Goal: Information Seeking & Learning: Learn about a topic

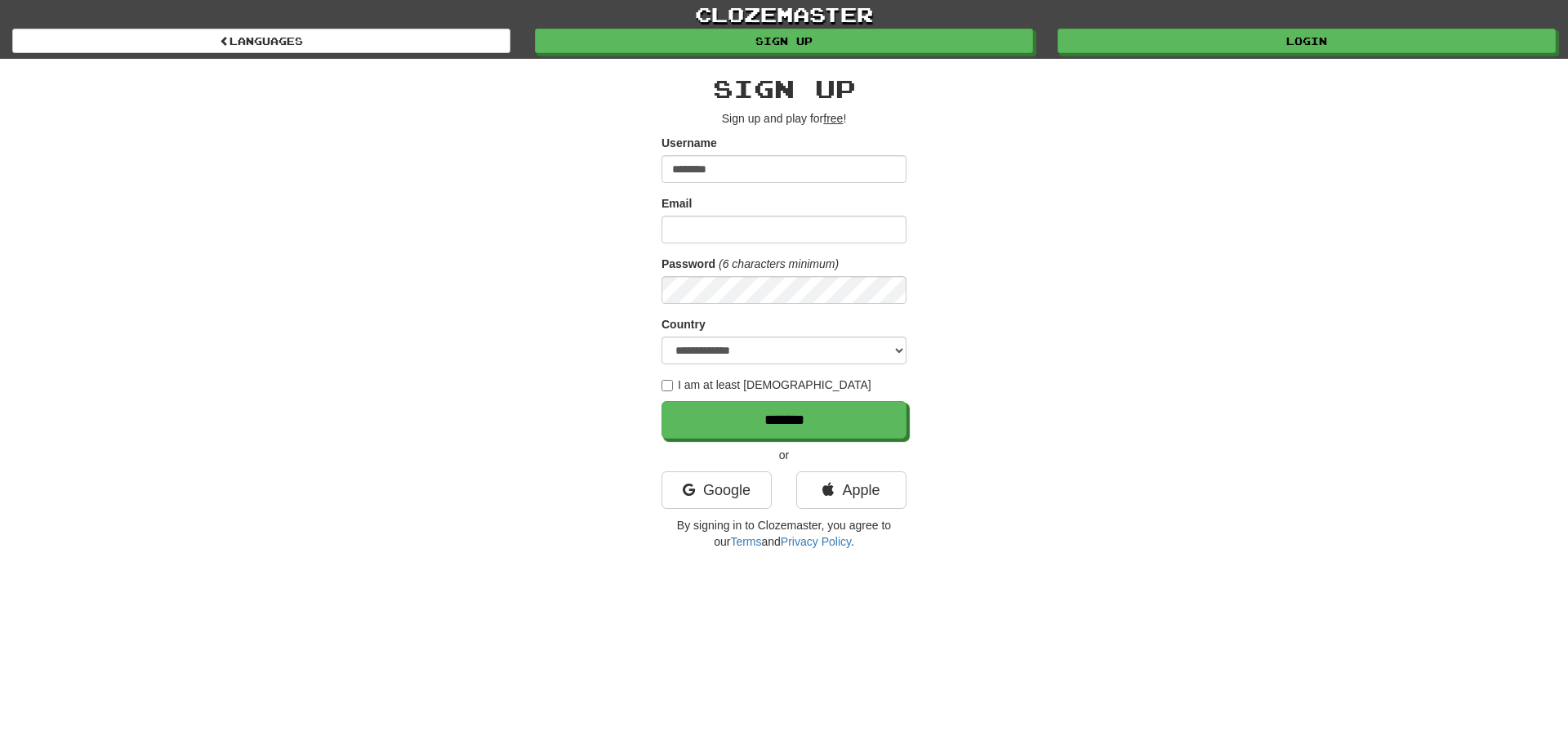
type input "********"
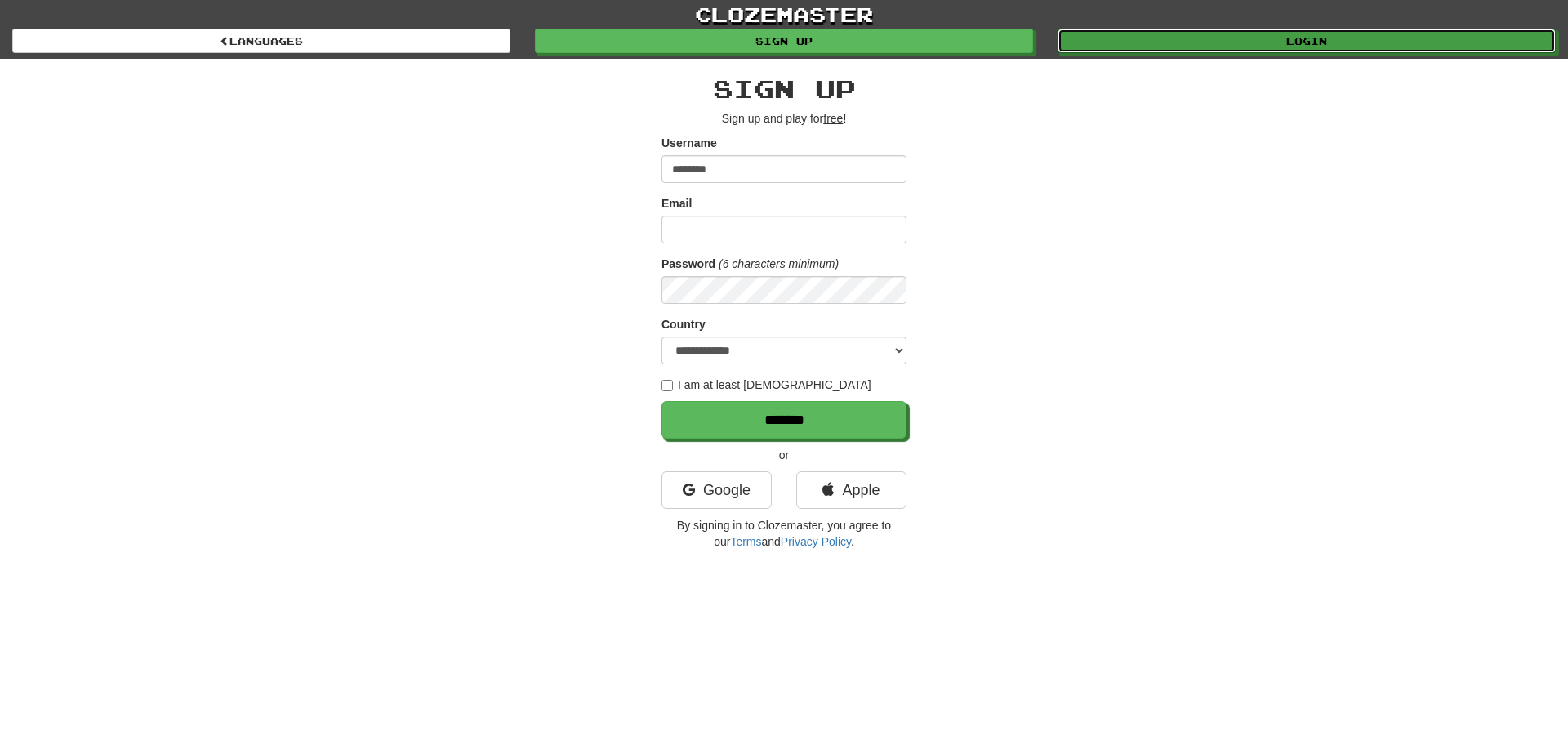
click at [1300, 33] on link "Login" at bounding box center [1307, 41] width 498 height 25
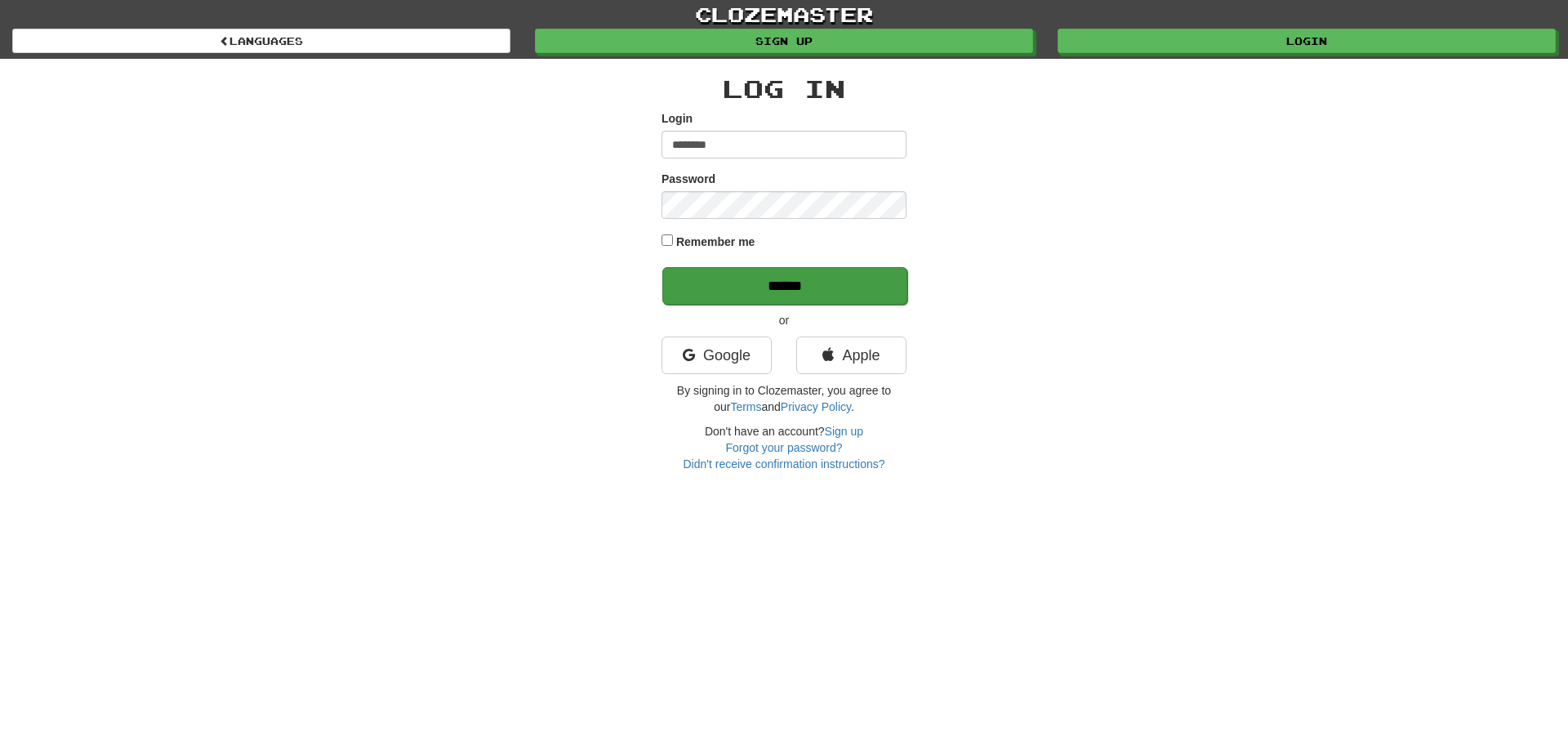
type input "********"
click at [782, 280] on input "******" at bounding box center [784, 286] width 245 height 38
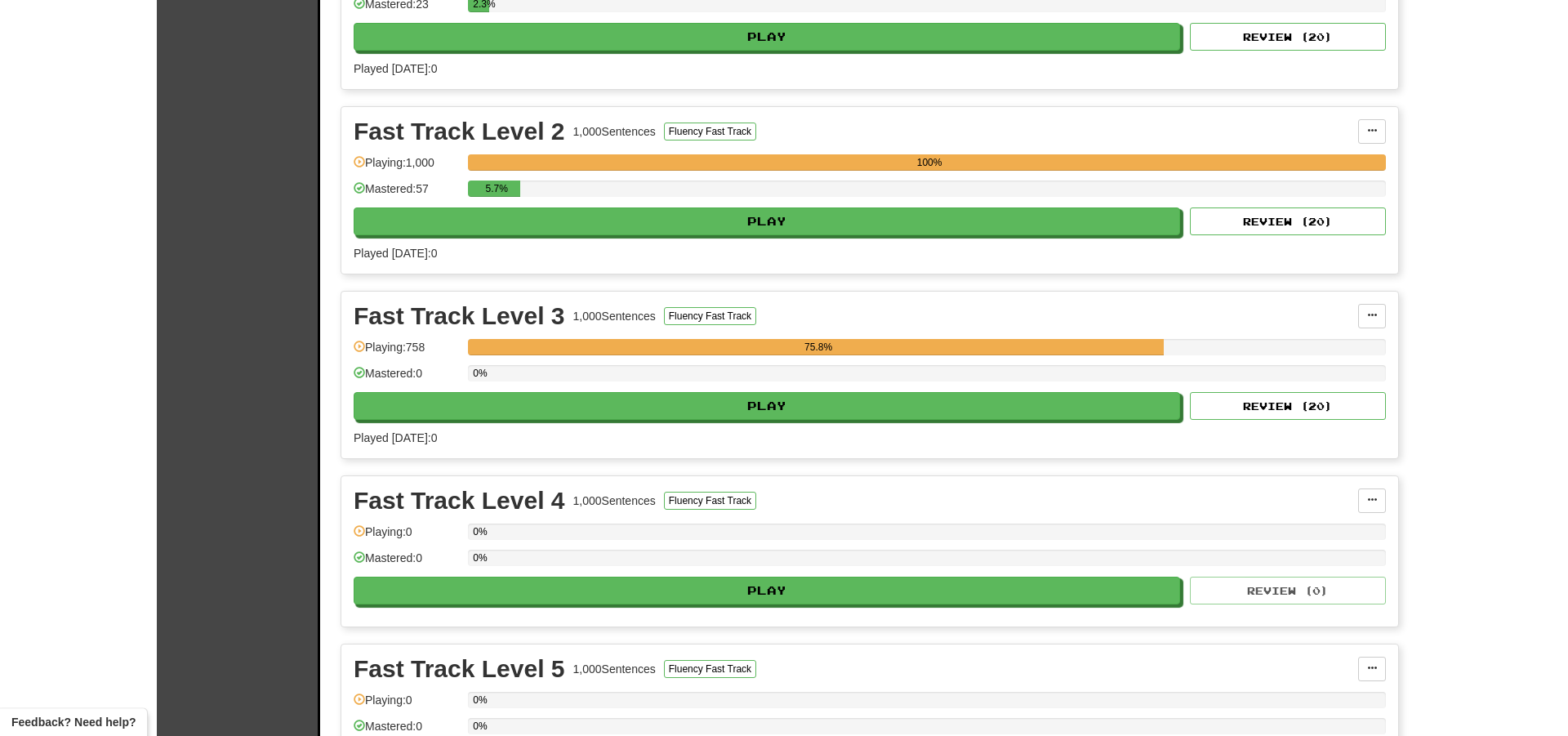
scroll to position [559, 0]
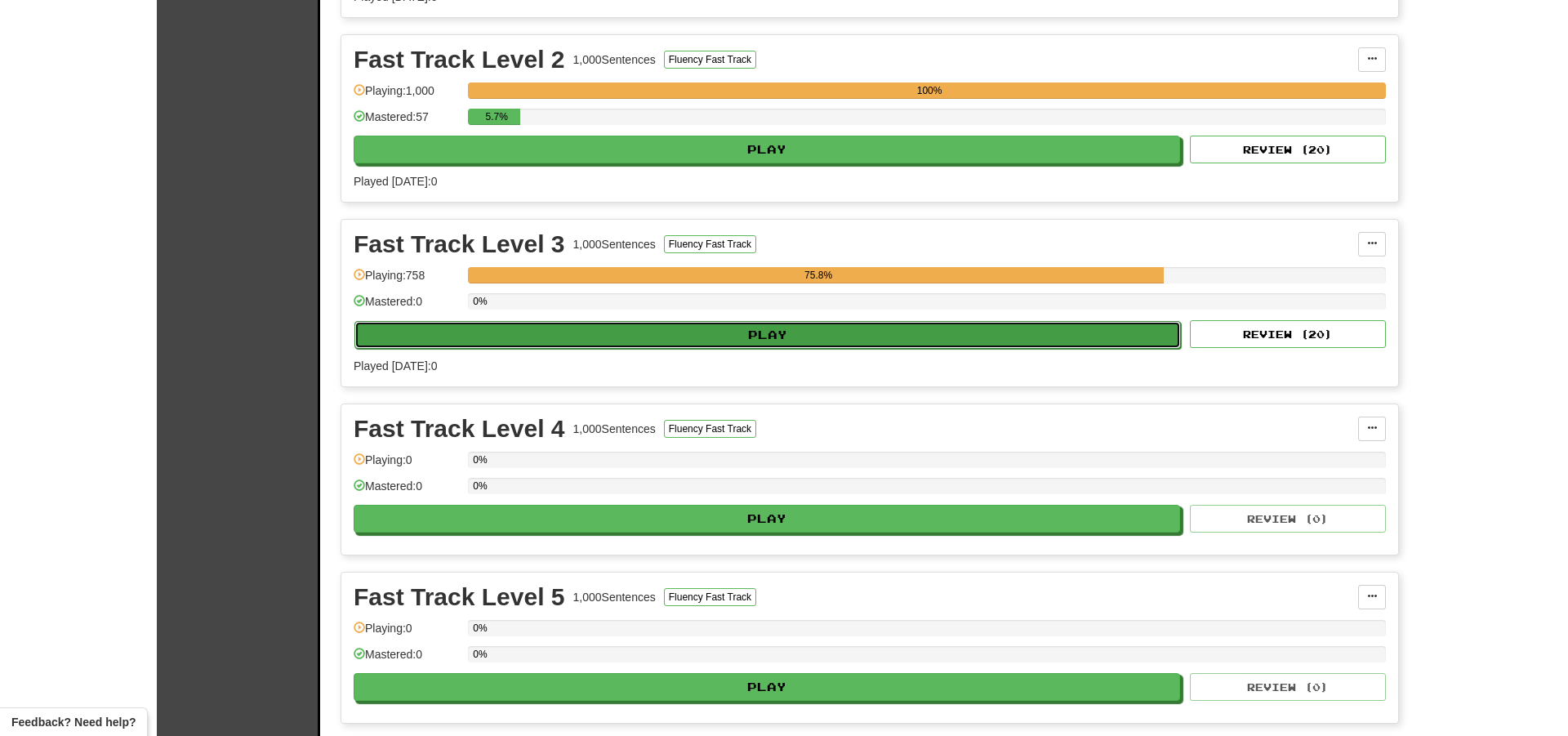
click at [795, 331] on button "Play" at bounding box center [768, 335] width 827 height 28
select select "**"
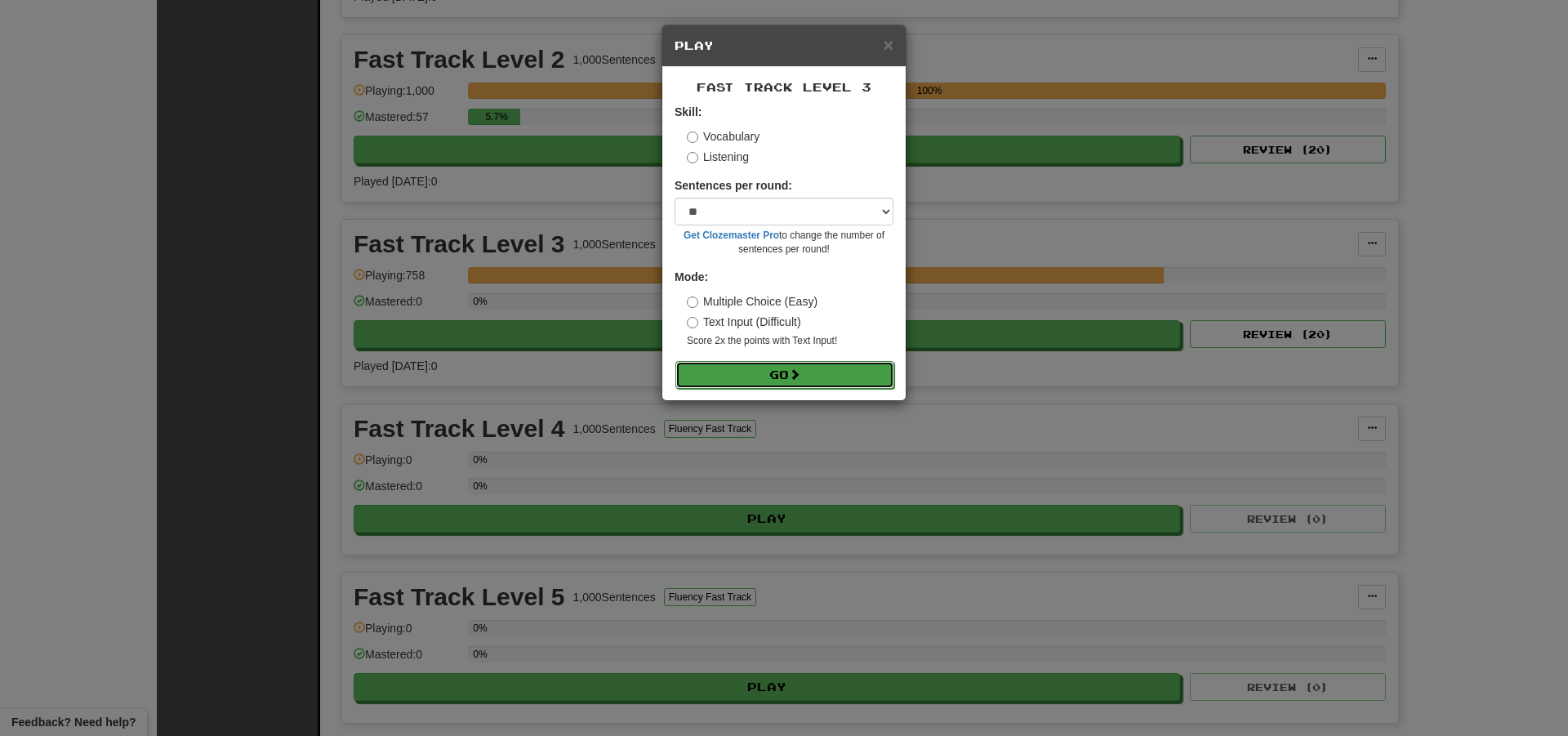
click at [778, 377] on button "Go" at bounding box center [785, 375] width 219 height 28
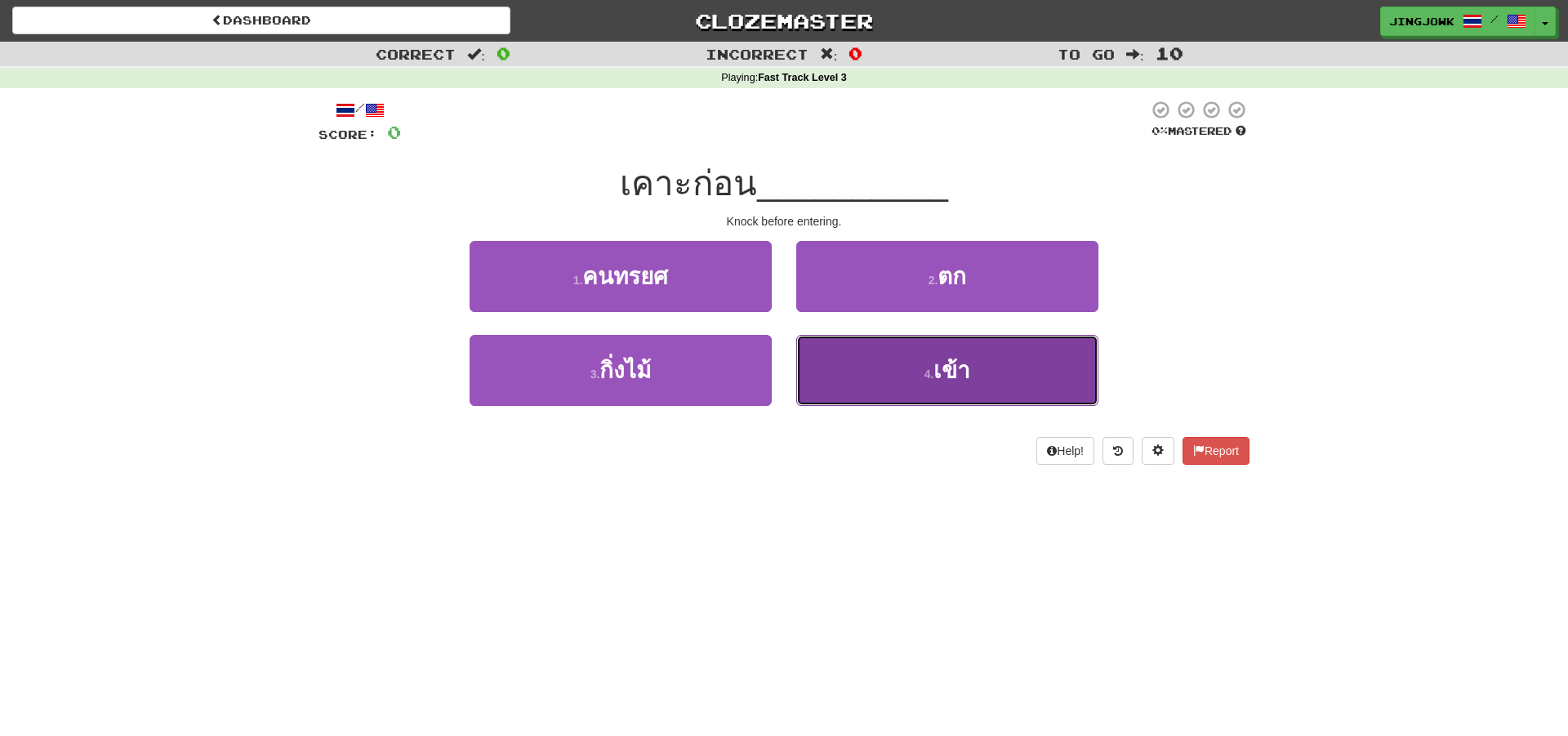
click at [948, 376] on span "เข้า" at bounding box center [952, 370] width 37 height 25
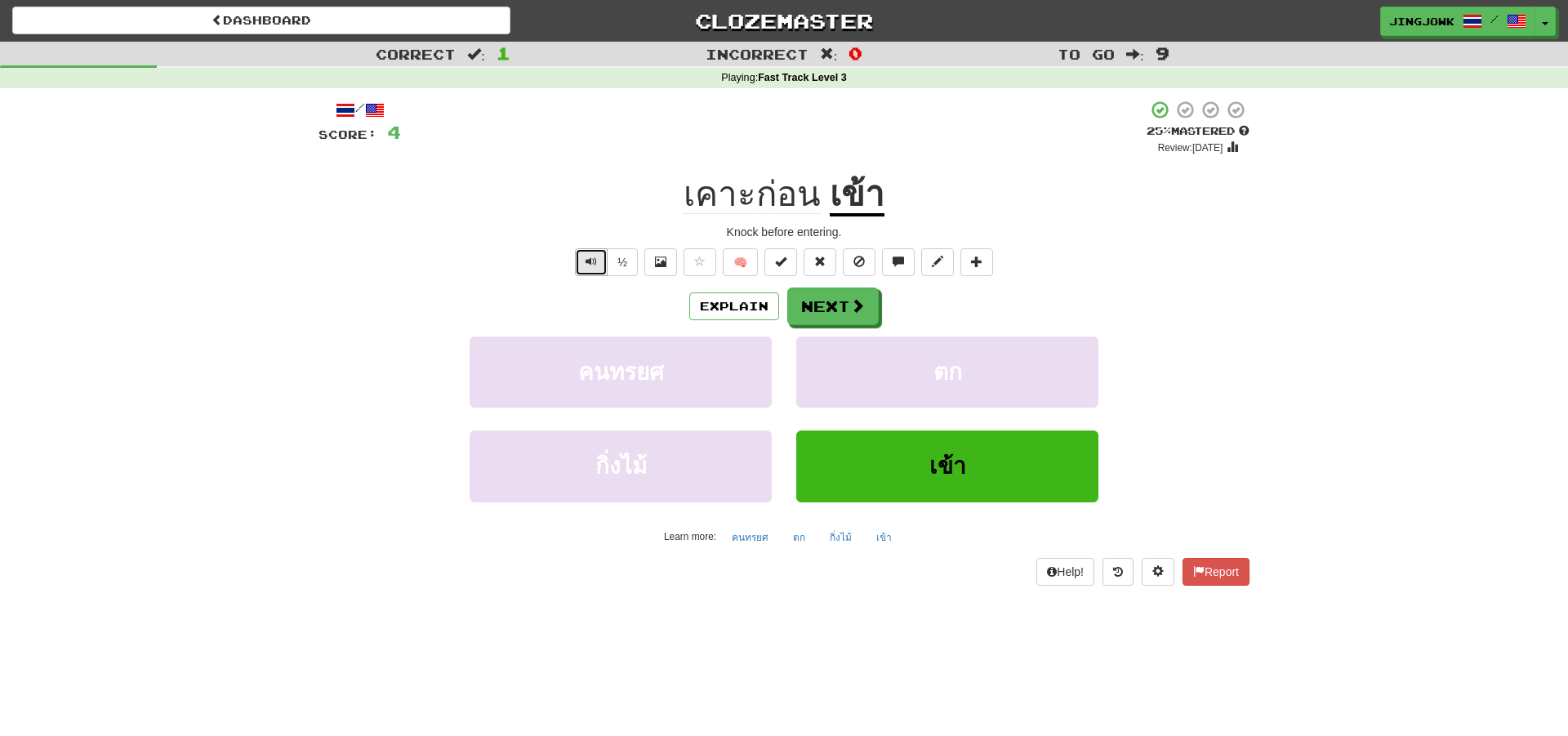
click at [592, 264] on span "Text-to-speech controls" at bounding box center [591, 261] width 11 height 11
click at [585, 259] on button "Text-to-speech controls" at bounding box center [591, 262] width 33 height 28
click at [588, 257] on span "Text-to-speech controls" at bounding box center [591, 261] width 11 height 11
click at [729, 301] on button "Explain" at bounding box center [734, 306] width 90 height 28
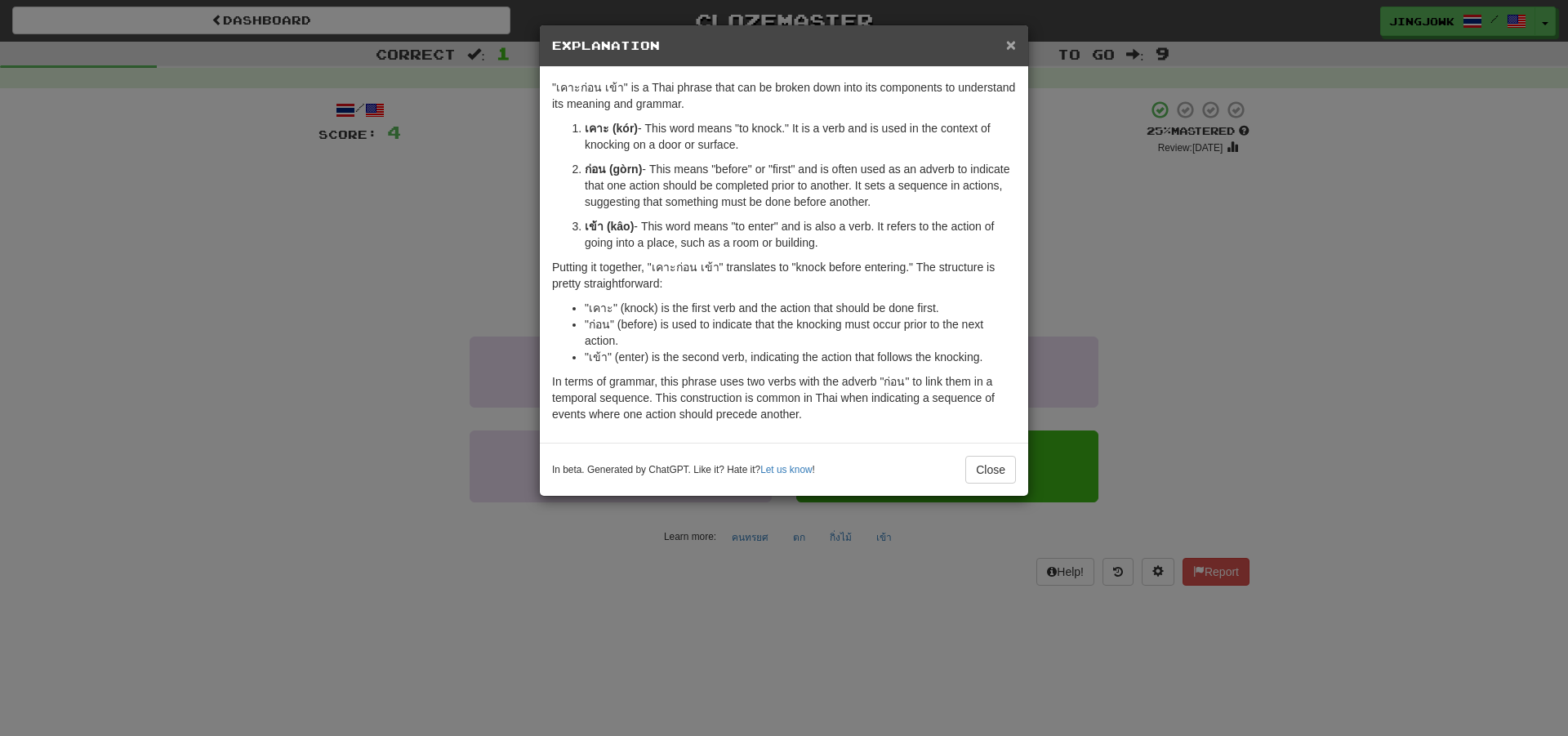
click at [1010, 51] on span "×" at bounding box center [1011, 44] width 10 height 19
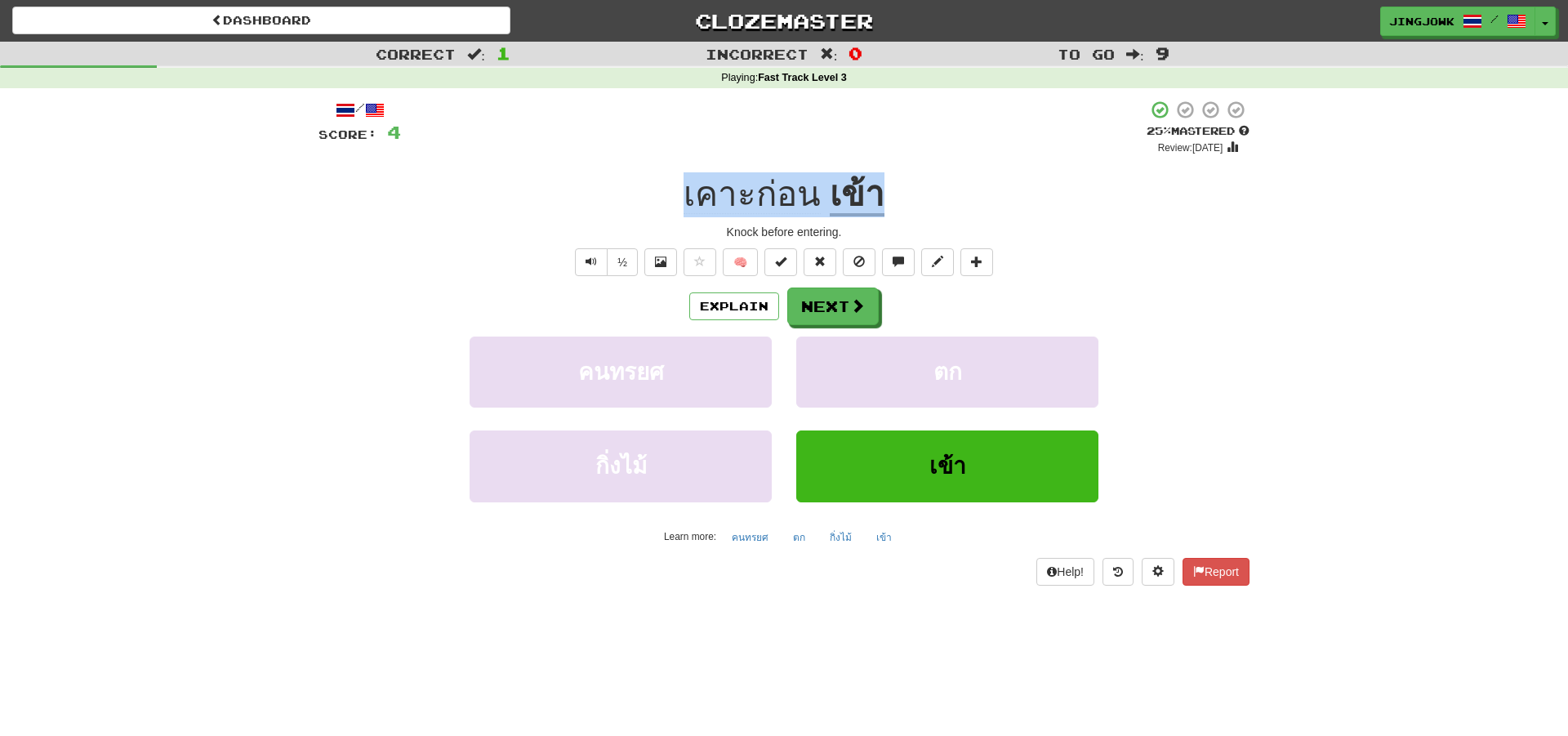
drag, startPoint x: 676, startPoint y: 198, endPoint x: 881, endPoint y: 192, distance: 205.1
click at [882, 191] on div "เคาะก่อน เข้า" at bounding box center [784, 194] width 931 height 45
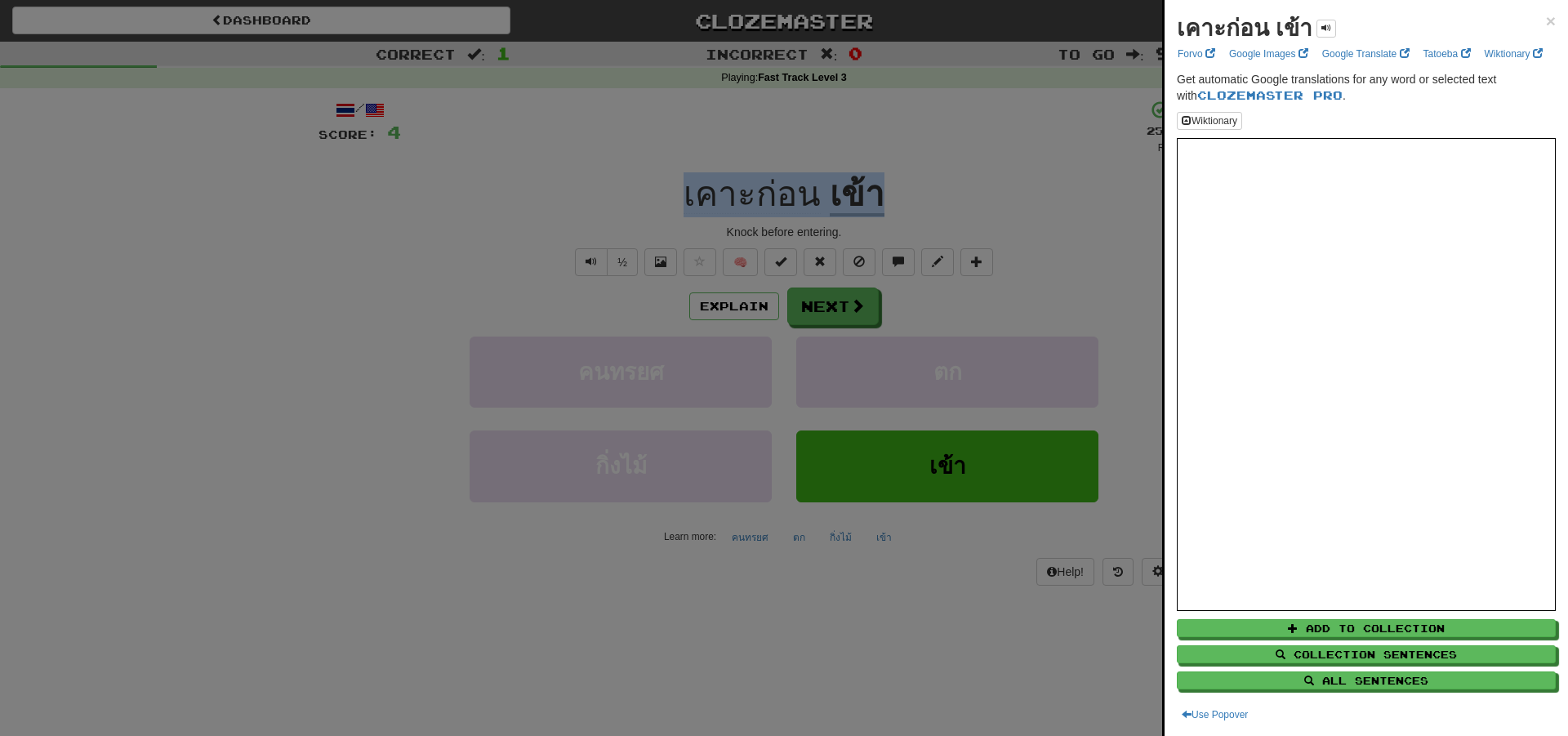
copy div "เคาะก่อน เข้า"
click at [296, 270] on div at bounding box center [784, 368] width 1568 height 736
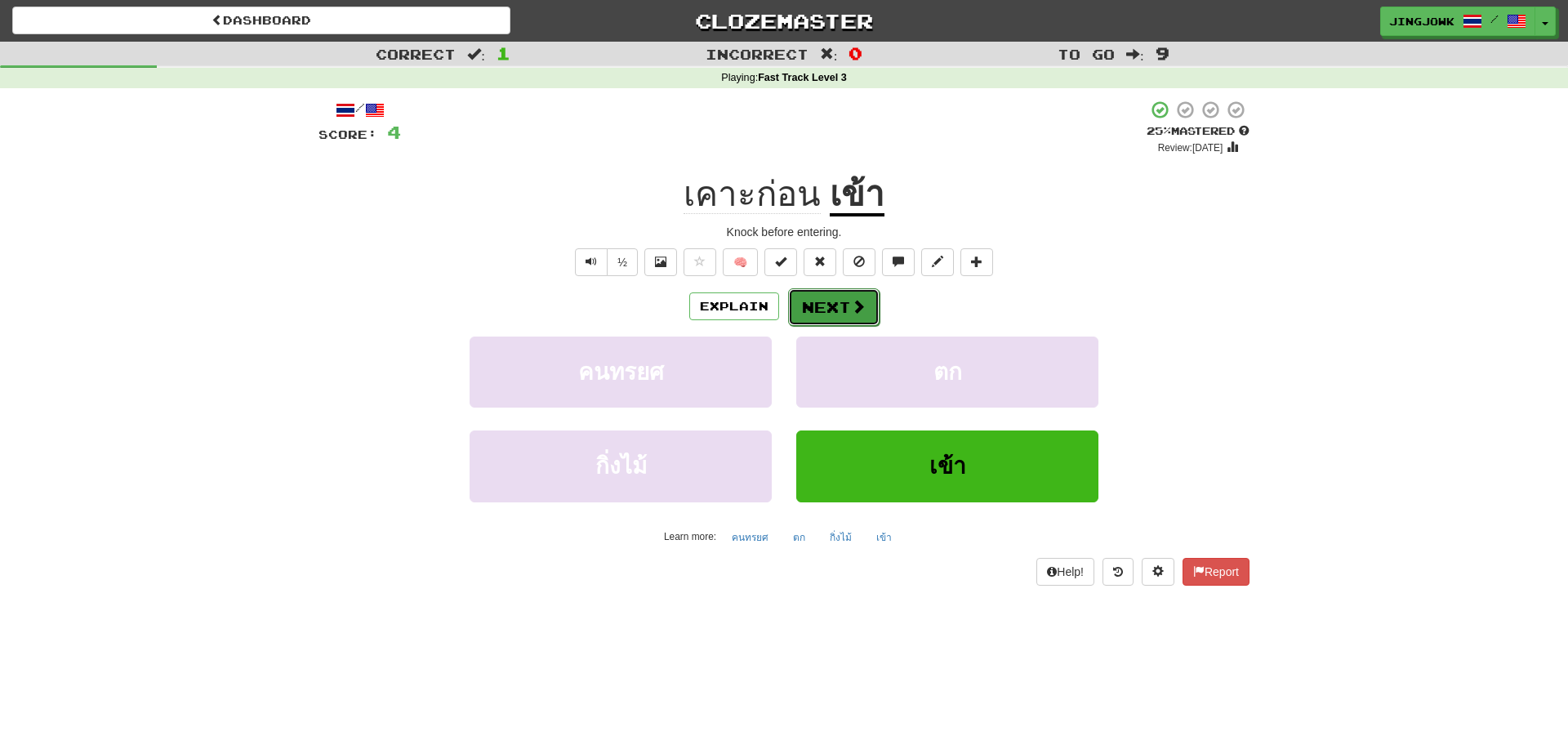
click at [828, 308] on button "Next" at bounding box center [833, 307] width 91 height 38
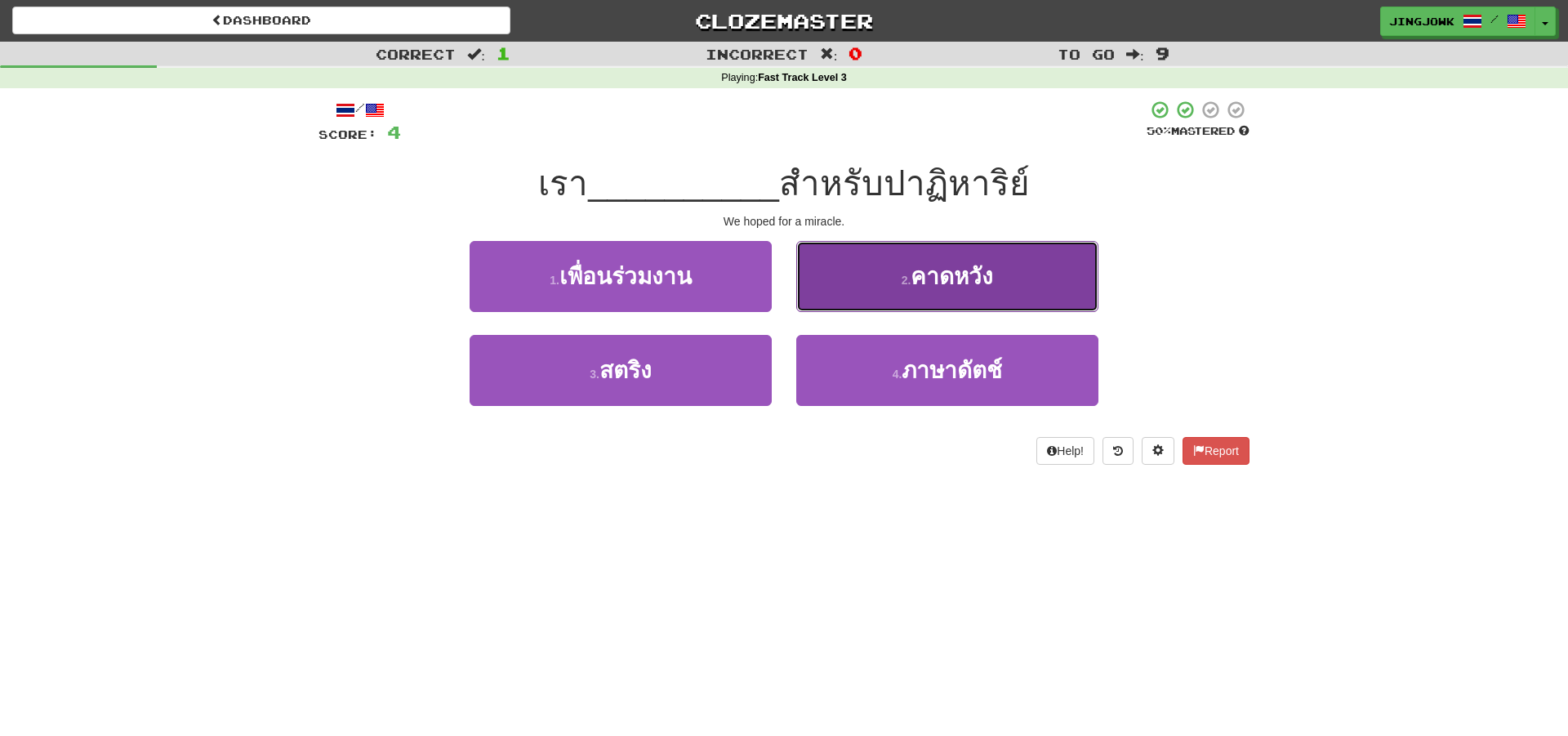
click at [952, 281] on span "คาดหวัง" at bounding box center [952, 276] width 83 height 25
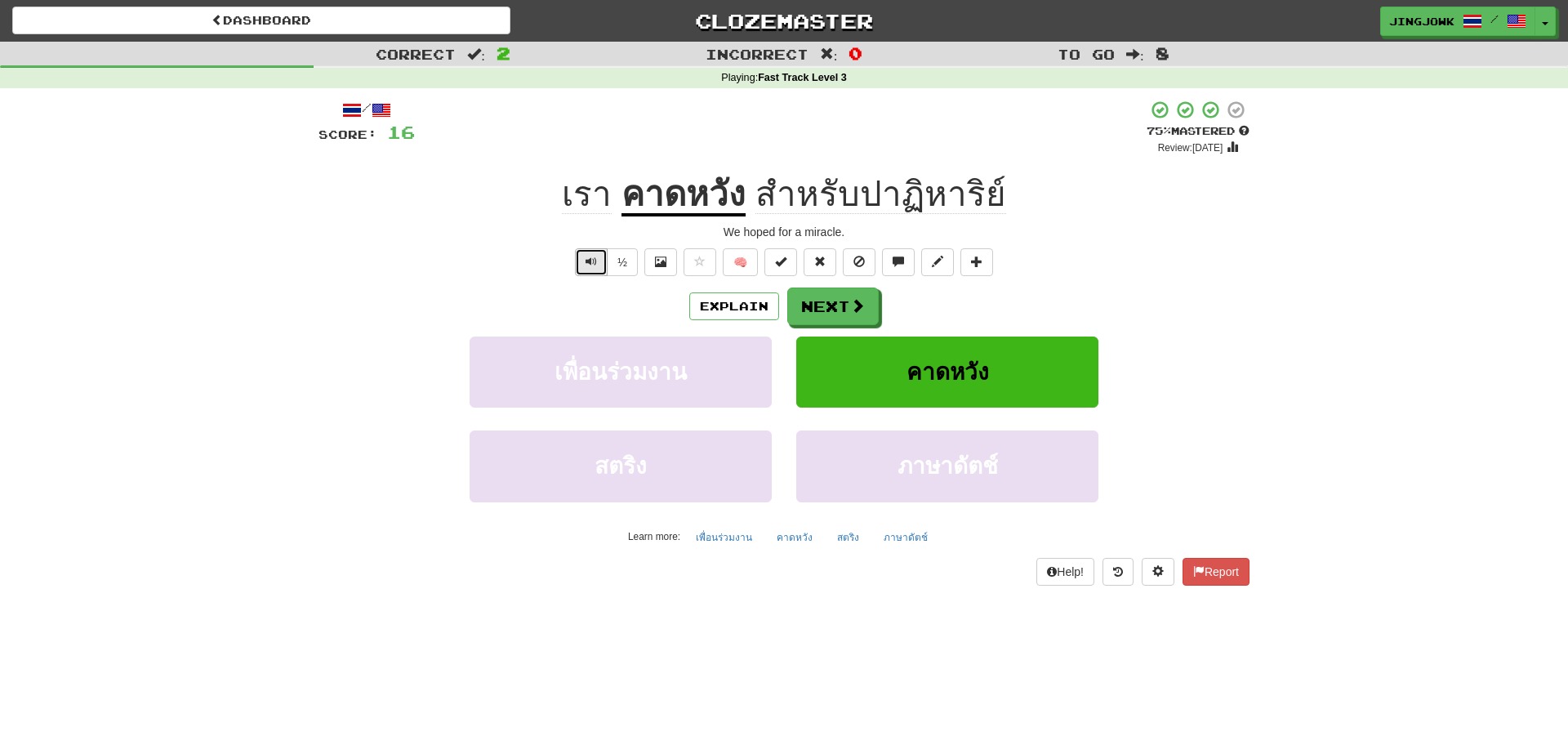
click at [591, 259] on span "Text-to-speech controls" at bounding box center [591, 261] width 11 height 11
click at [853, 293] on button "Next" at bounding box center [833, 307] width 91 height 38
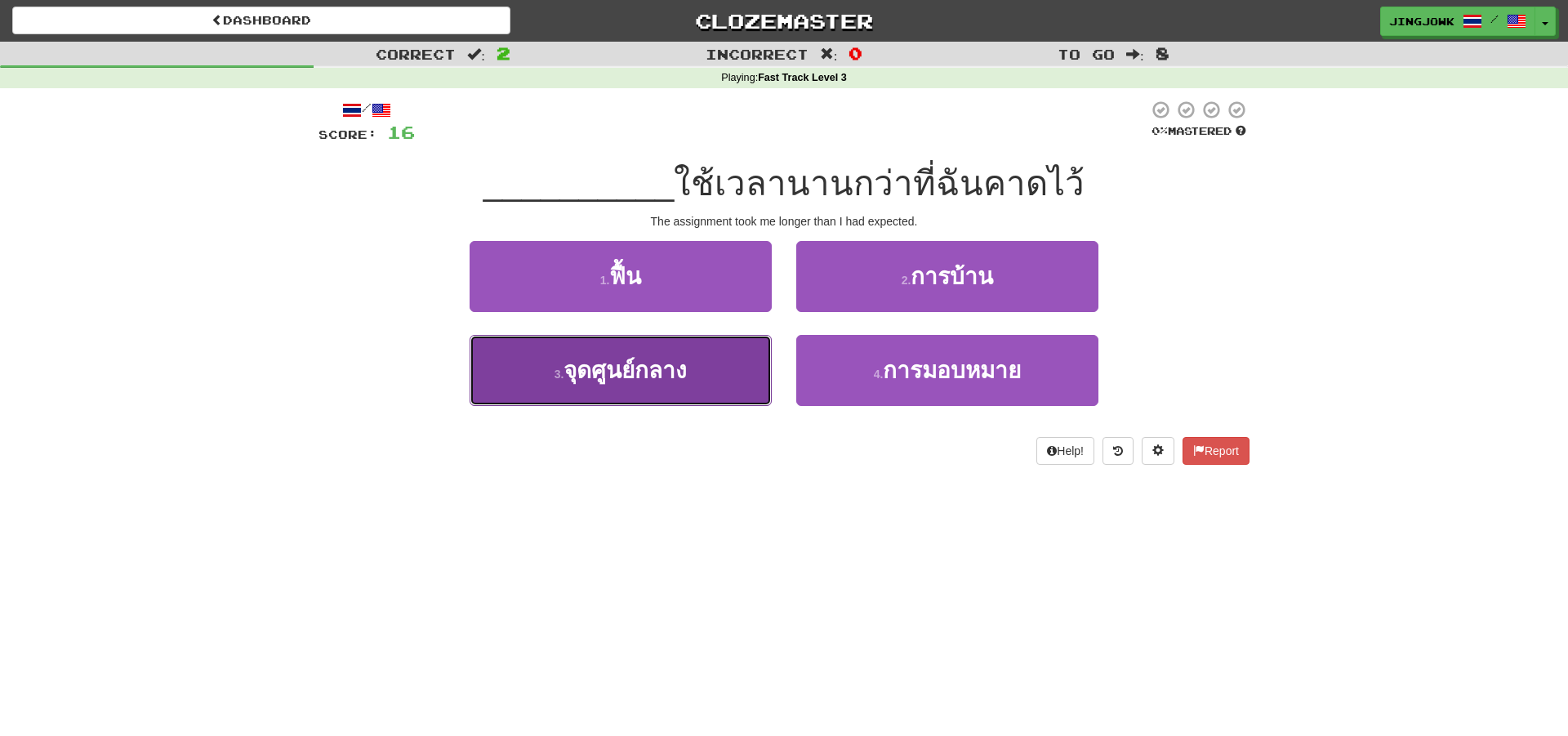
click at [676, 364] on span "จุดศูนย์กลาง" at bounding box center [625, 370] width 123 height 25
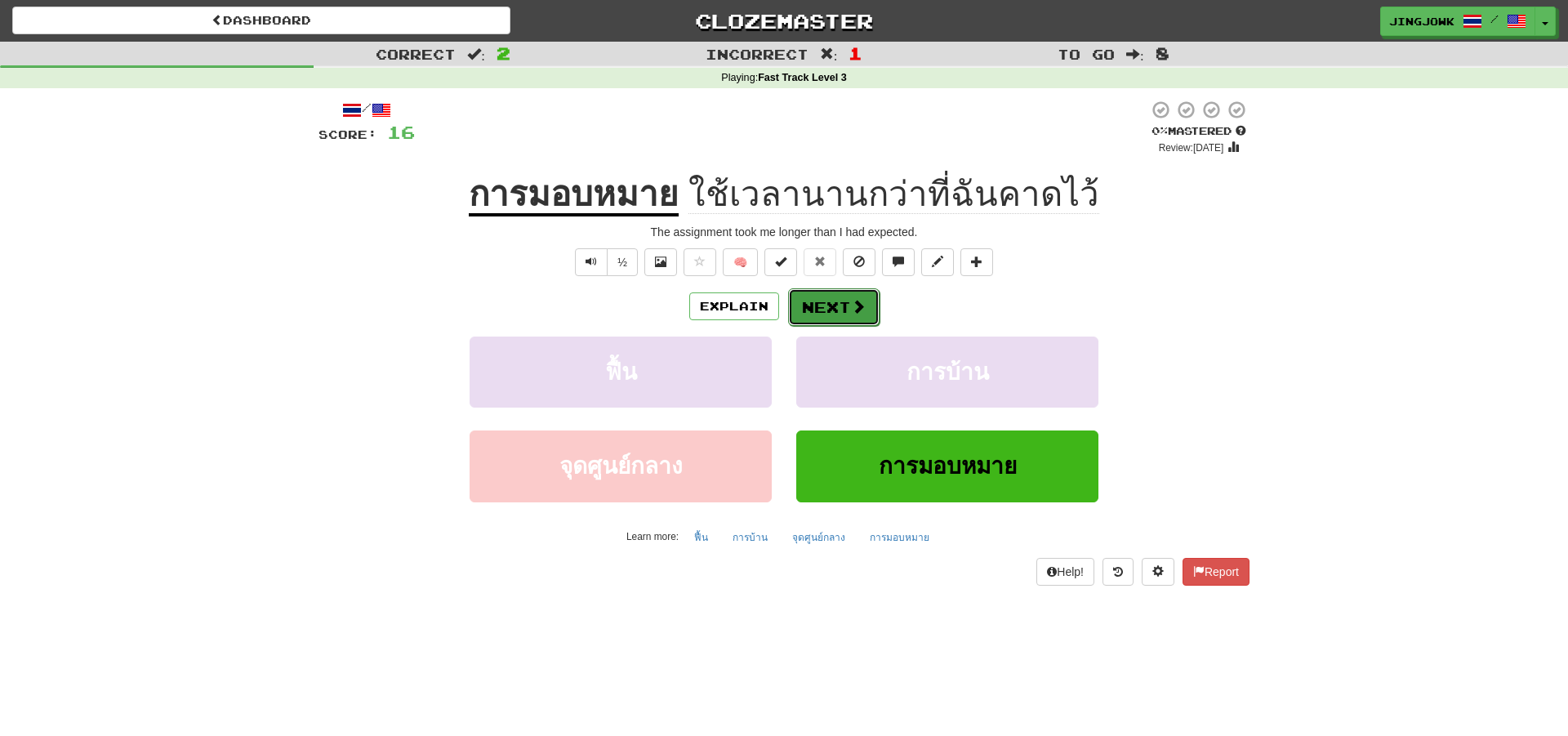
click at [822, 303] on button "Next" at bounding box center [833, 307] width 91 height 38
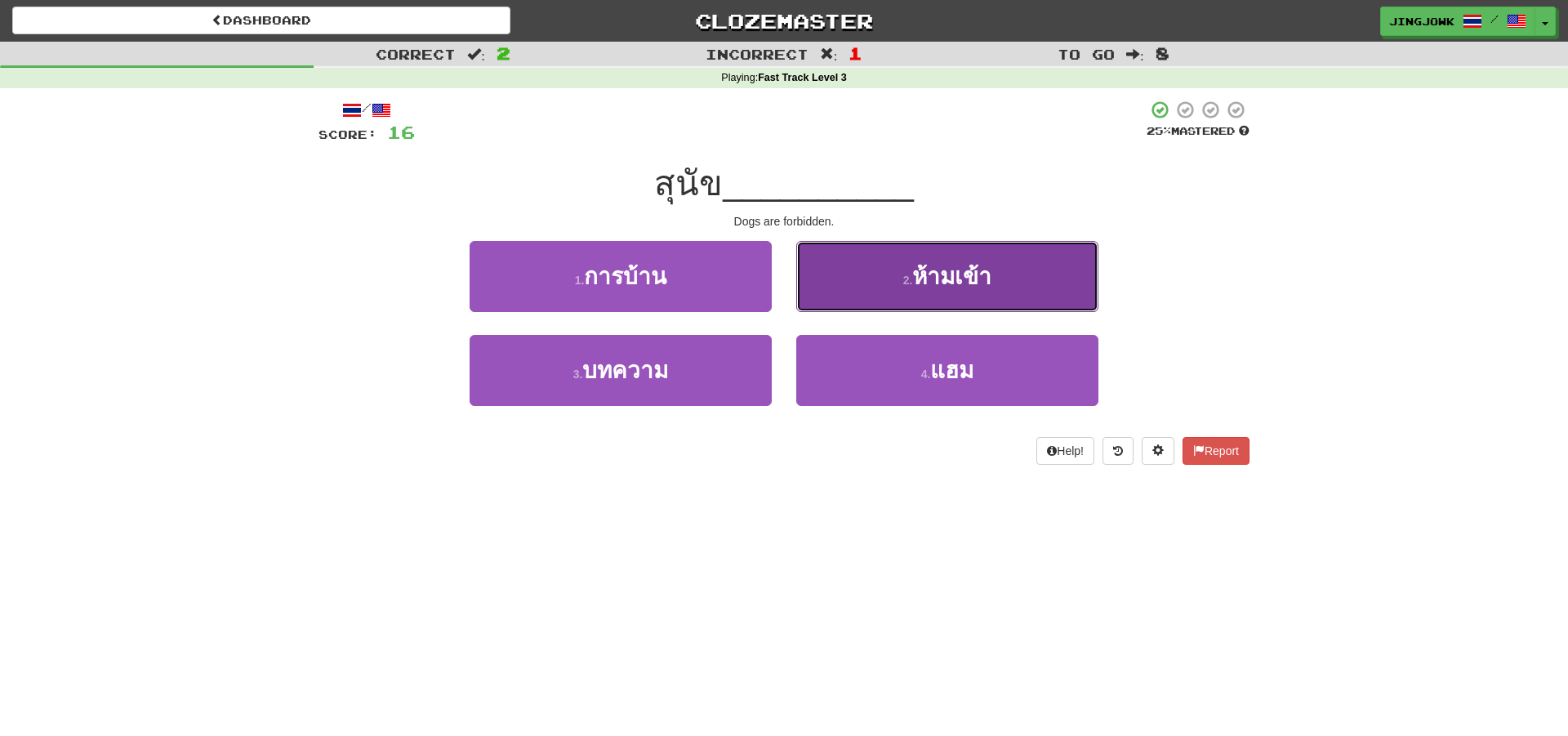
click at [932, 279] on span "ห้ามเข้า" at bounding box center [951, 276] width 79 height 25
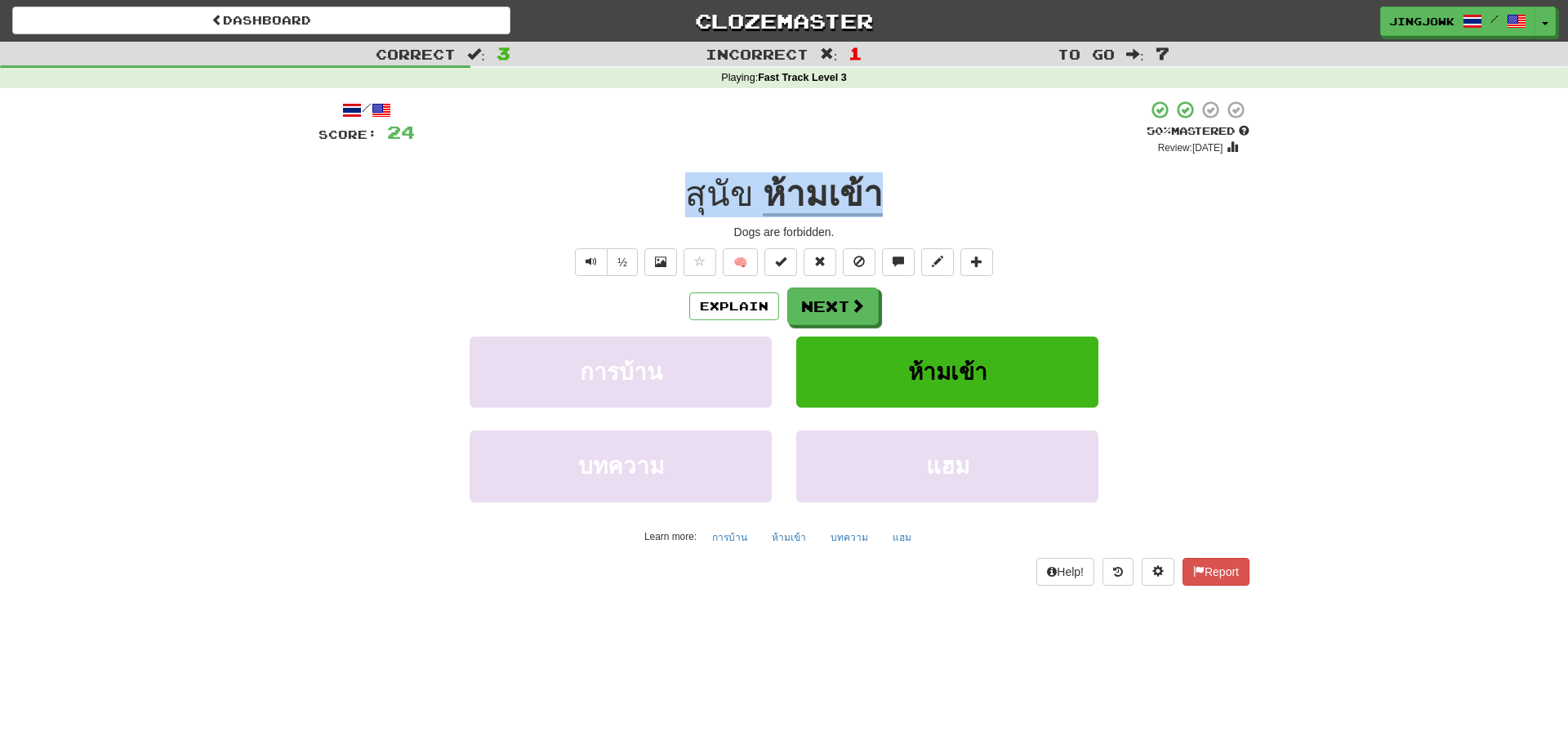
drag, startPoint x: 680, startPoint y: 196, endPoint x: 881, endPoint y: 210, distance: 201.4
click at [881, 210] on div "สุนัข ห้ามเข้า" at bounding box center [784, 194] width 931 height 45
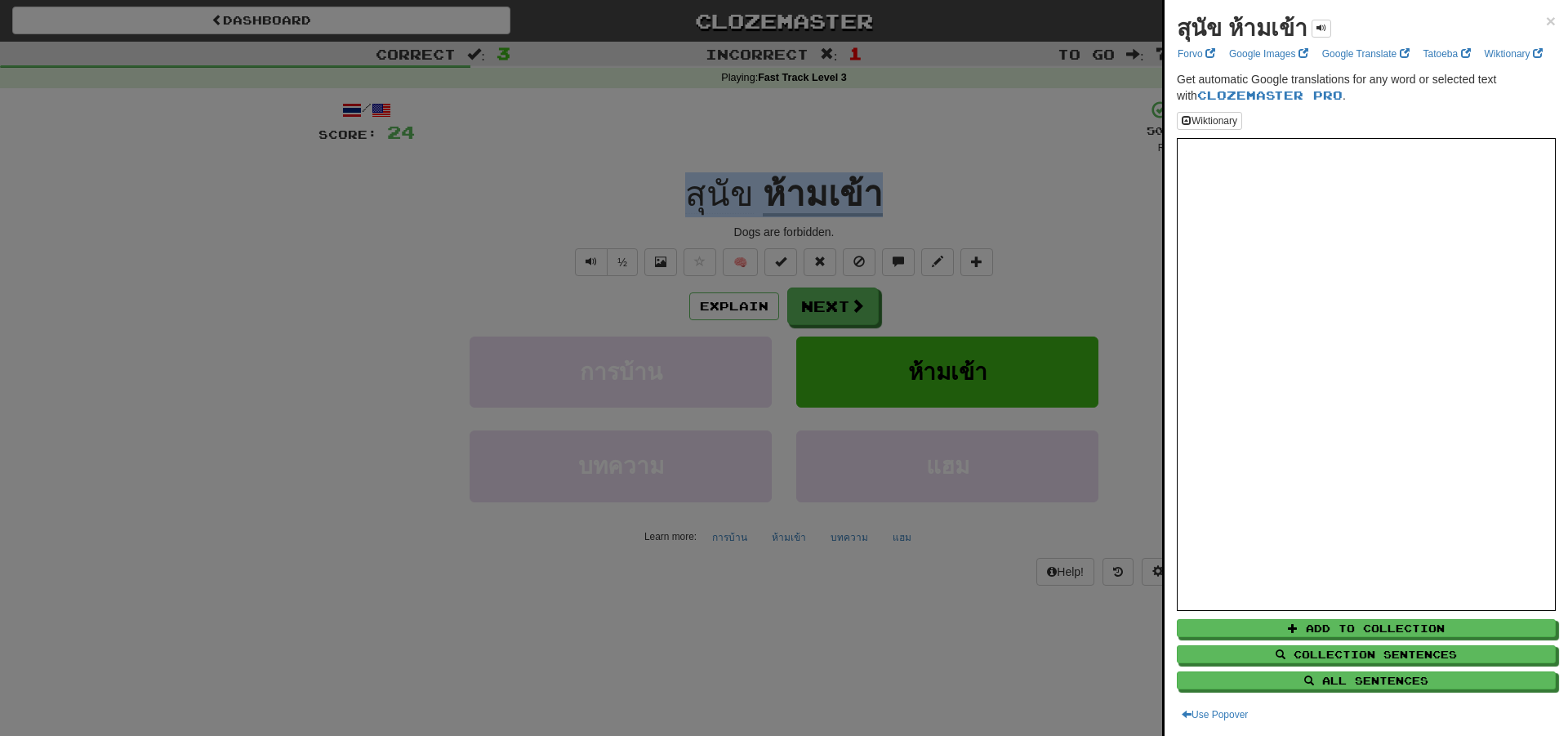
copy div "สุนัข ห้ามเข้า"
click at [309, 244] on div at bounding box center [784, 368] width 1568 height 736
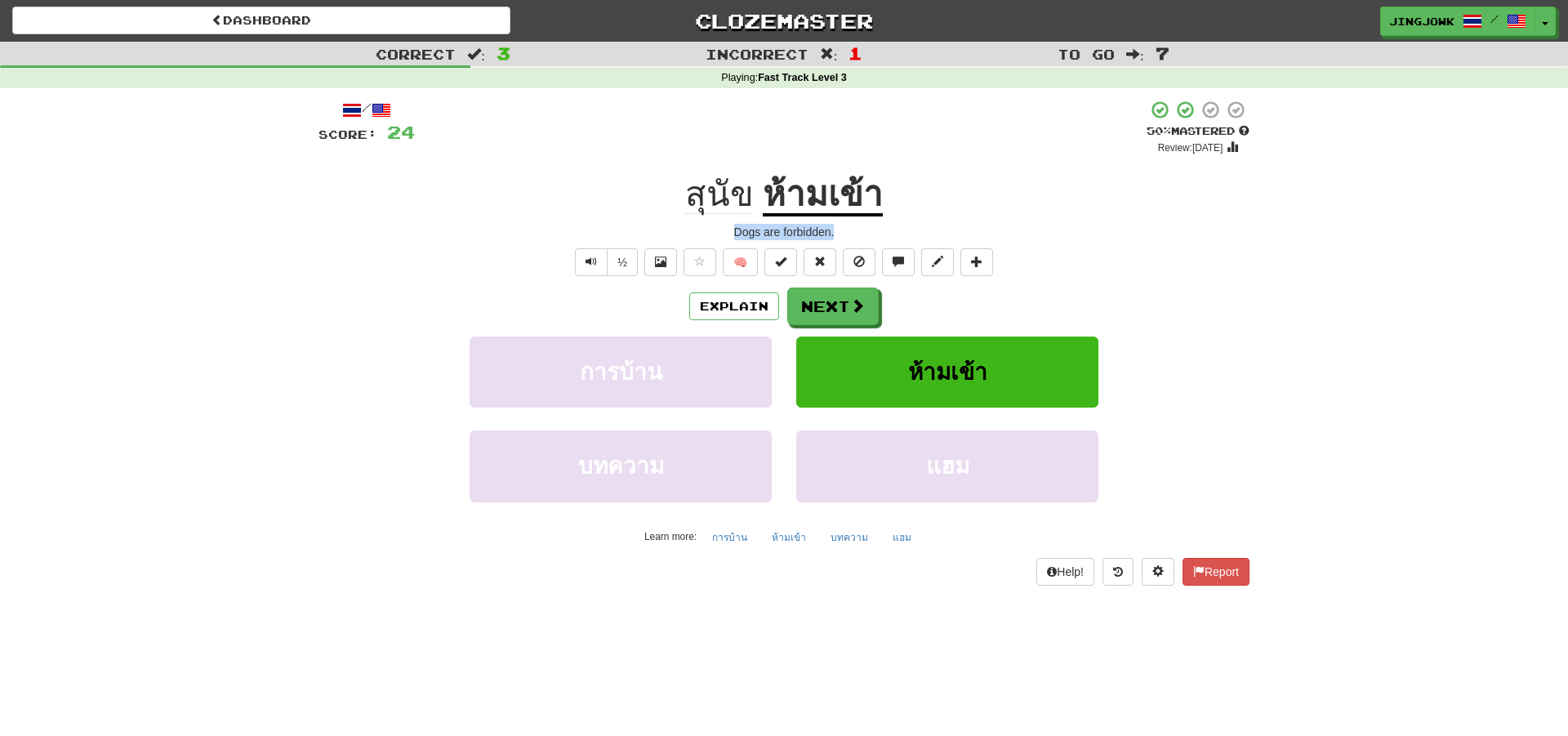
drag, startPoint x: 735, startPoint y: 233, endPoint x: 841, endPoint y: 240, distance: 106.4
click at [841, 240] on div "Dogs are forbidden." at bounding box center [784, 232] width 931 height 16
copy div "Dogs are forbidden."
click at [815, 303] on button "Next" at bounding box center [833, 307] width 91 height 38
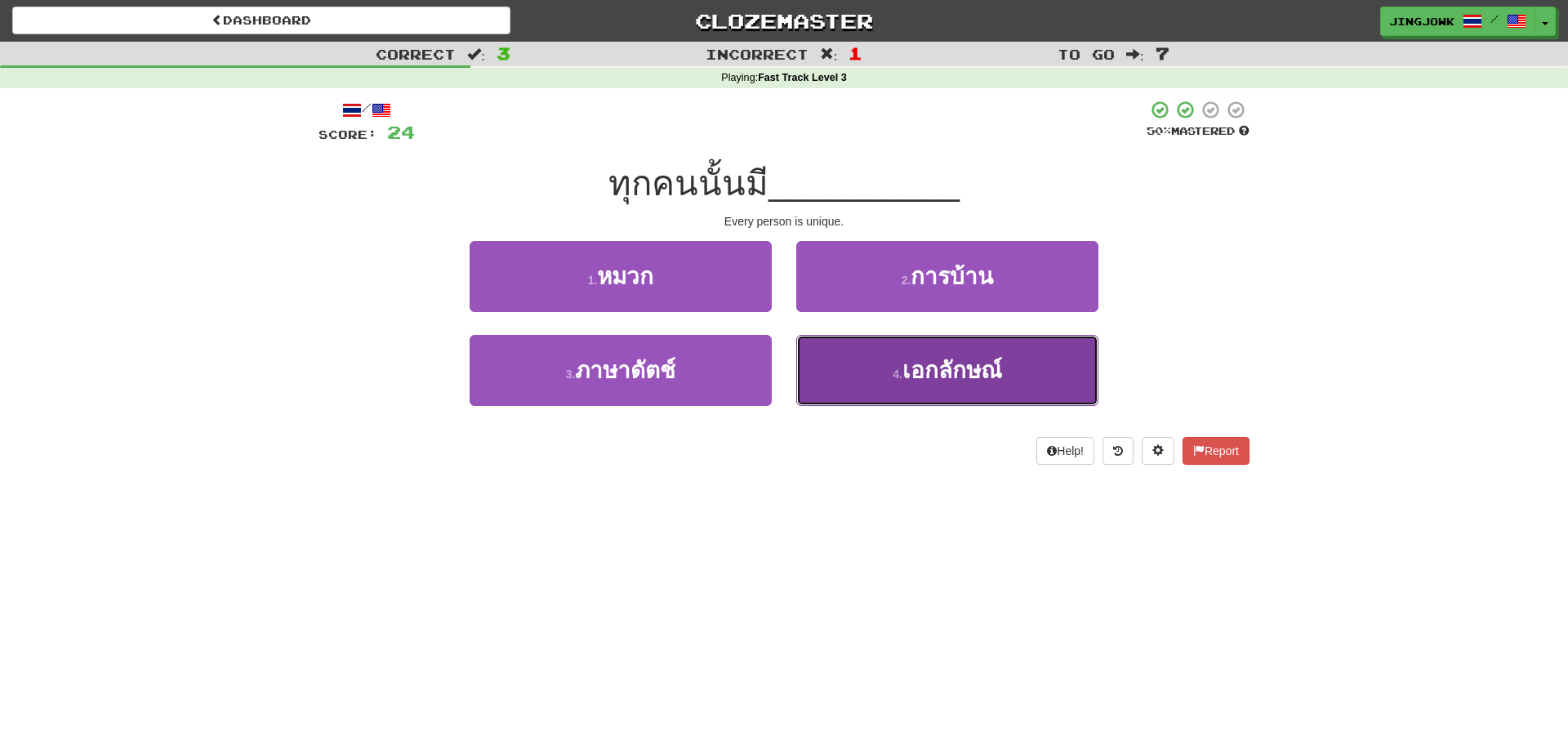
click at [915, 372] on span "เอกลักษณ์" at bounding box center [953, 370] width 100 height 25
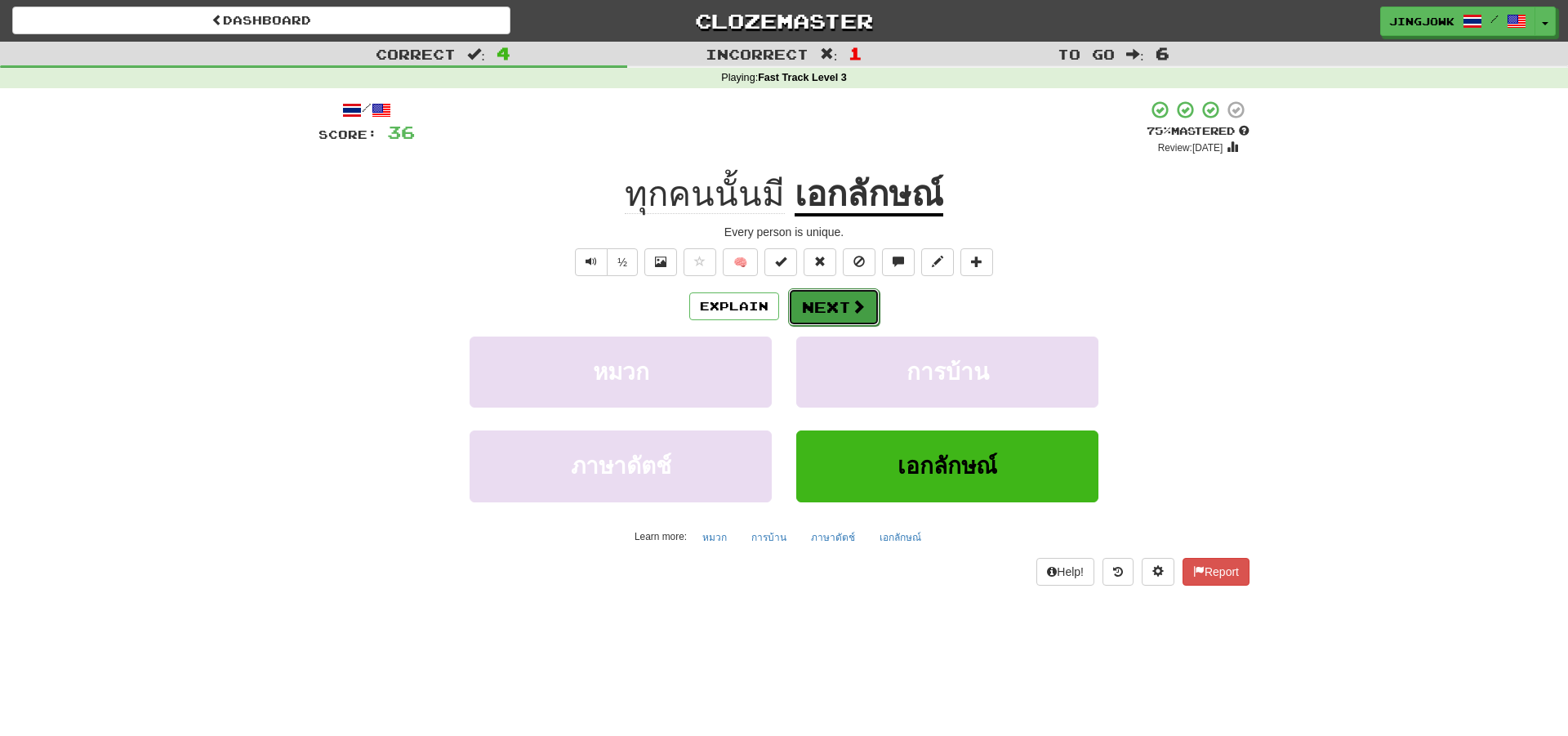
click at [841, 309] on button "Next" at bounding box center [833, 307] width 91 height 38
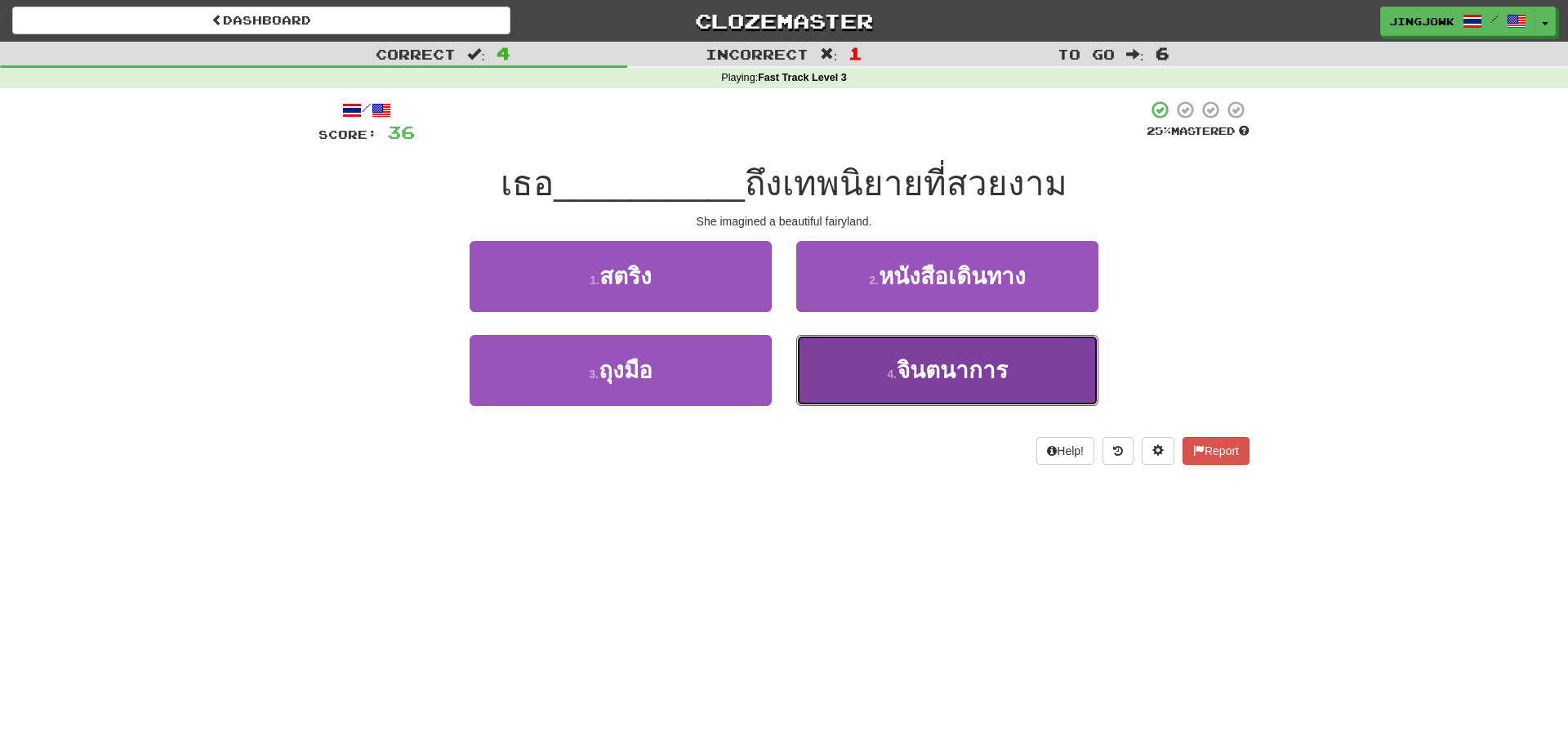
click at [939, 375] on span "จินตนาการ" at bounding box center [952, 370] width 111 height 25
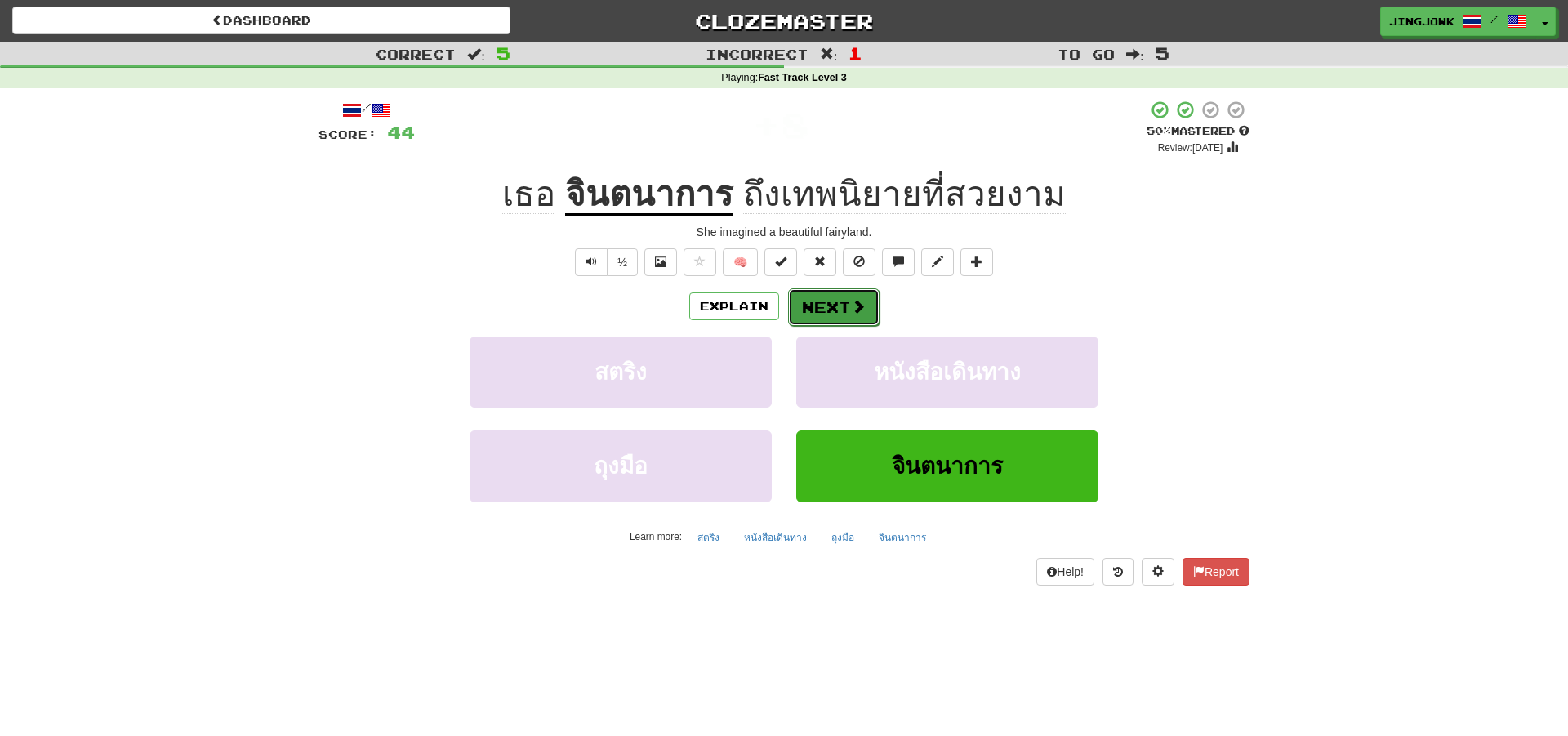
click at [832, 306] on button "Next" at bounding box center [833, 307] width 91 height 38
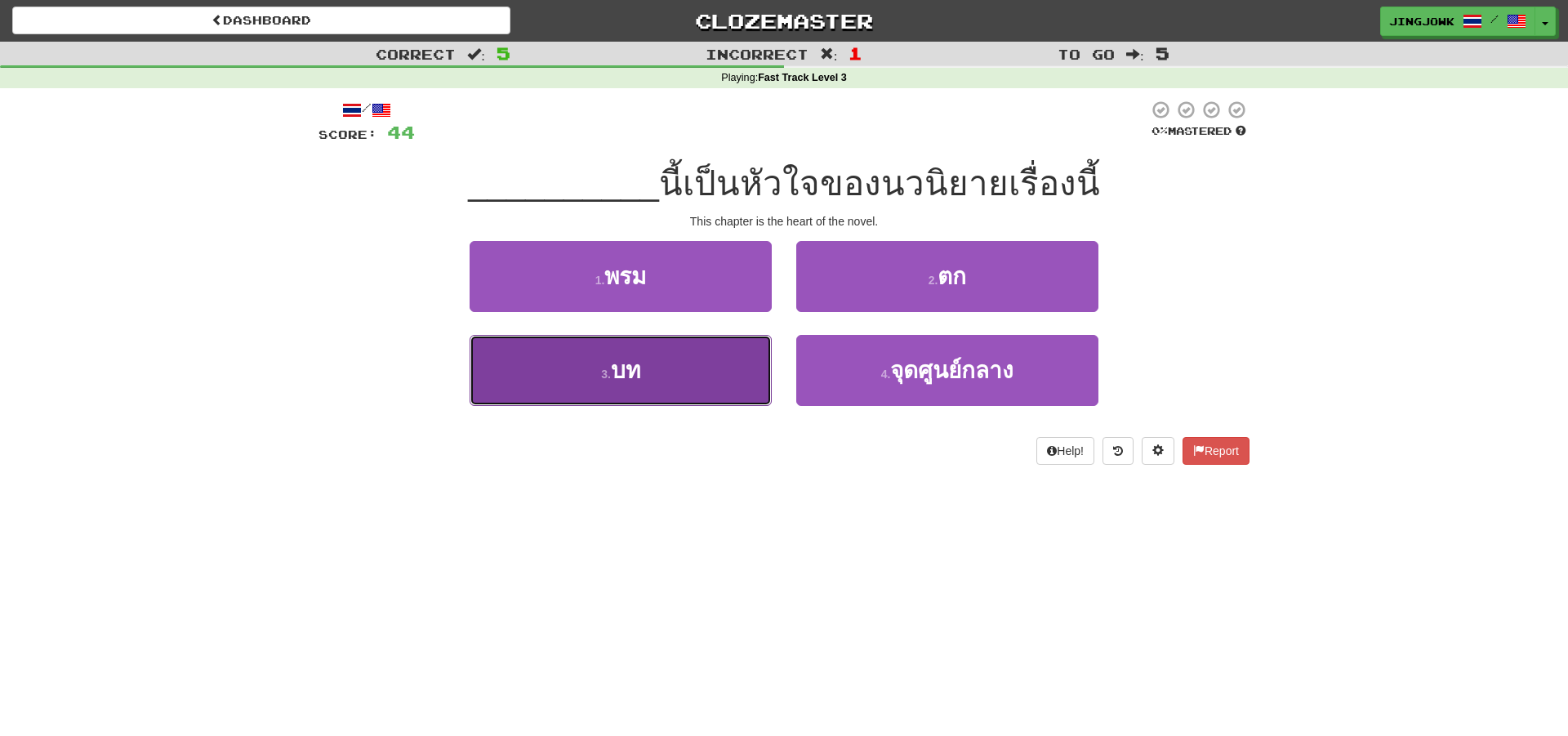
click at [621, 363] on span "บท" at bounding box center [625, 370] width 29 height 25
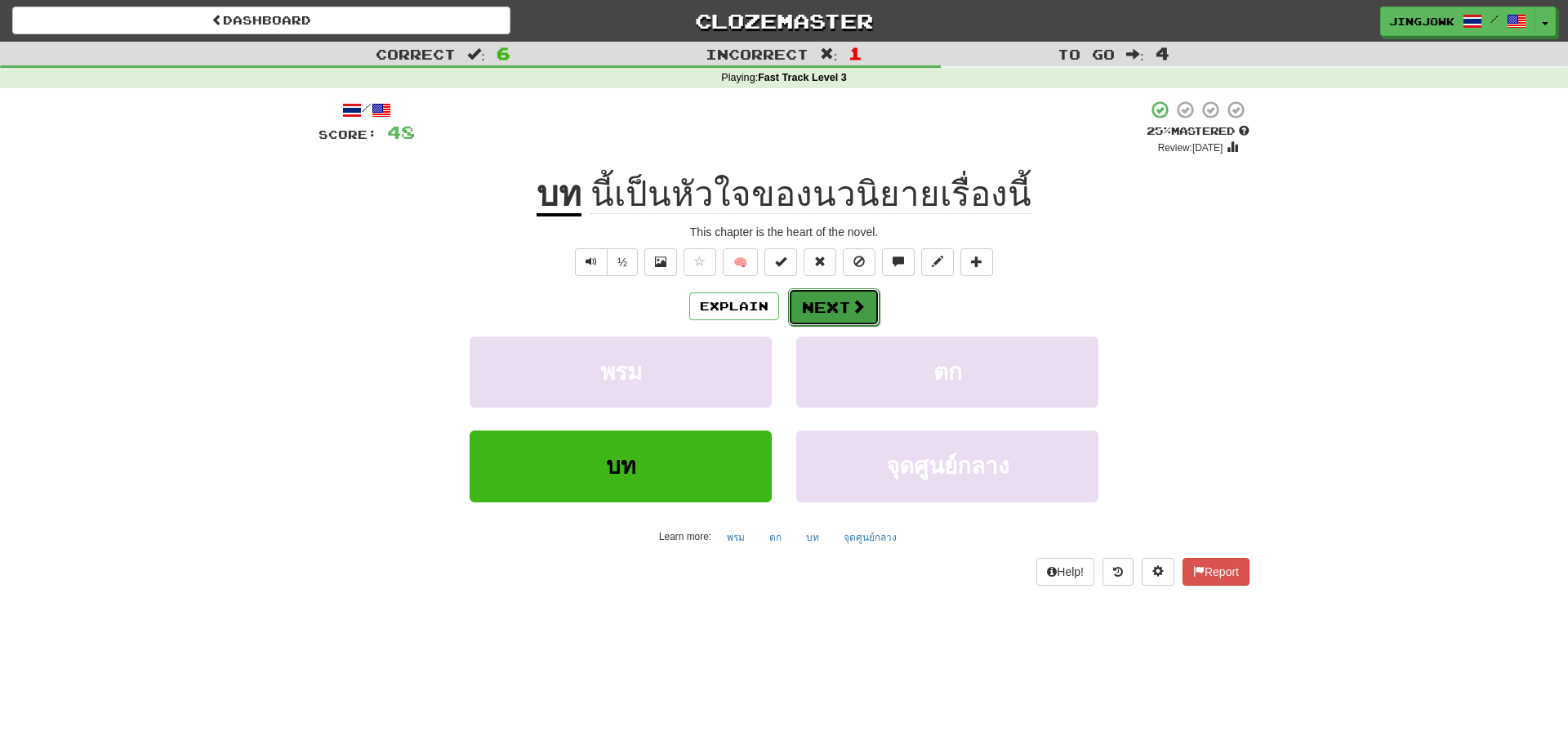
click at [827, 306] on button "Next" at bounding box center [833, 307] width 91 height 38
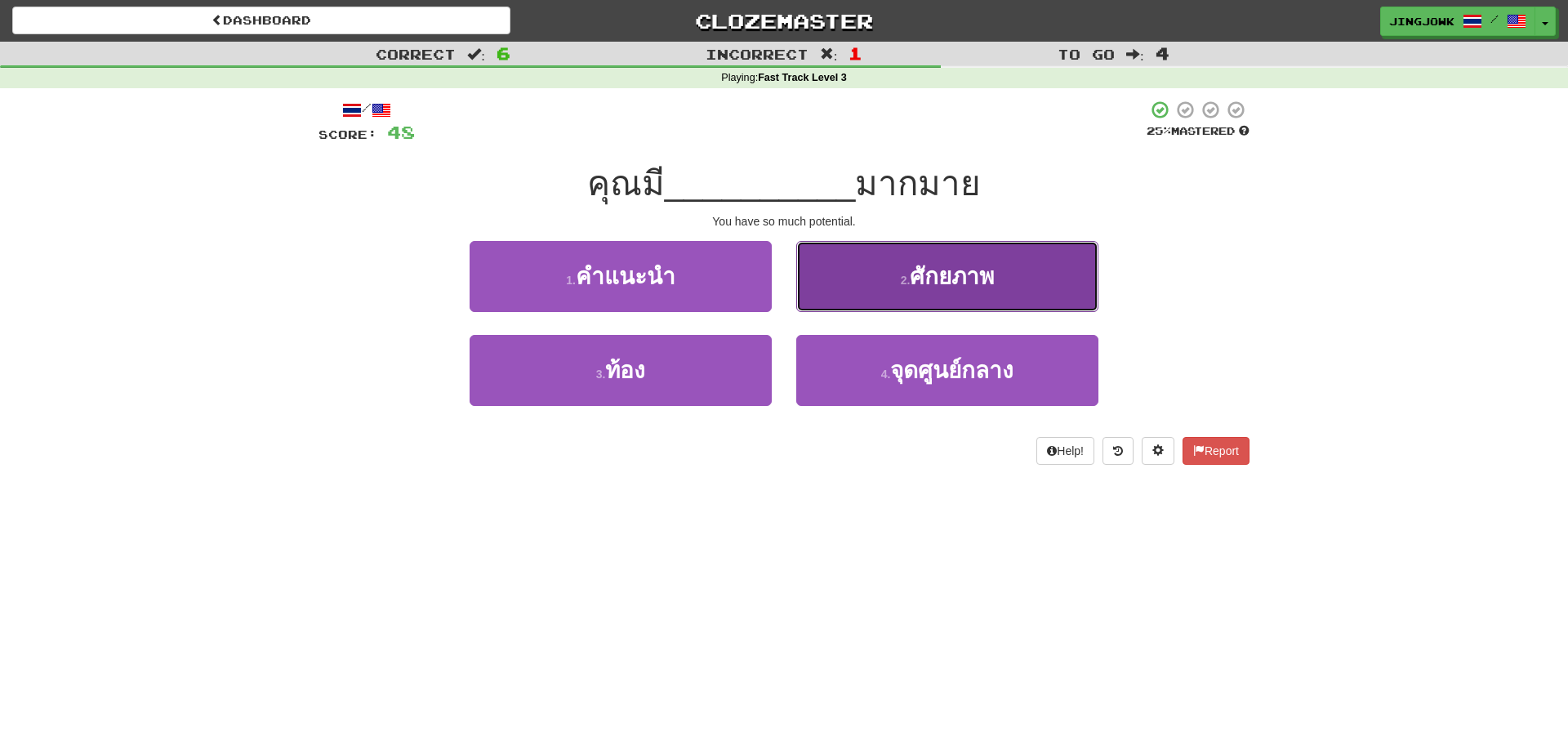
click at [948, 289] on span "ศักยภาพ" at bounding box center [952, 276] width 84 height 25
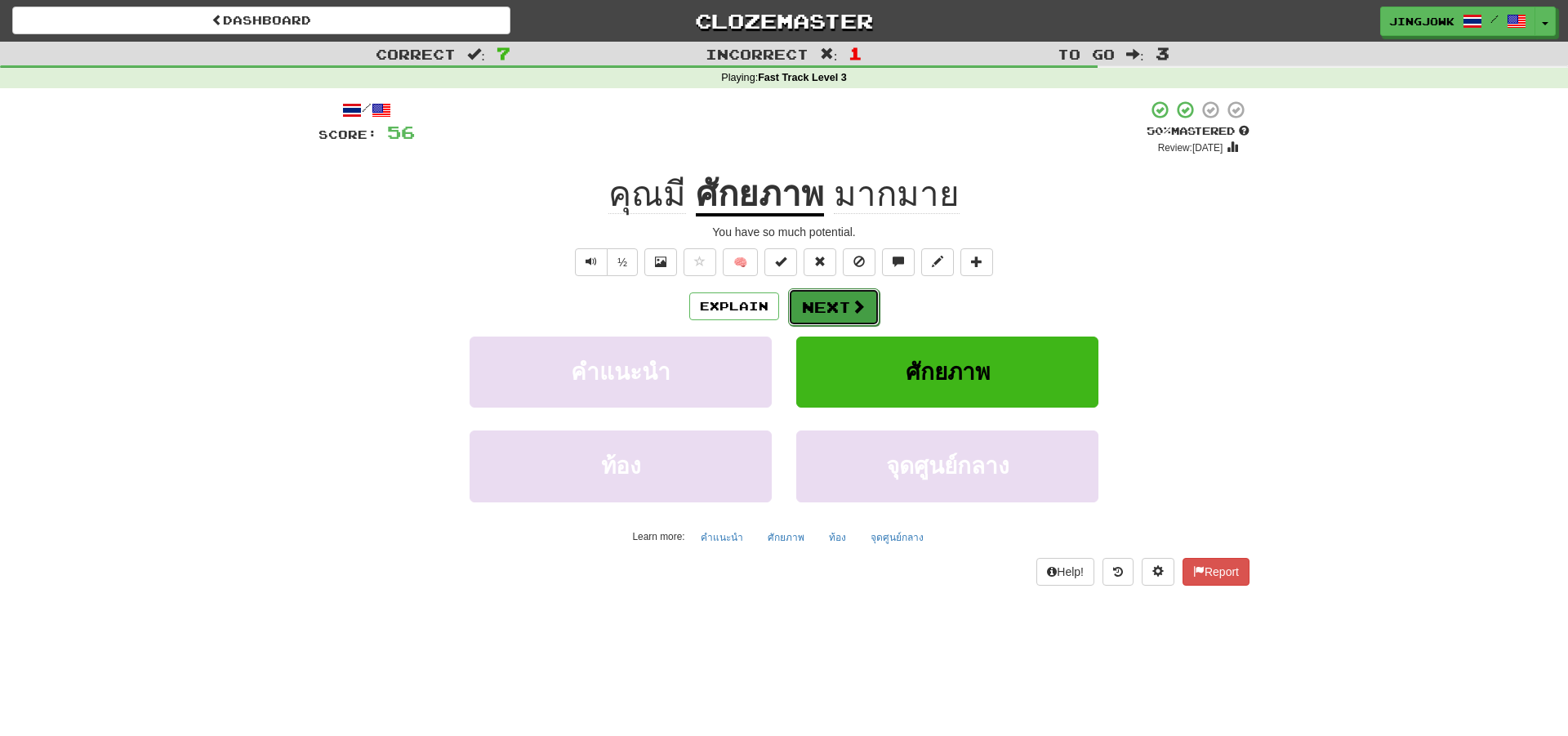
click at [836, 306] on button "Next" at bounding box center [833, 307] width 91 height 38
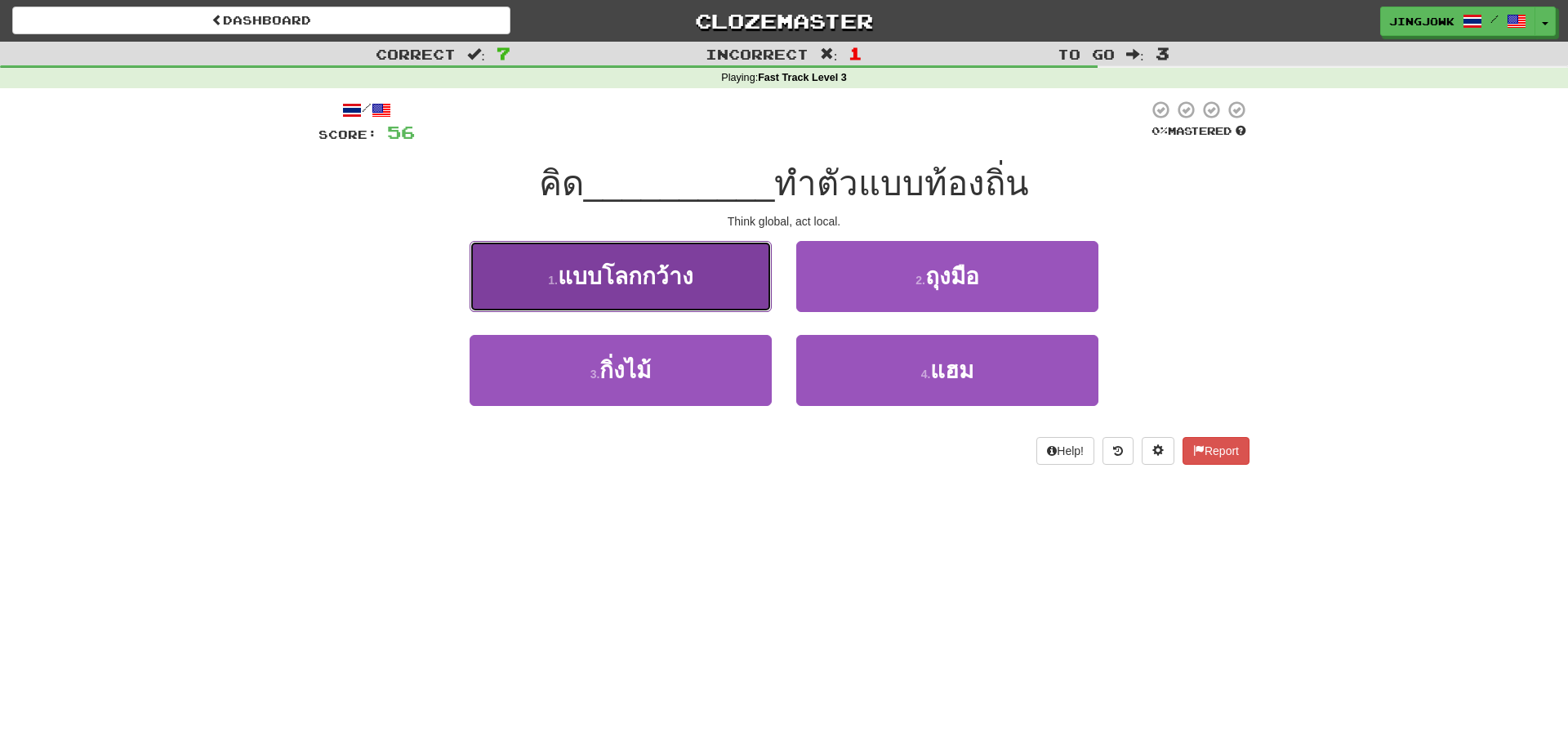
click at [622, 279] on span "แบบโลกกว้าง" at bounding box center [626, 276] width 136 height 25
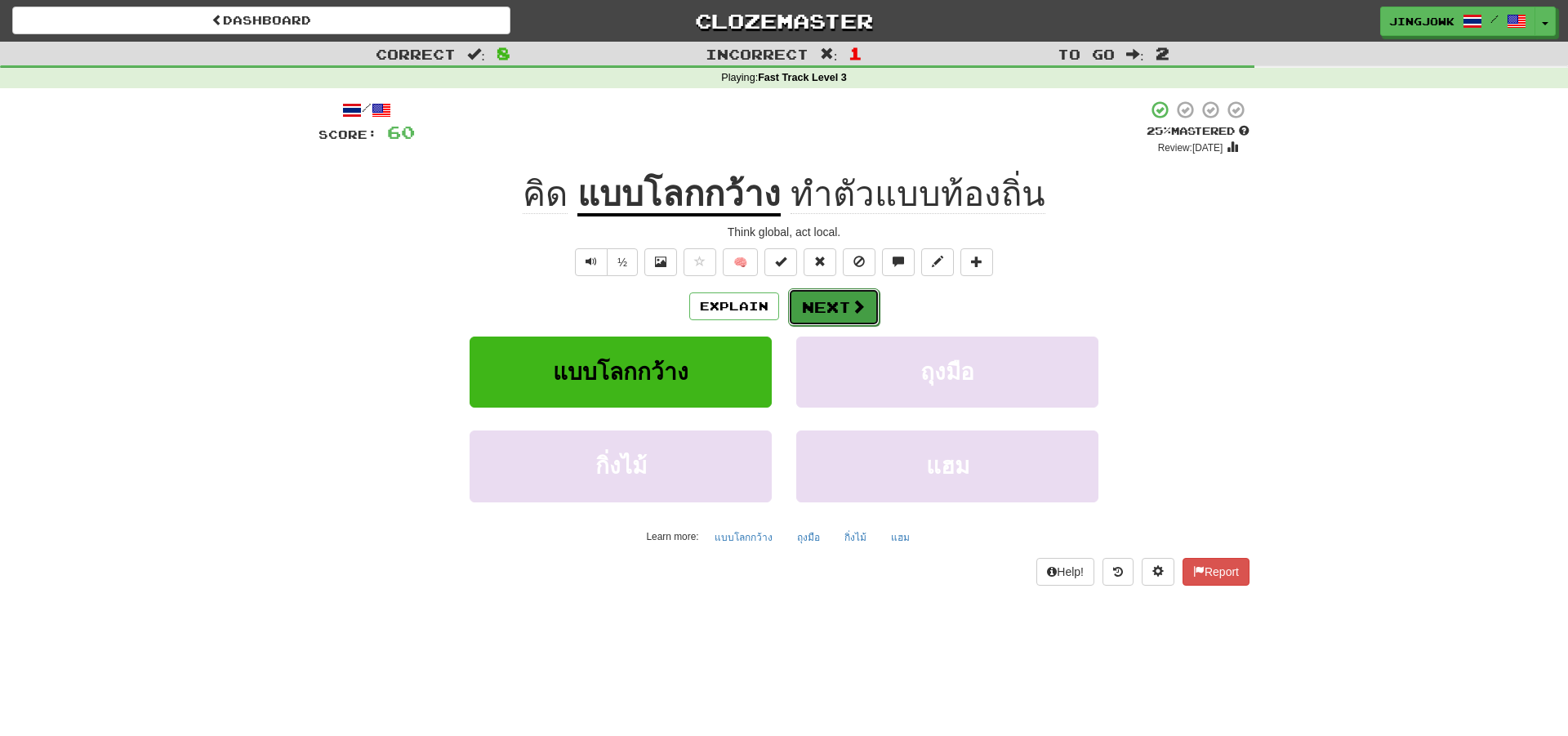
click at [830, 306] on button "Next" at bounding box center [833, 307] width 91 height 38
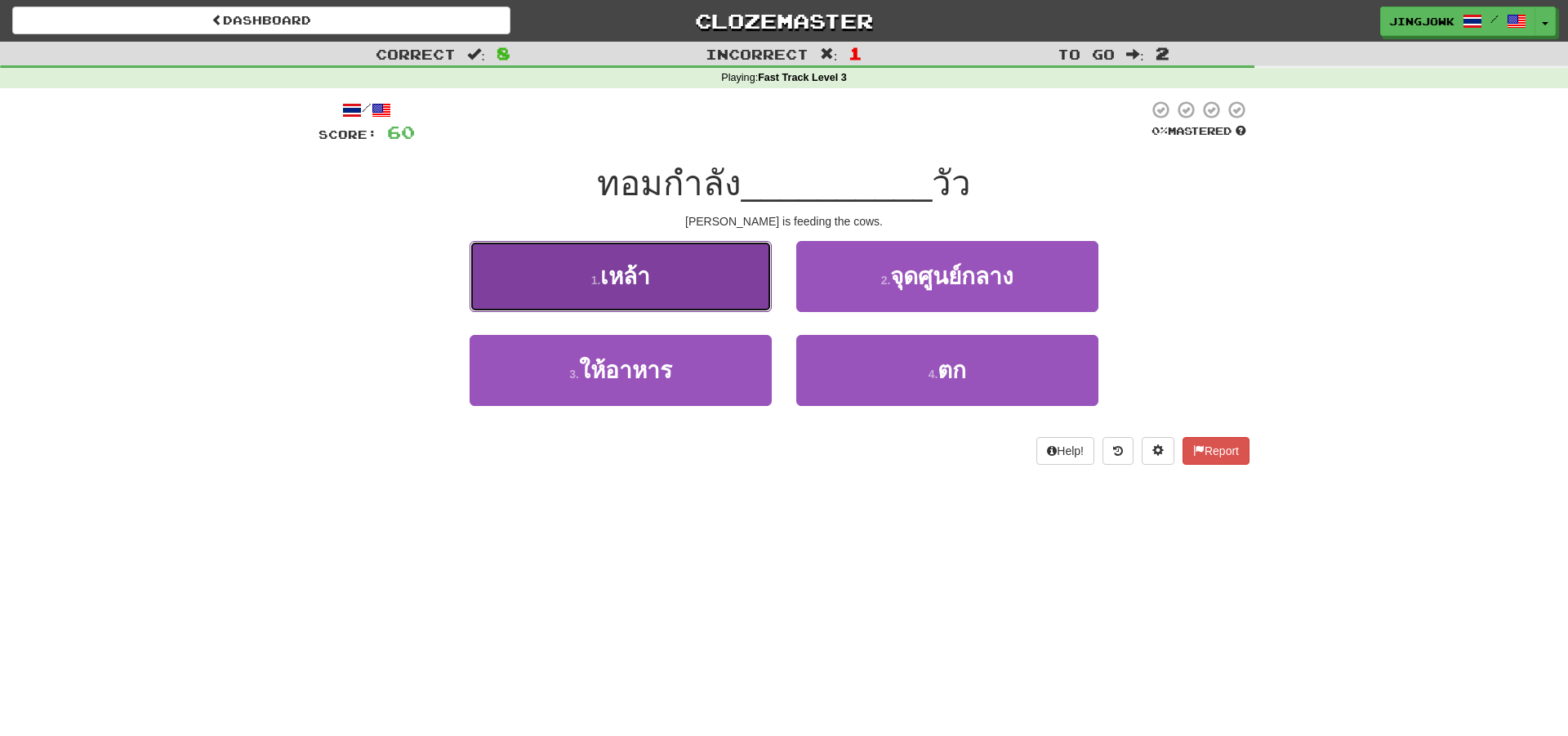
click at [621, 279] on span "เหล้า" at bounding box center [625, 276] width 50 height 25
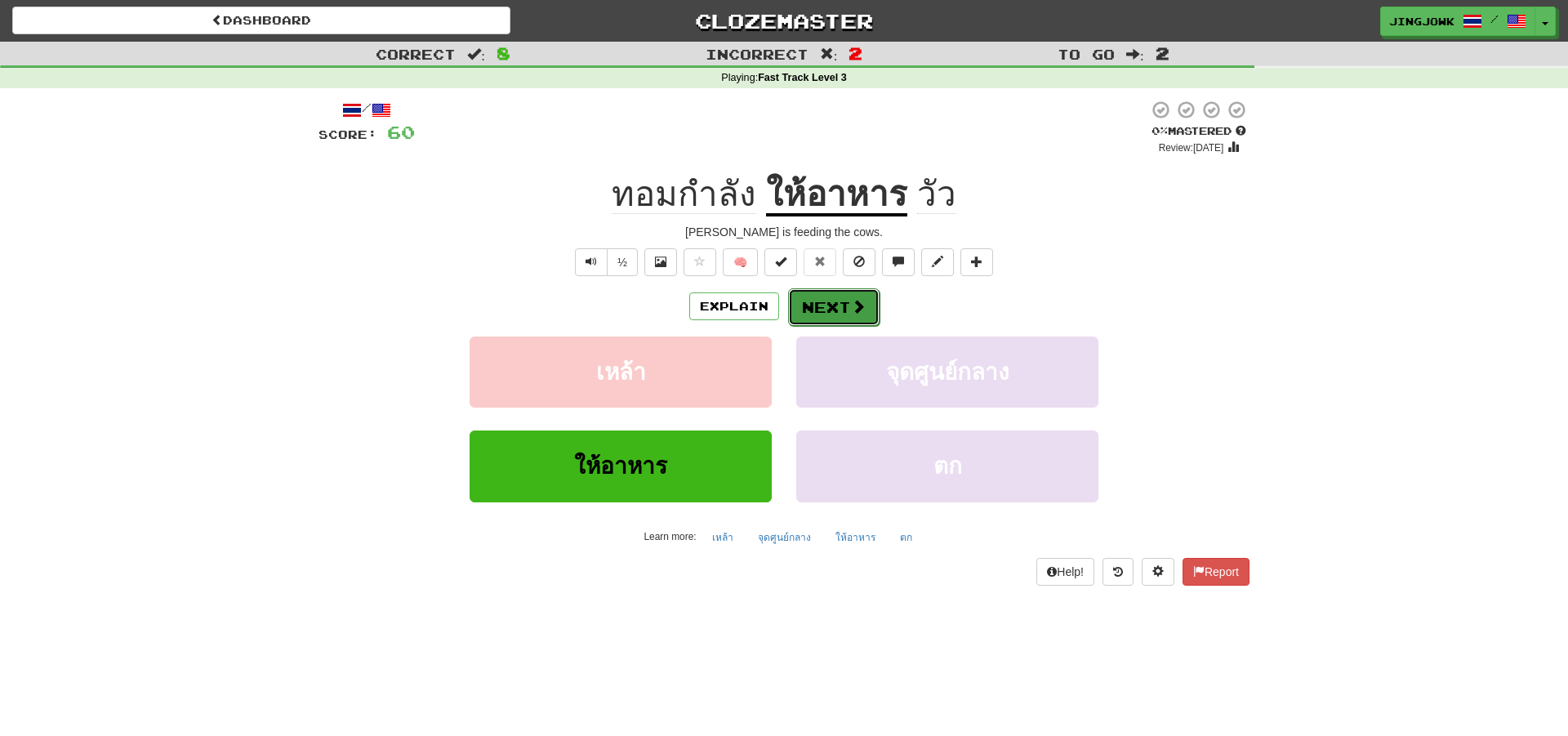
click at [823, 310] on button "Next" at bounding box center [833, 307] width 91 height 38
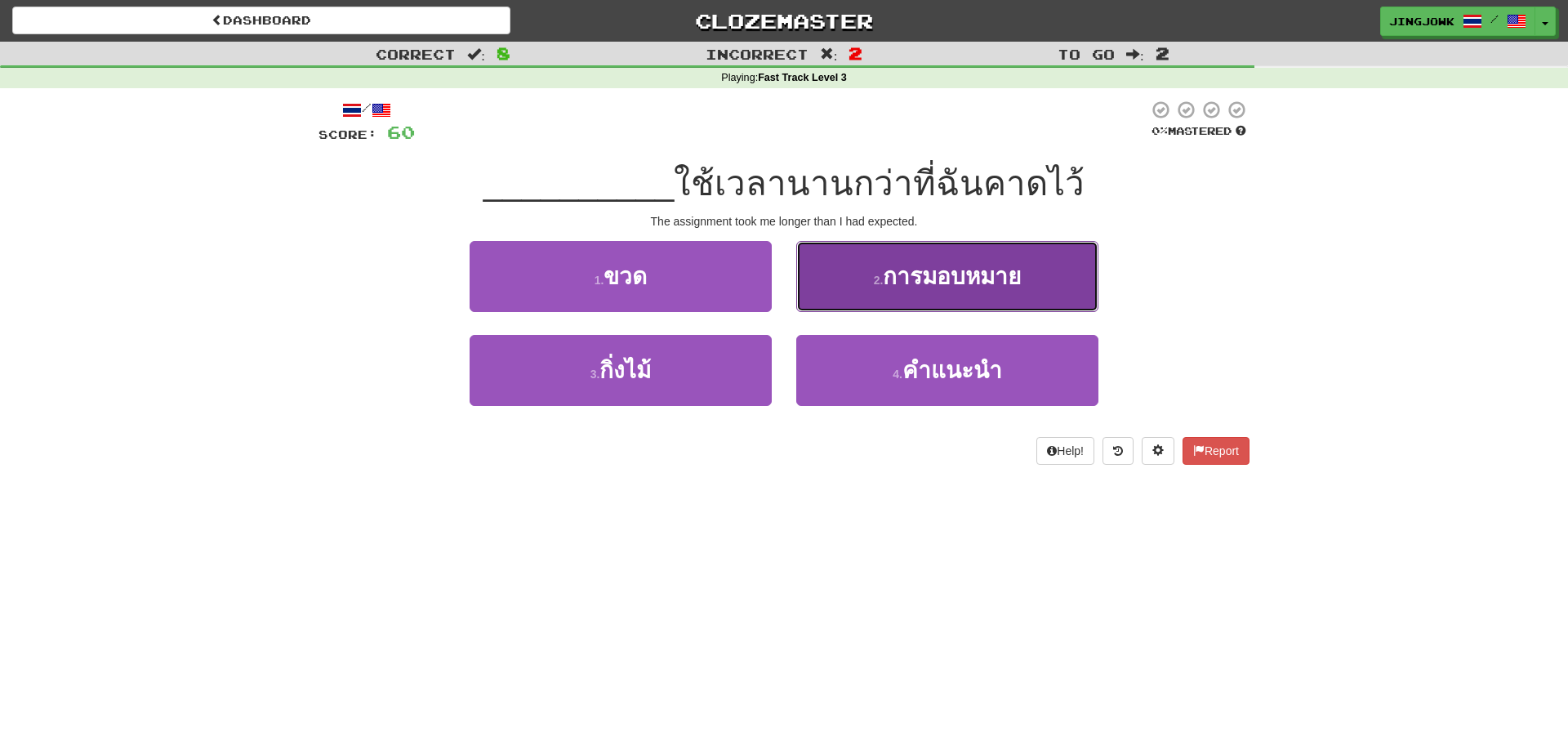
click at [902, 289] on span "การมอบหมาย" at bounding box center [952, 276] width 138 height 25
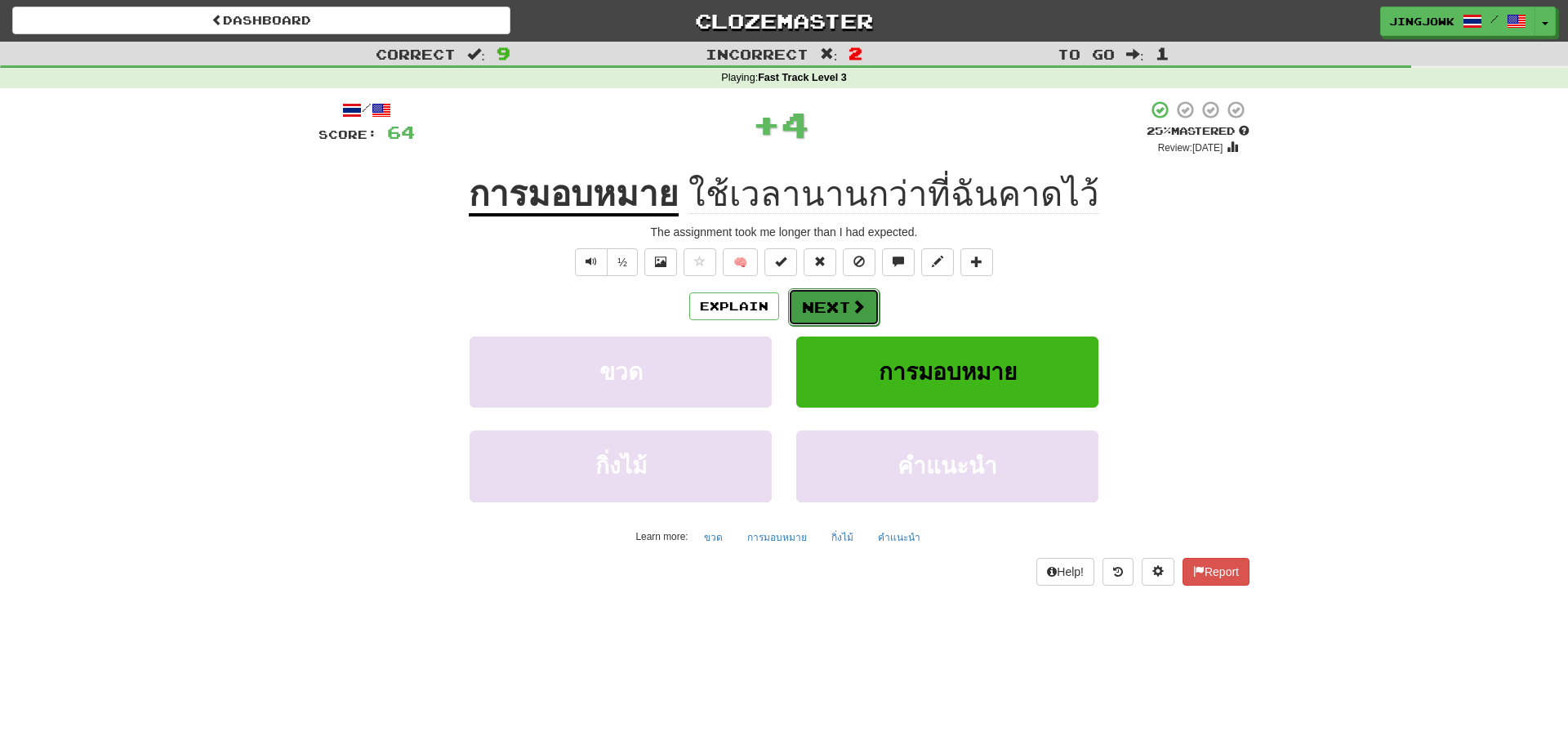
click at [828, 306] on button "Next" at bounding box center [833, 307] width 91 height 38
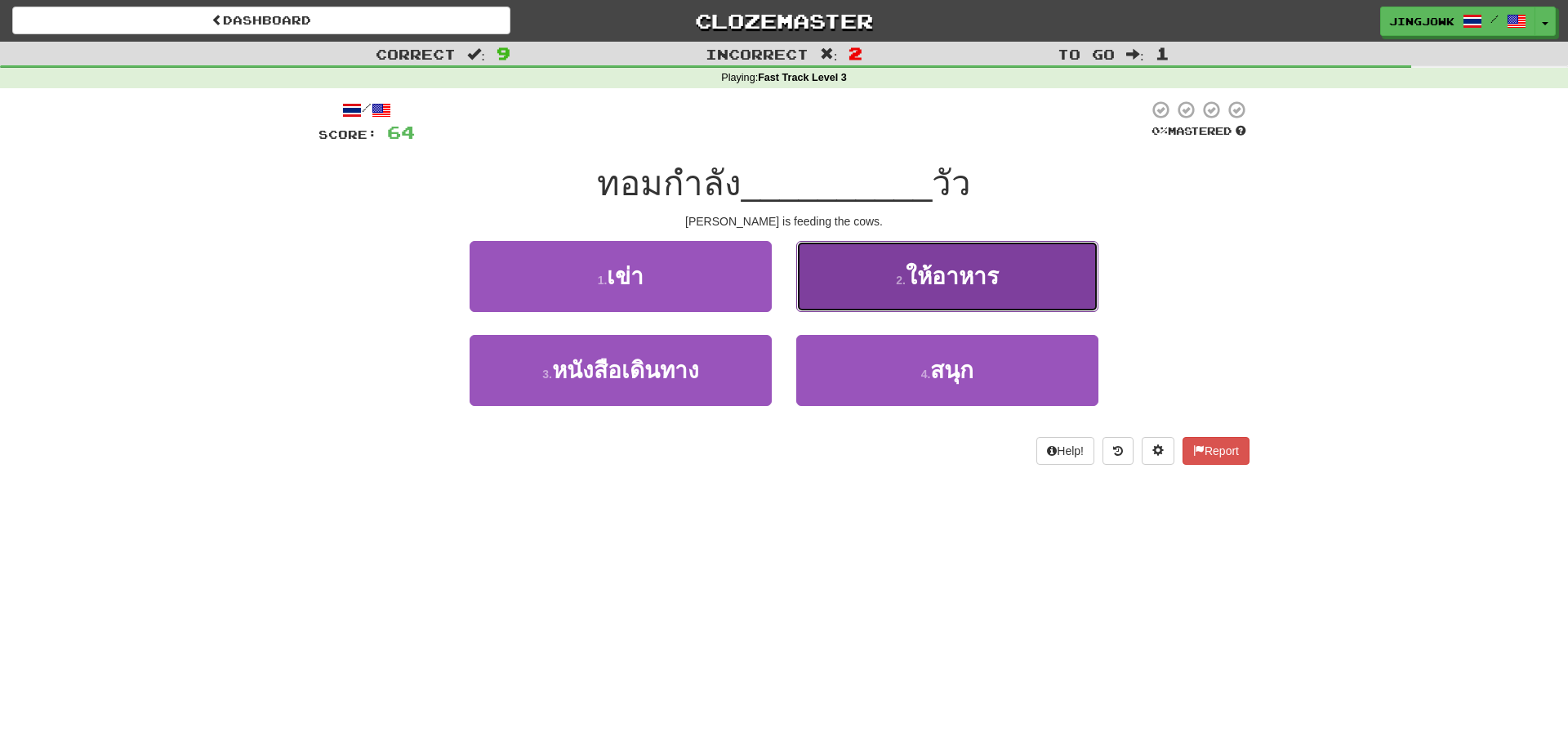
click at [908, 283] on span "ให้อาหาร" at bounding box center [952, 276] width 93 height 25
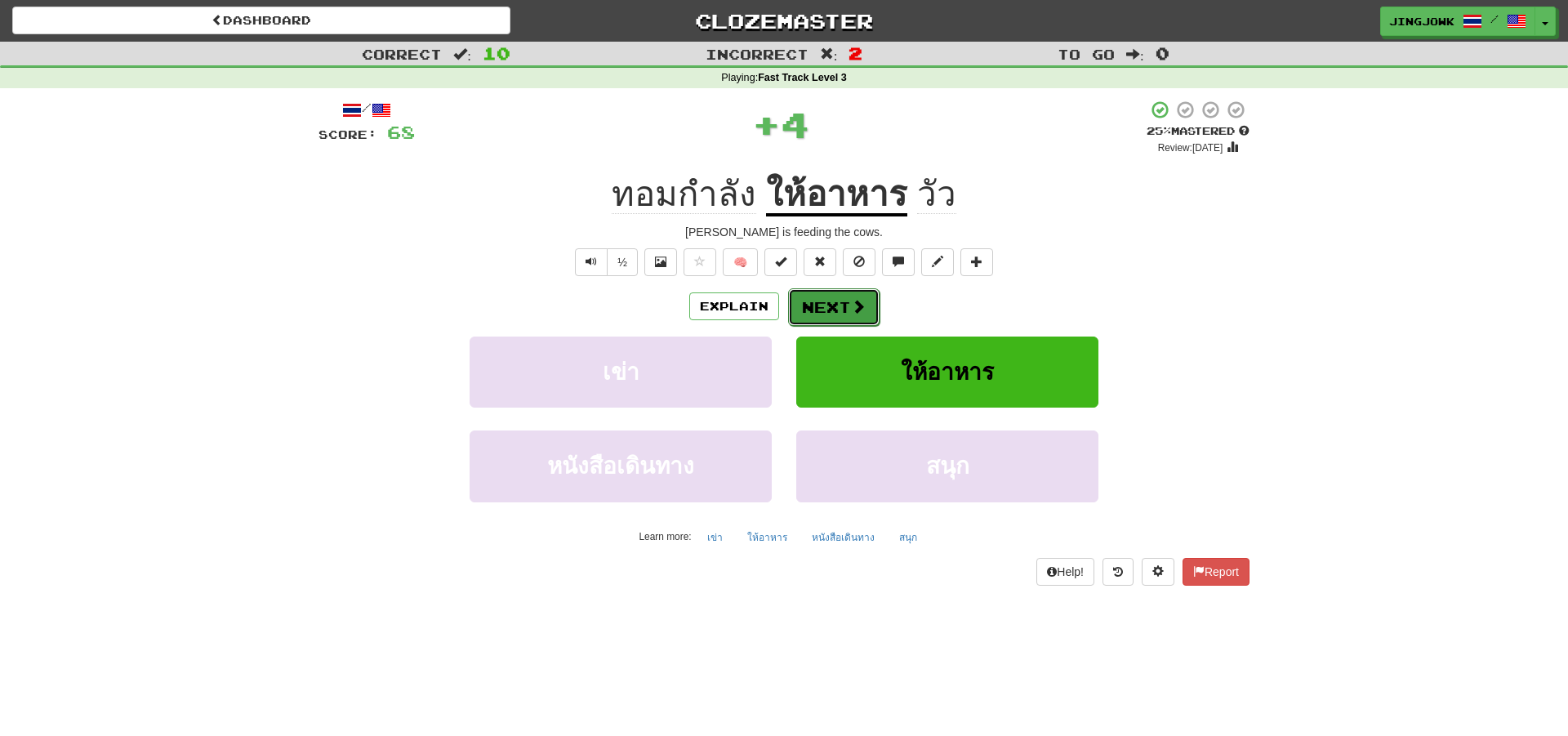
click at [827, 307] on button "Next" at bounding box center [833, 307] width 91 height 38
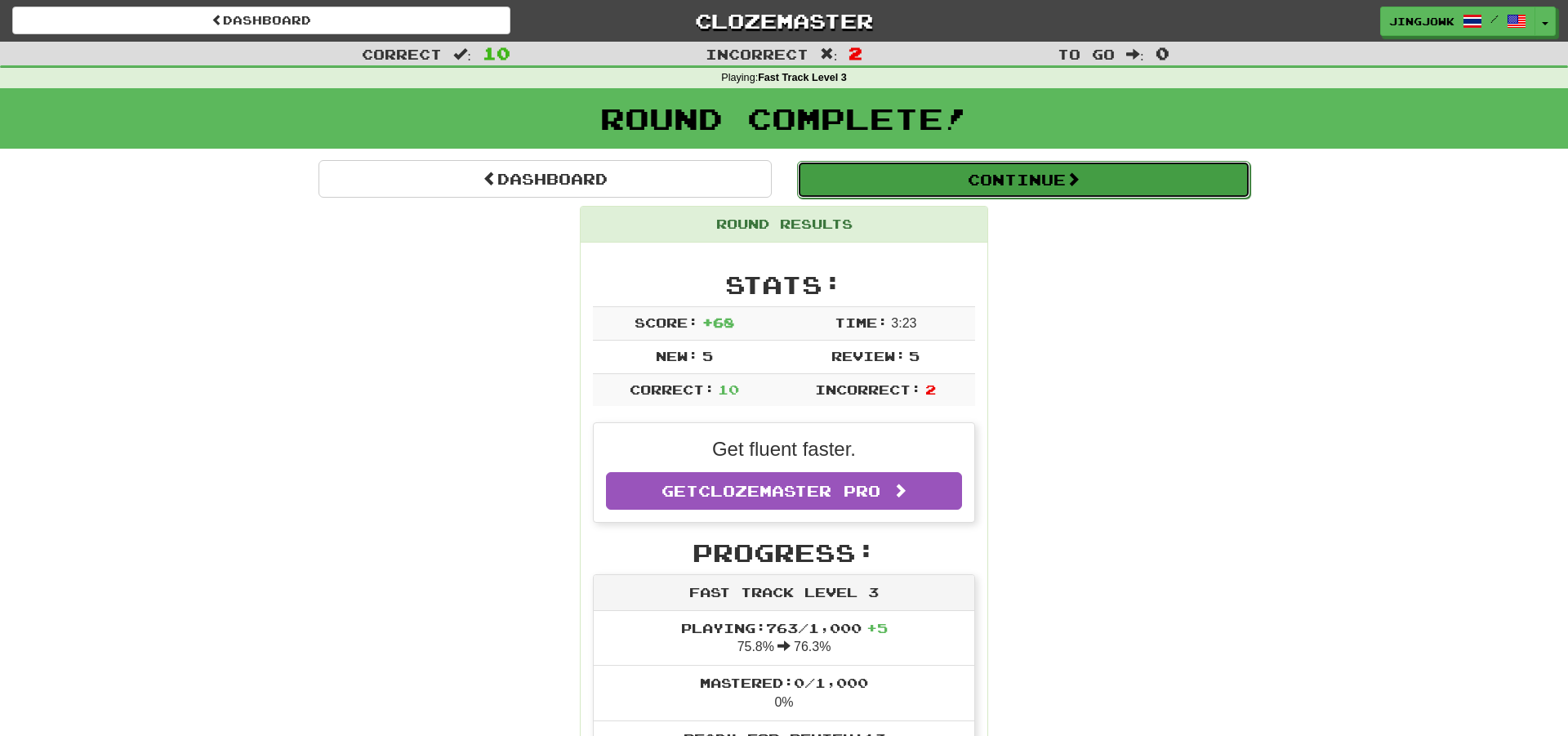
click at [1010, 179] on button "Continue" at bounding box center [1023, 180] width 453 height 38
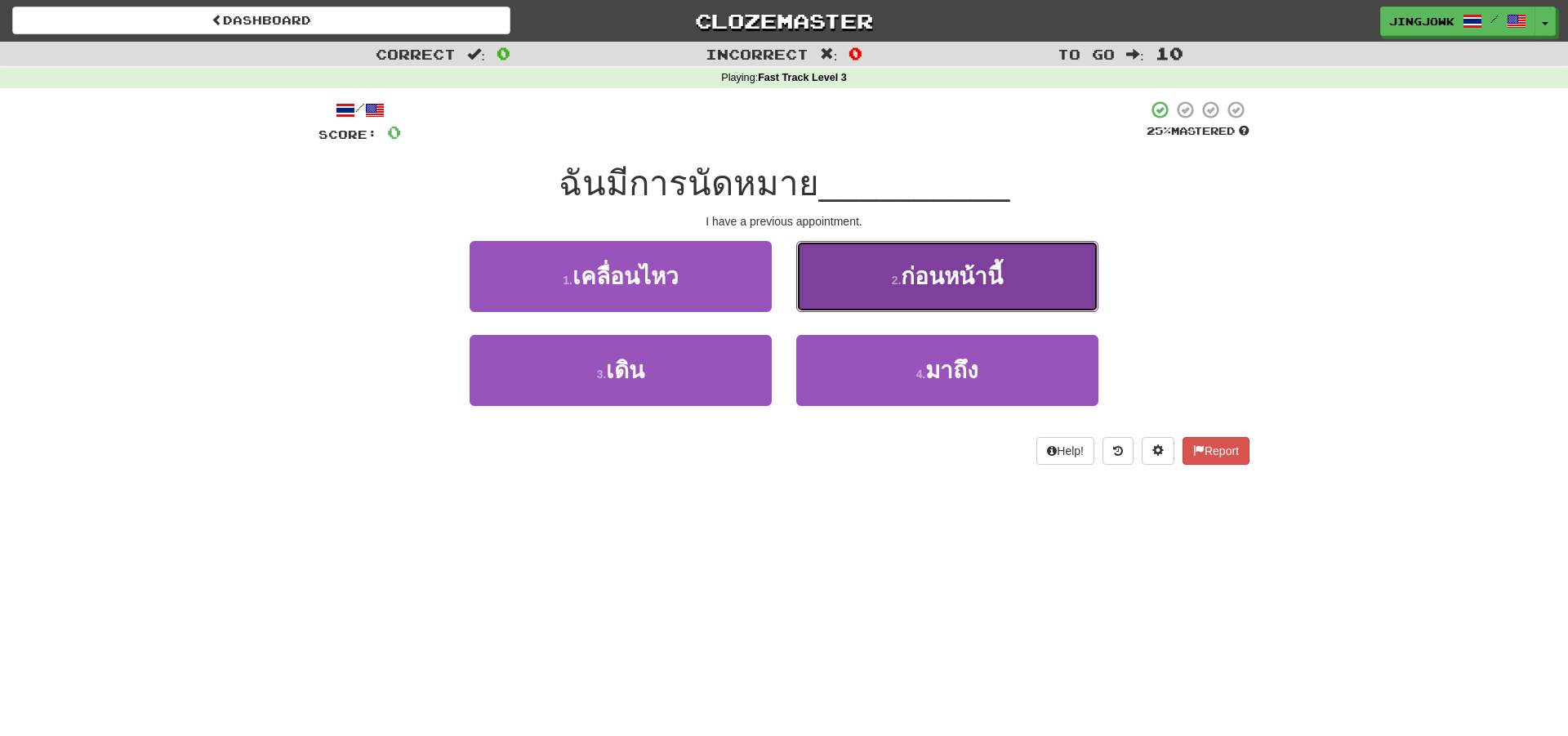
click at [946, 274] on span "ก่อนหน้านี้" at bounding box center [952, 276] width 102 height 25
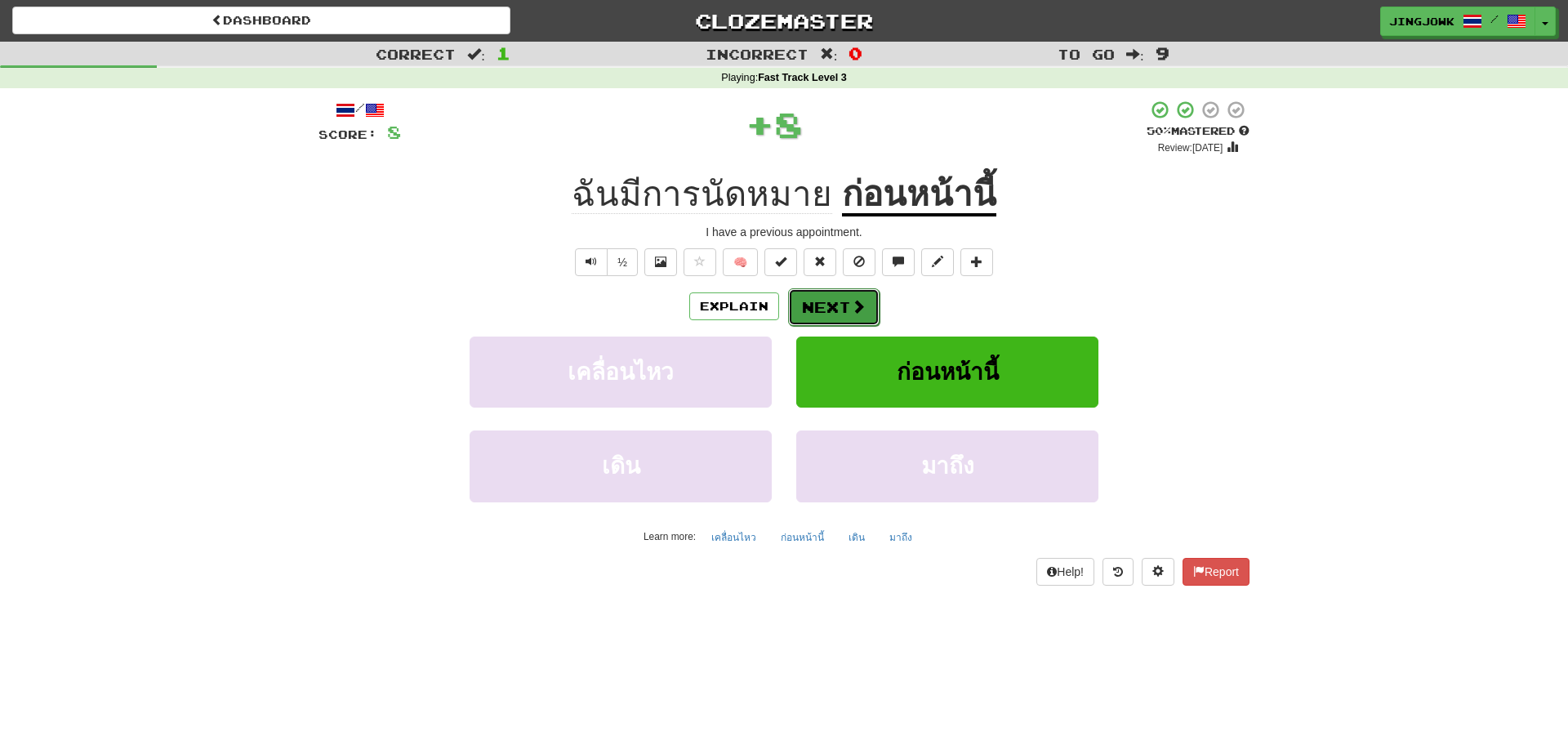
click at [836, 306] on button "Next" at bounding box center [833, 307] width 91 height 38
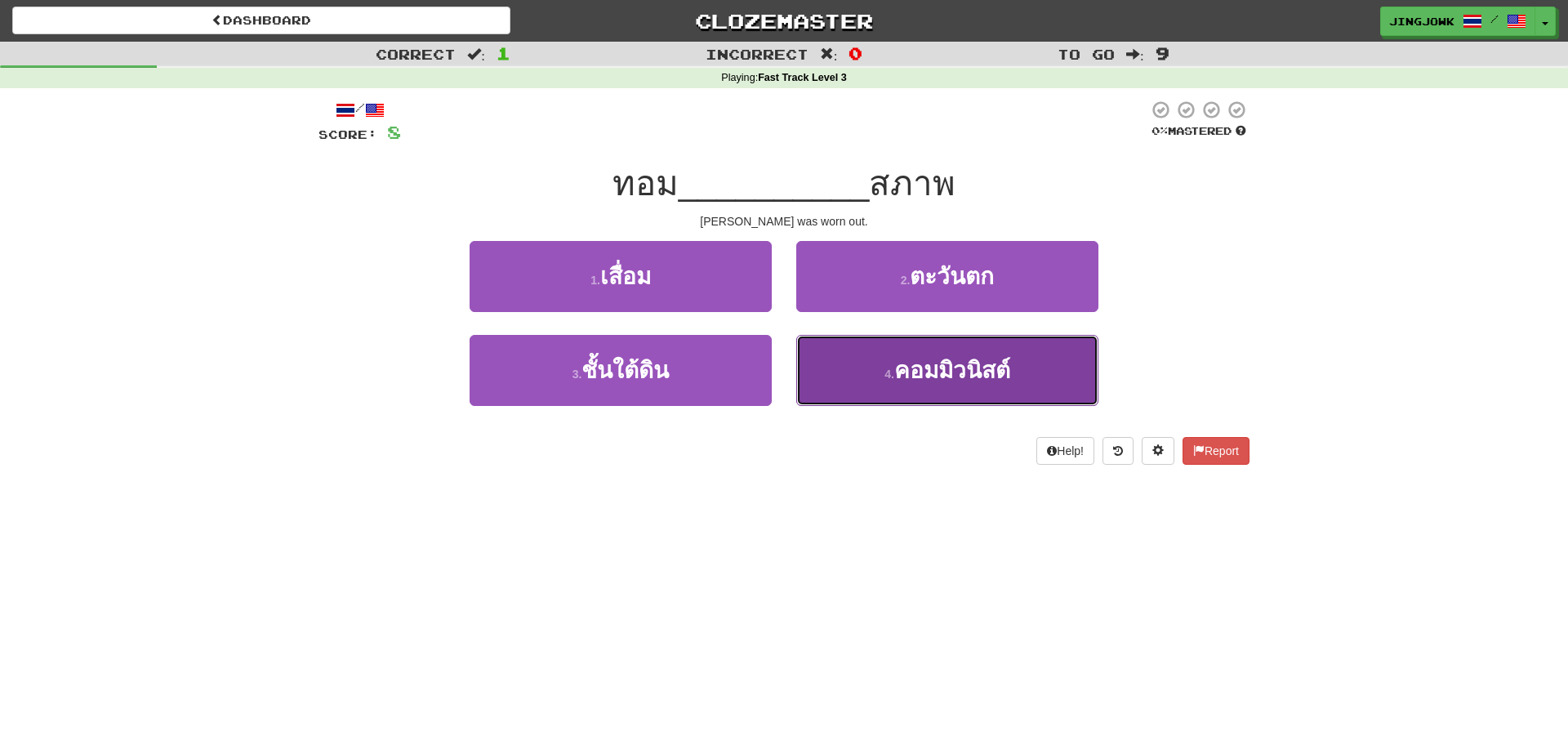
click at [940, 364] on span "คอมมิวนิสต์" at bounding box center [952, 370] width 116 height 25
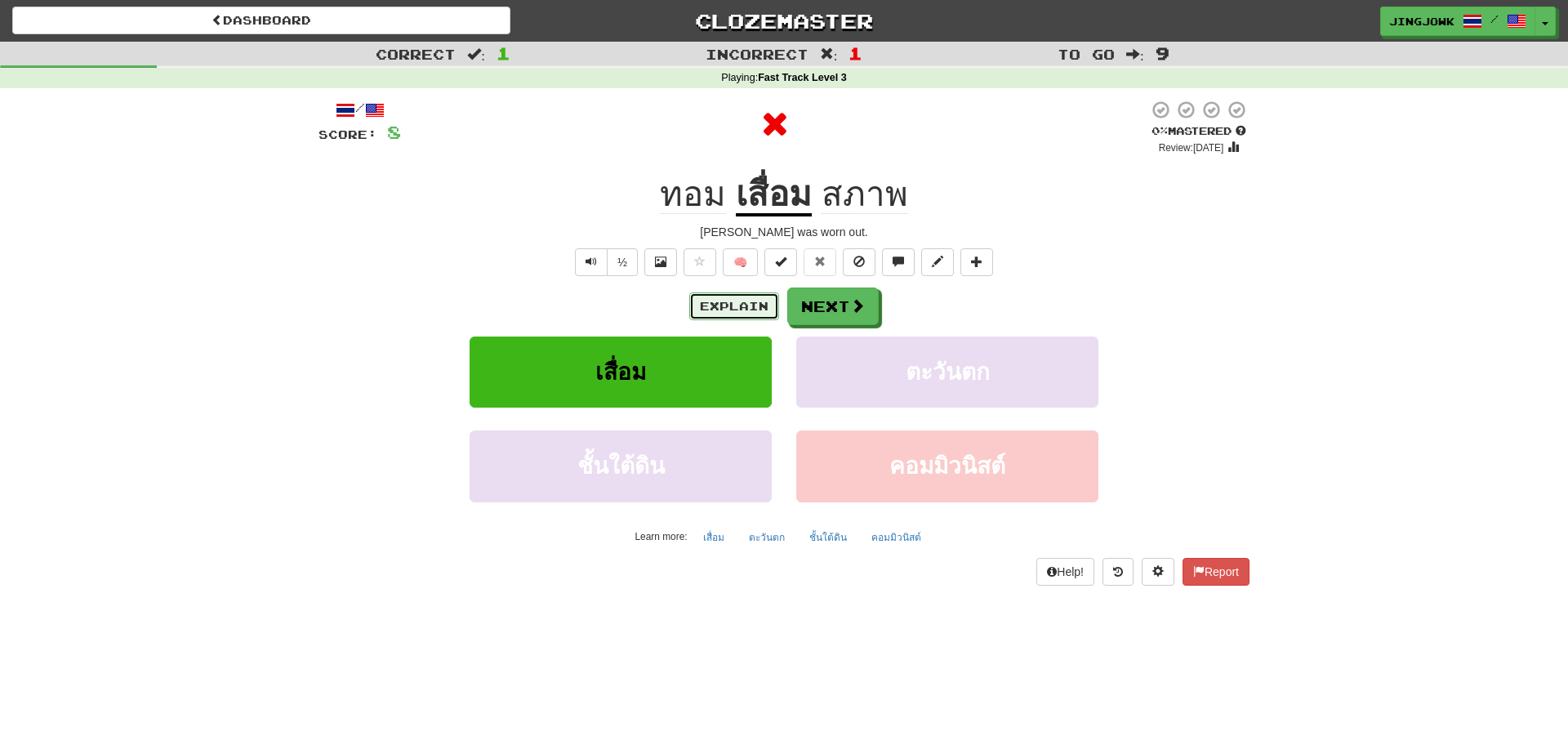
click at [711, 298] on button "Explain" at bounding box center [734, 306] width 90 height 28
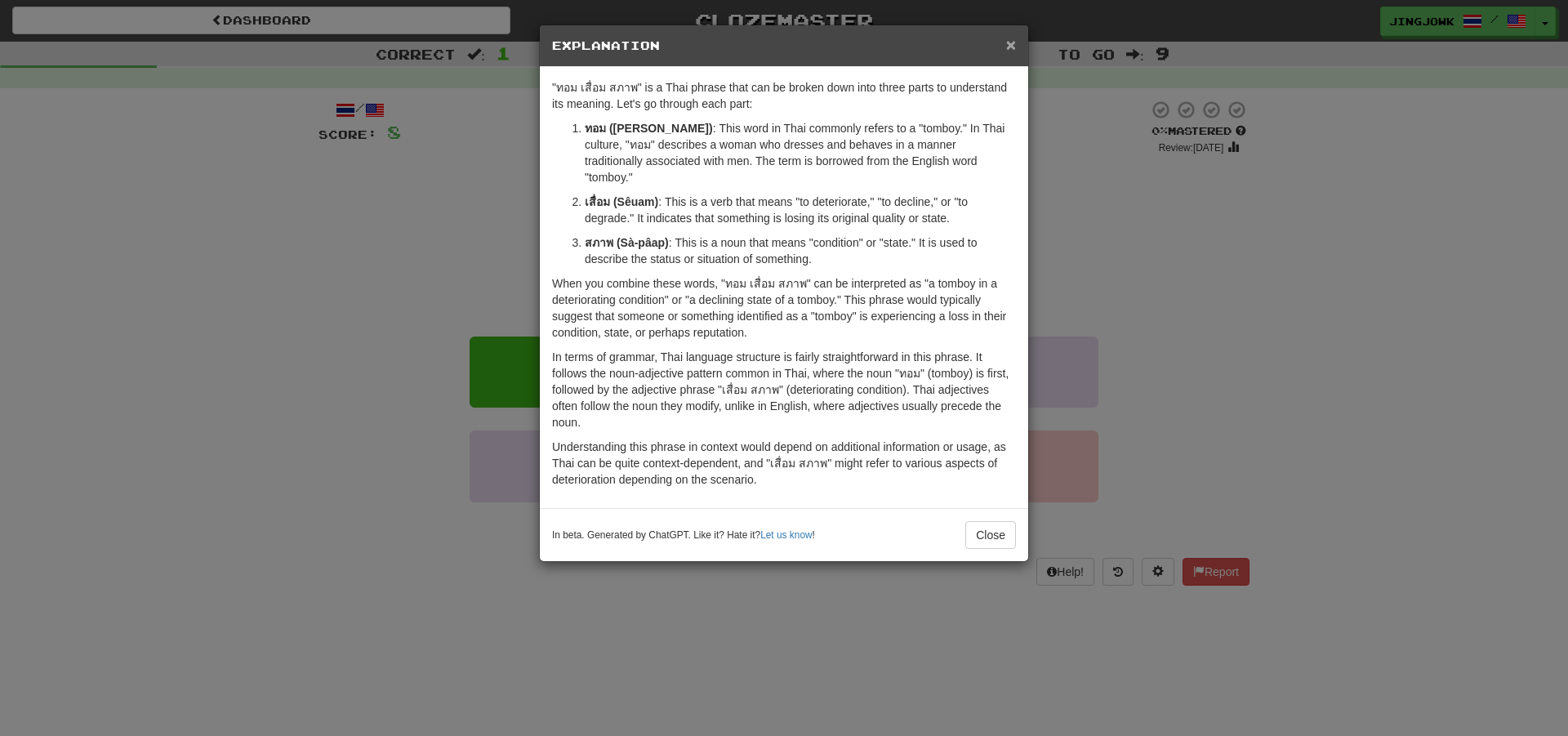
drag, startPoint x: 1010, startPoint y: 48, endPoint x: 1004, endPoint y: 65, distance: 17.3
click at [1010, 48] on span "×" at bounding box center [1011, 44] width 10 height 19
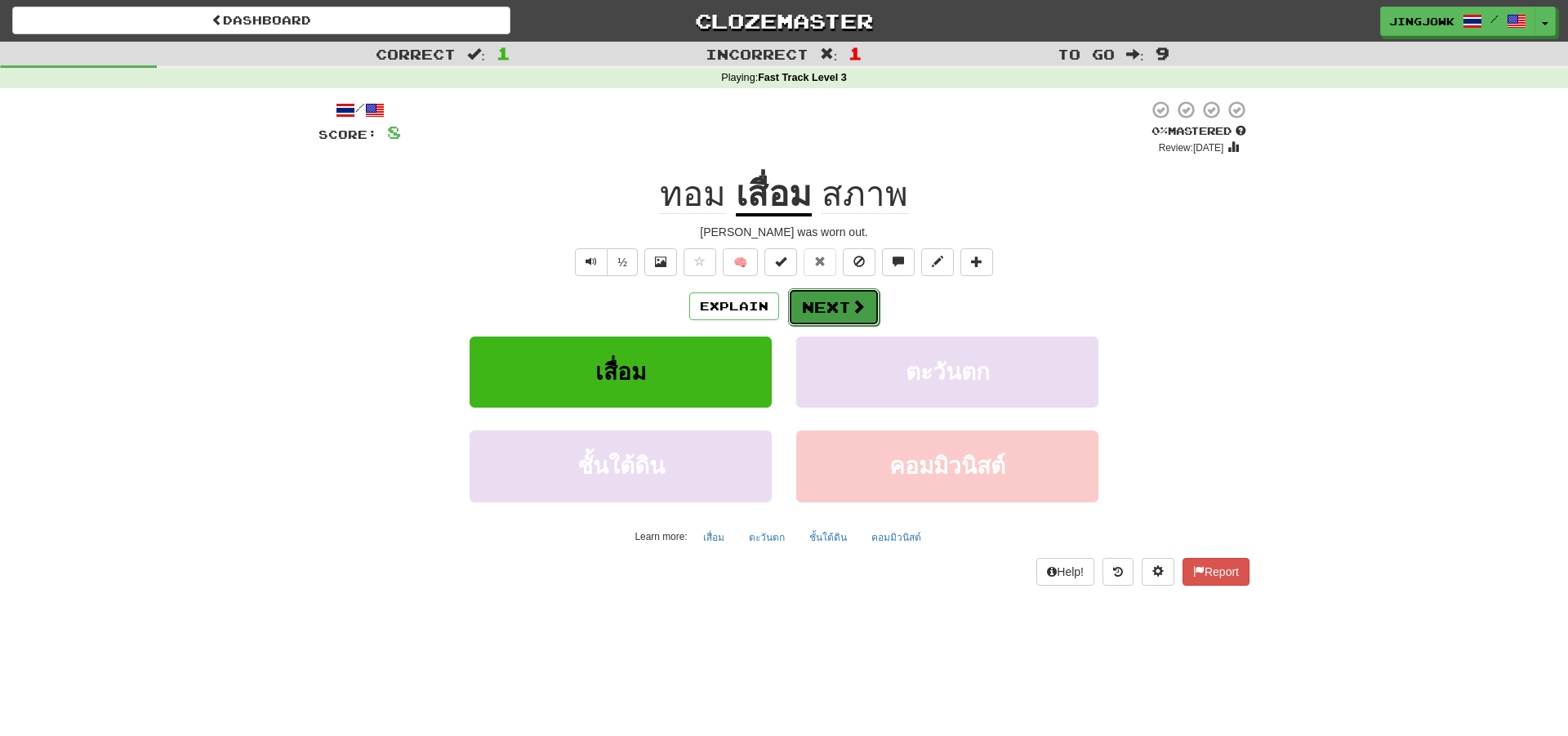
click at [833, 311] on button "Next" at bounding box center [833, 307] width 91 height 38
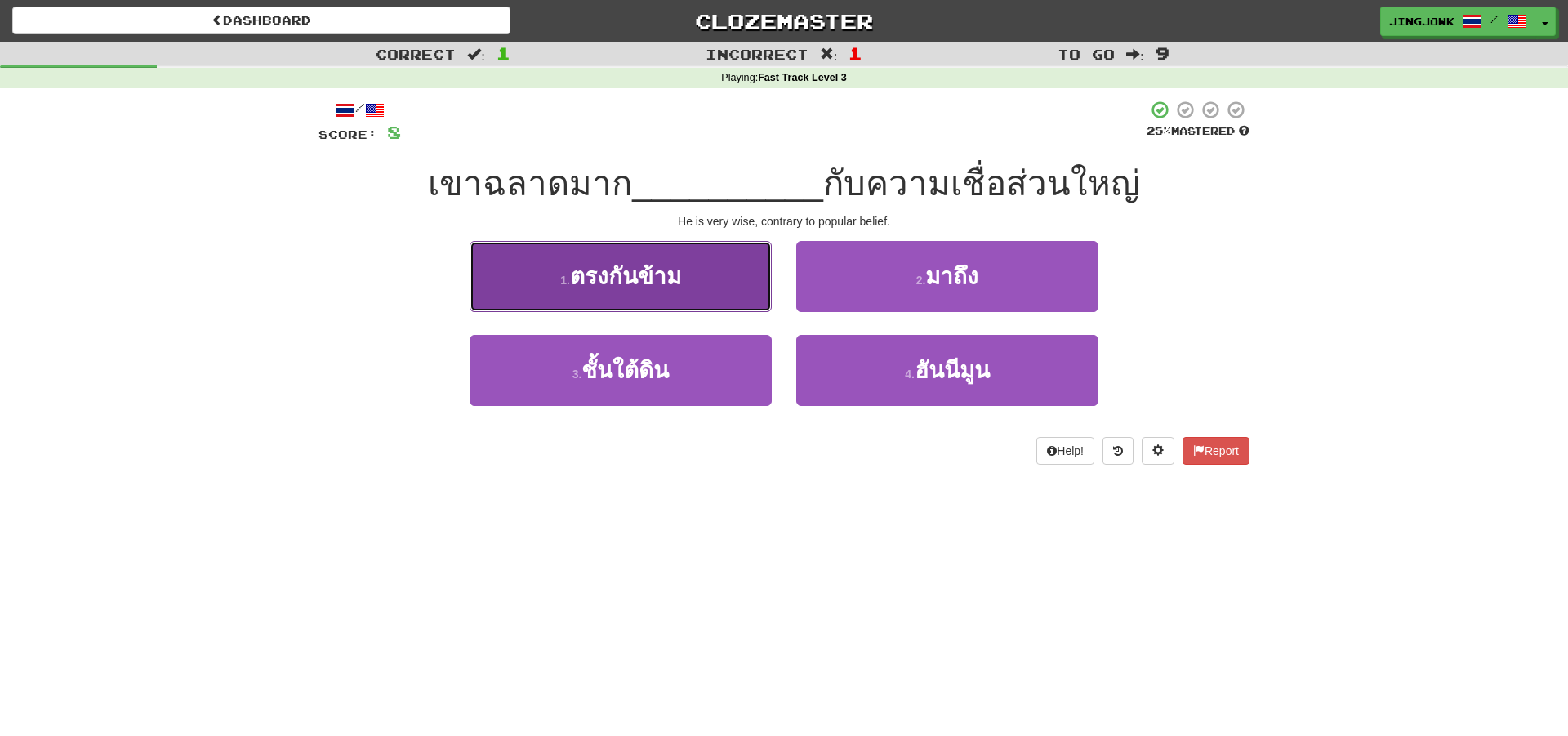
click at [604, 278] on span "ตรงกันข้าม" at bounding box center [625, 276] width 111 height 25
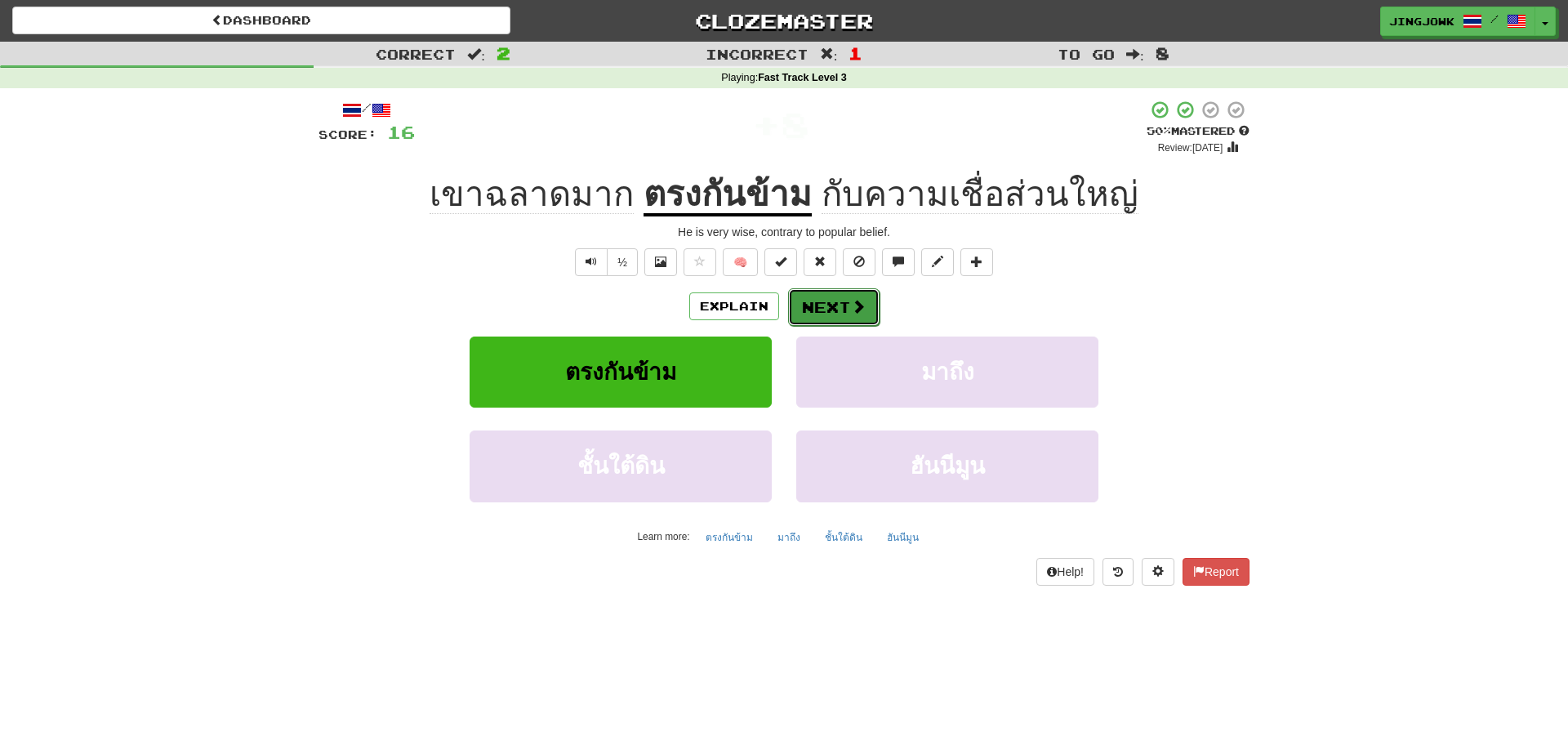
click at [829, 312] on button "Next" at bounding box center [833, 307] width 91 height 38
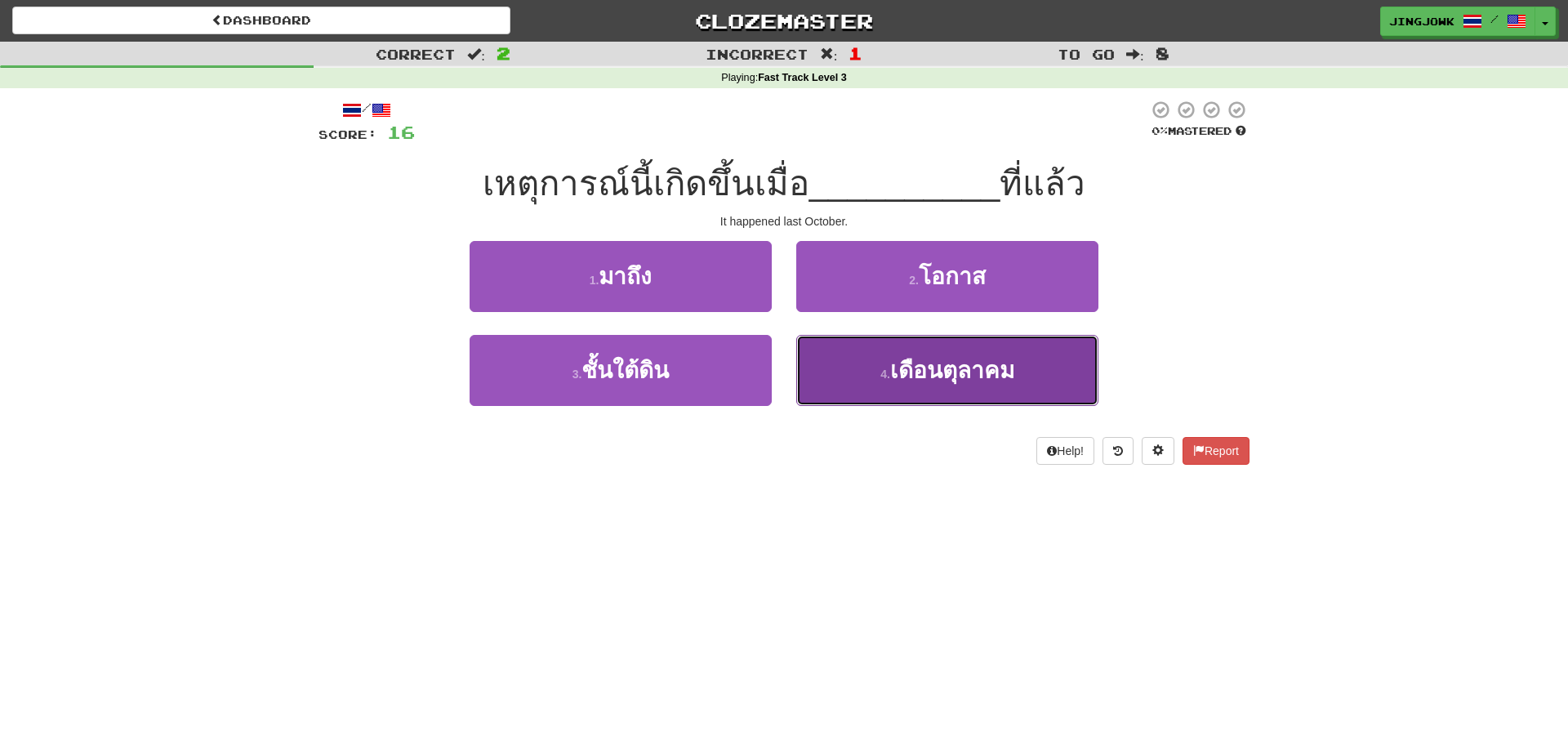
click at [933, 371] on span "เดือนตุลาคม" at bounding box center [952, 370] width 124 height 25
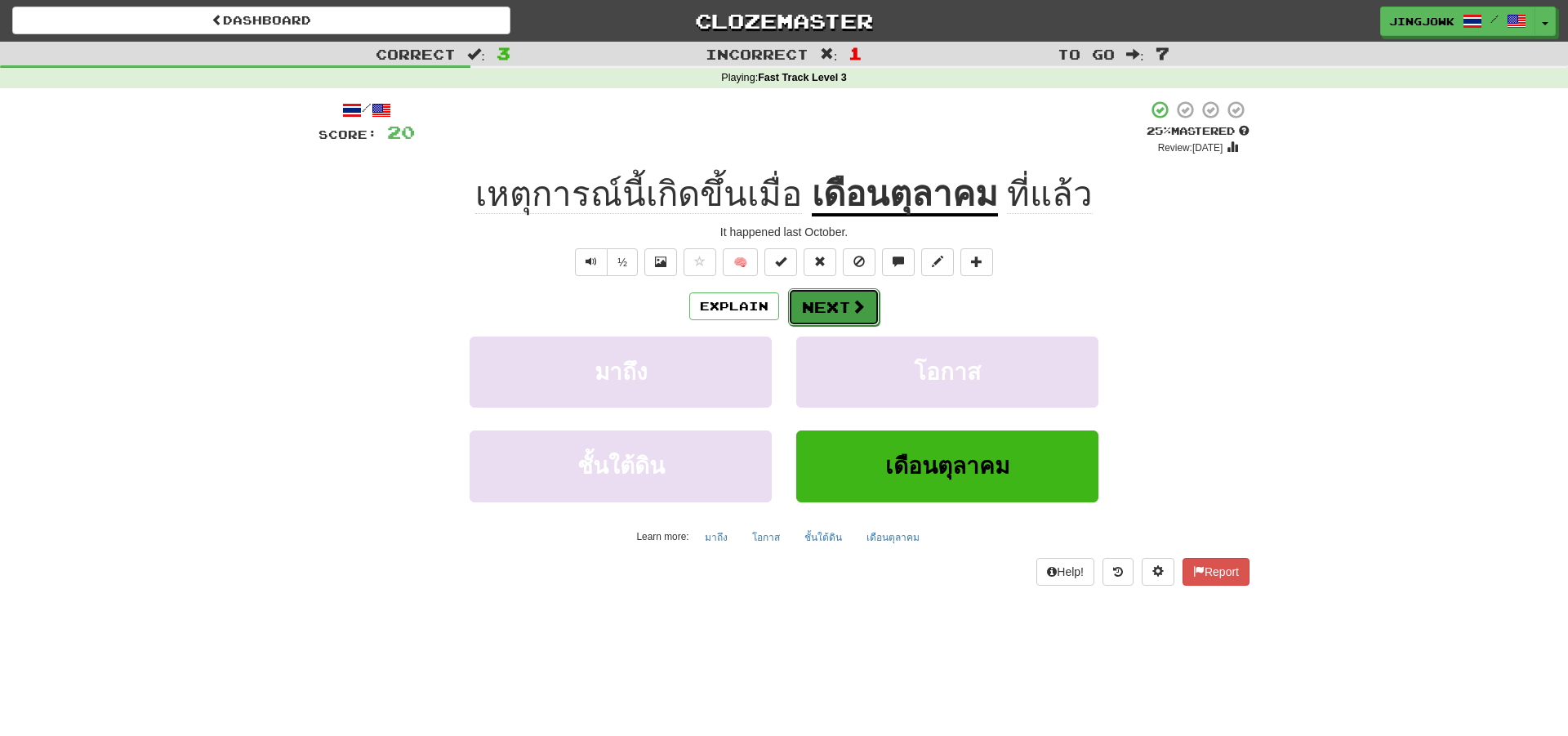
click at [831, 305] on button "Next" at bounding box center [833, 307] width 91 height 38
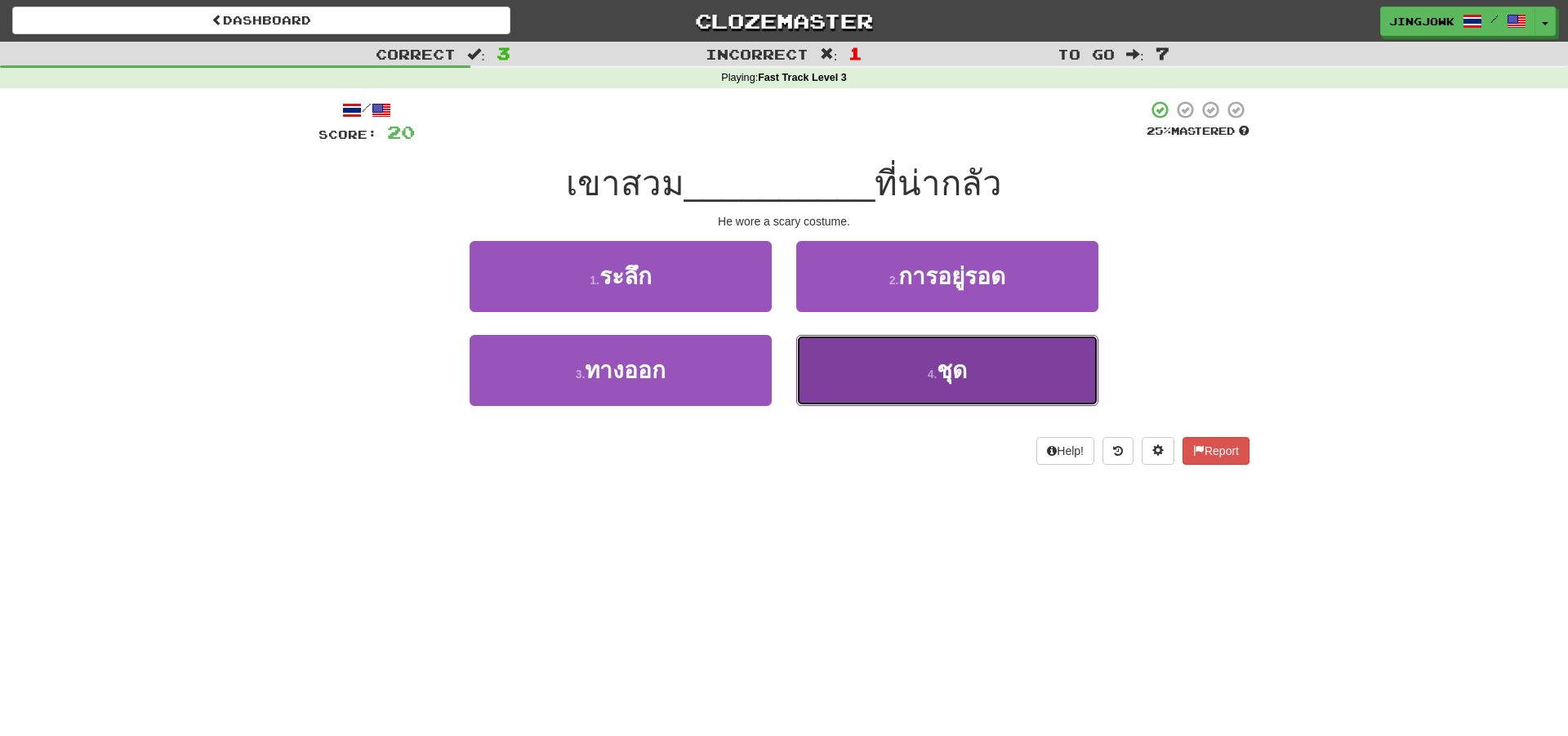
click at [943, 373] on span "ชุด" at bounding box center [952, 370] width 30 height 25
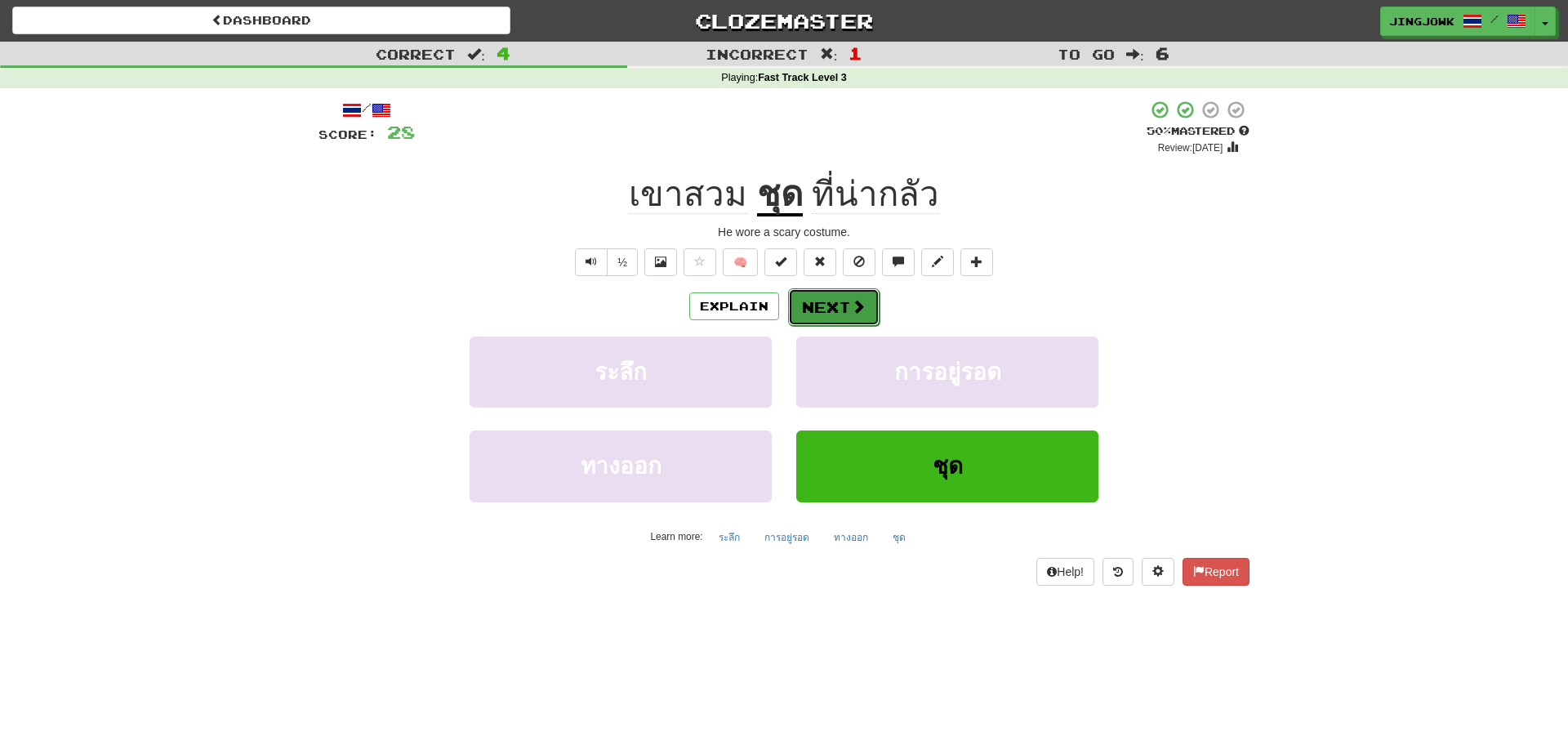
click at [828, 306] on button "Next" at bounding box center [833, 307] width 91 height 38
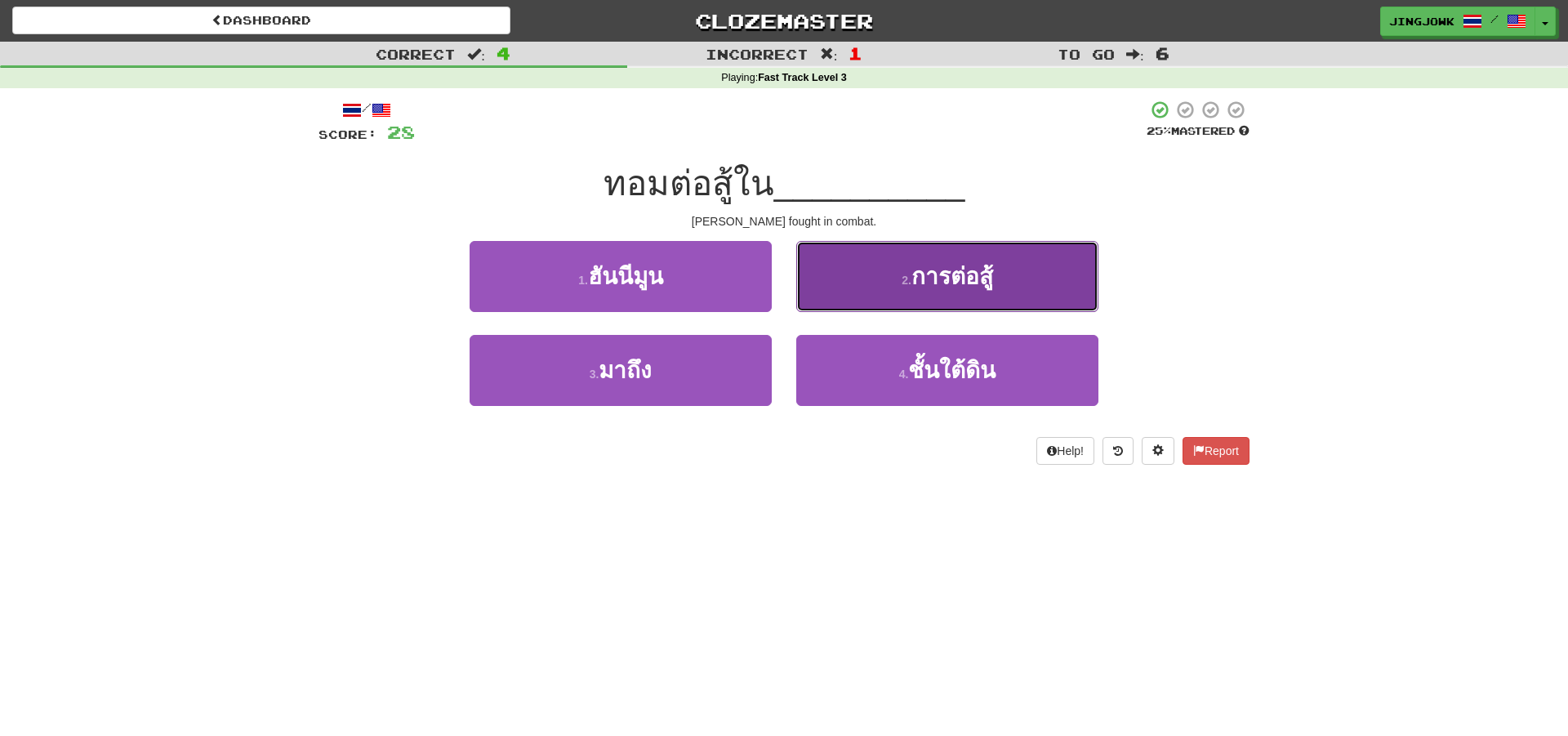
click at [957, 283] on span "การต่อสู้" at bounding box center [953, 276] width 82 height 25
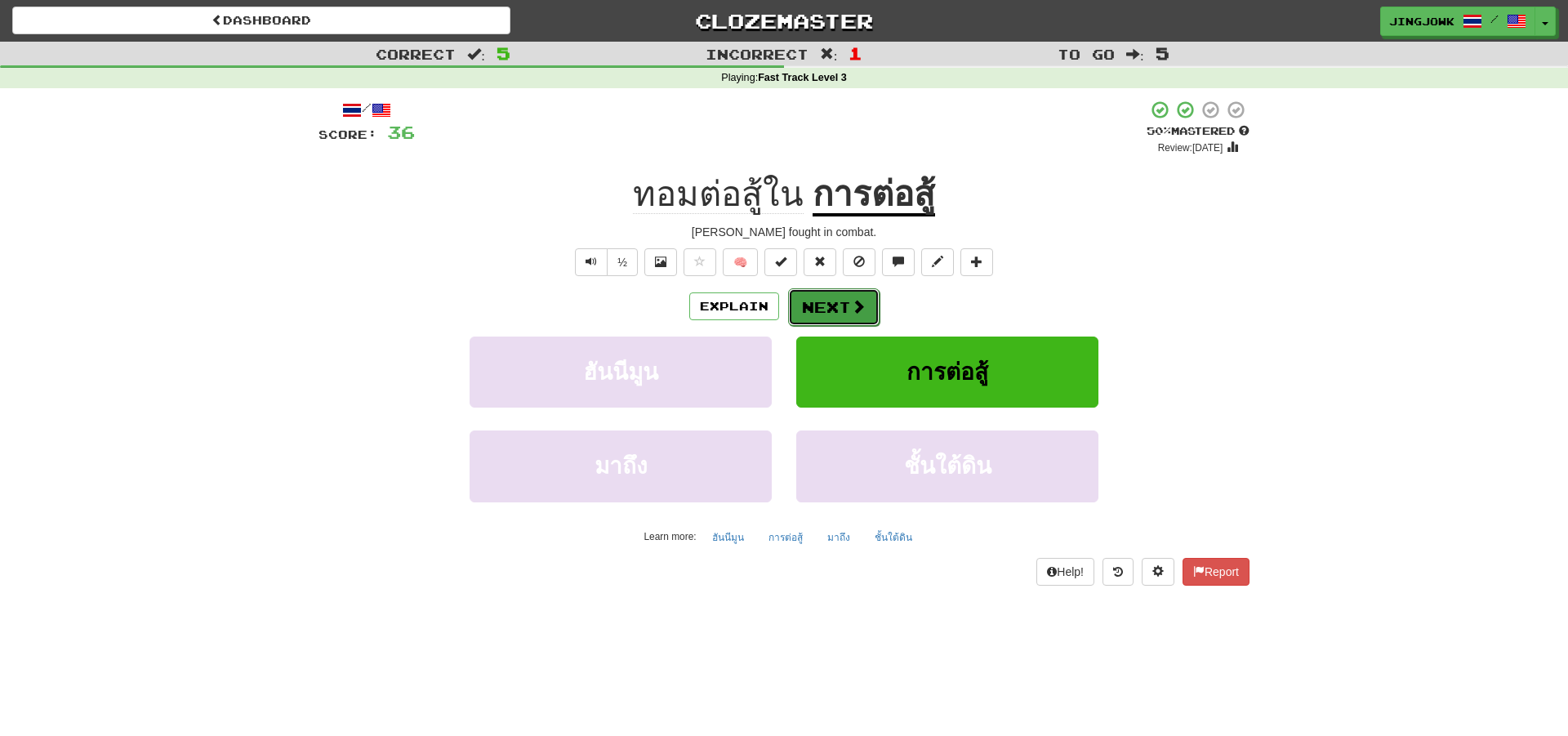
click at [829, 310] on button "Next" at bounding box center [833, 307] width 91 height 38
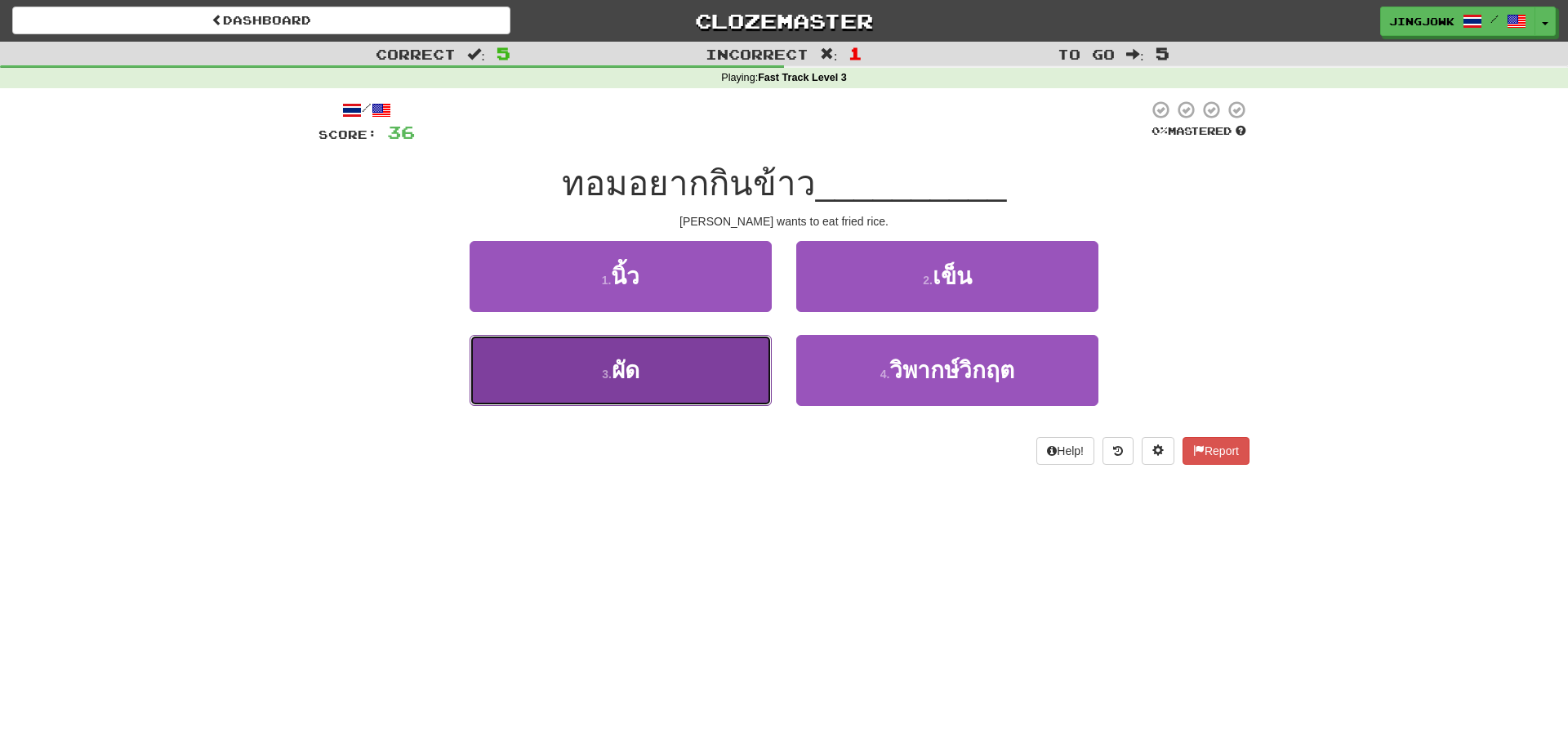
click at [619, 360] on span "ผัด" at bounding box center [626, 370] width 28 height 25
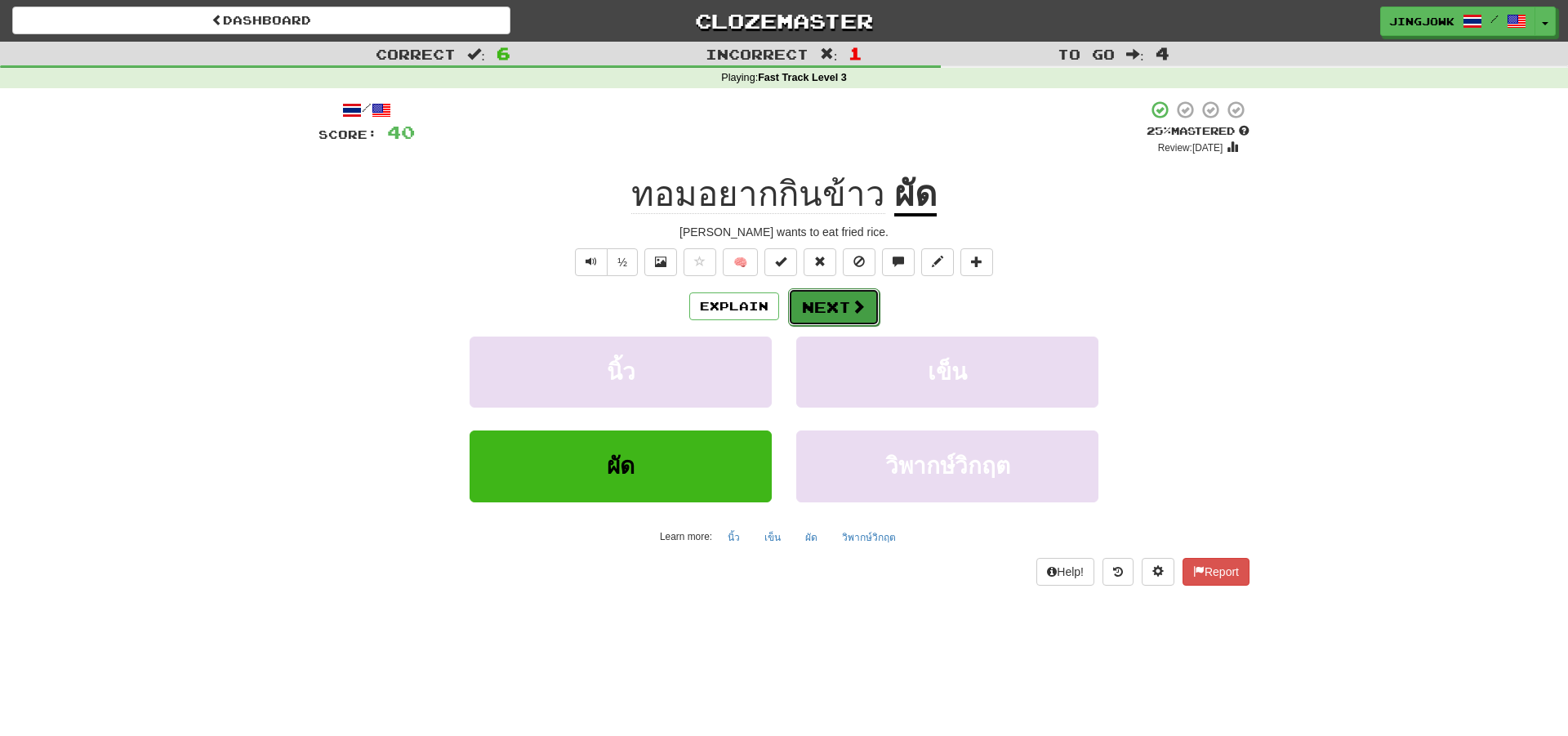
click at [826, 302] on button "Next" at bounding box center [833, 307] width 91 height 38
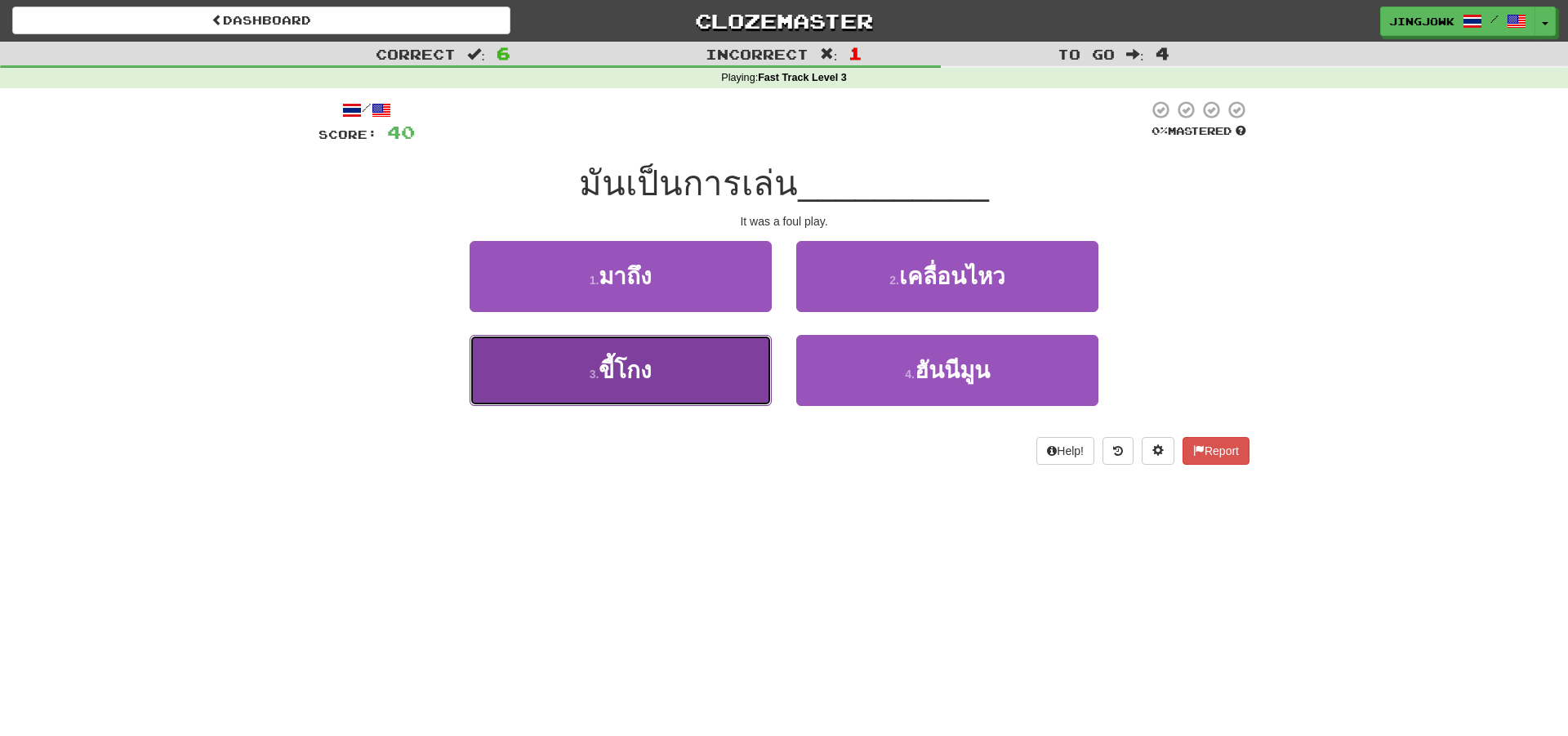
click at [619, 368] on span "ขี้โกง" at bounding box center [625, 370] width 53 height 25
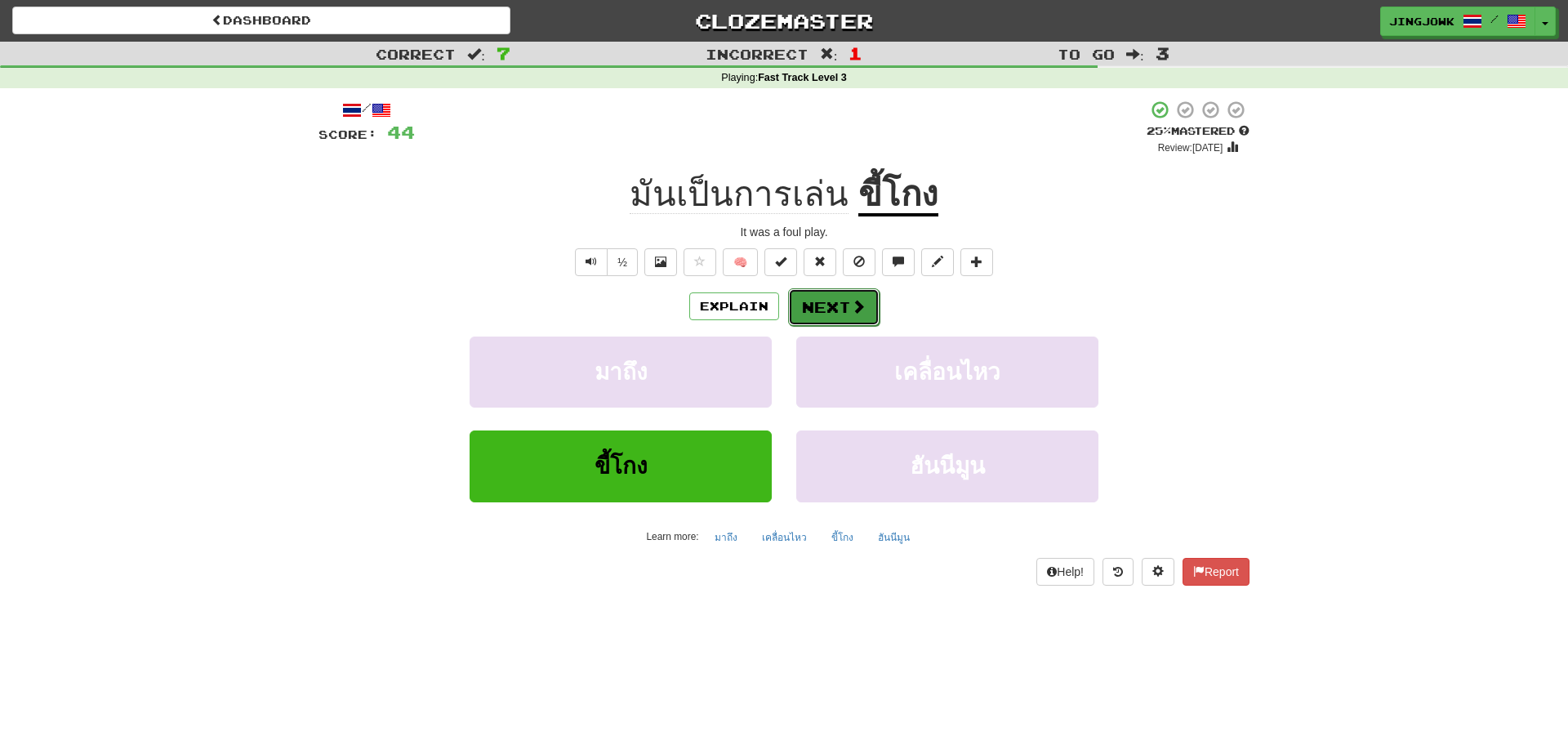
click at [830, 309] on button "Next" at bounding box center [833, 307] width 91 height 38
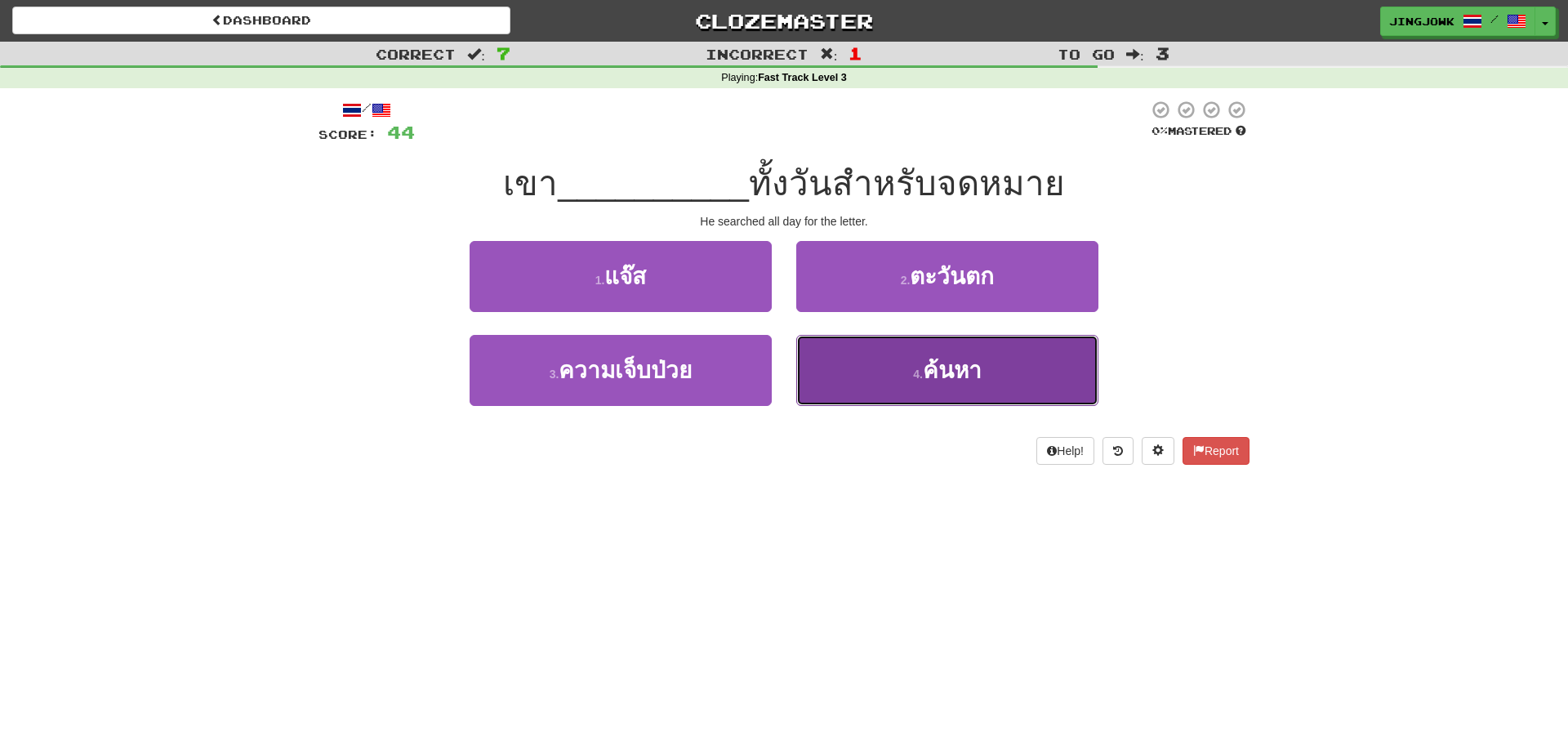
click at [926, 375] on span "ค้นหา" at bounding box center [952, 370] width 59 height 25
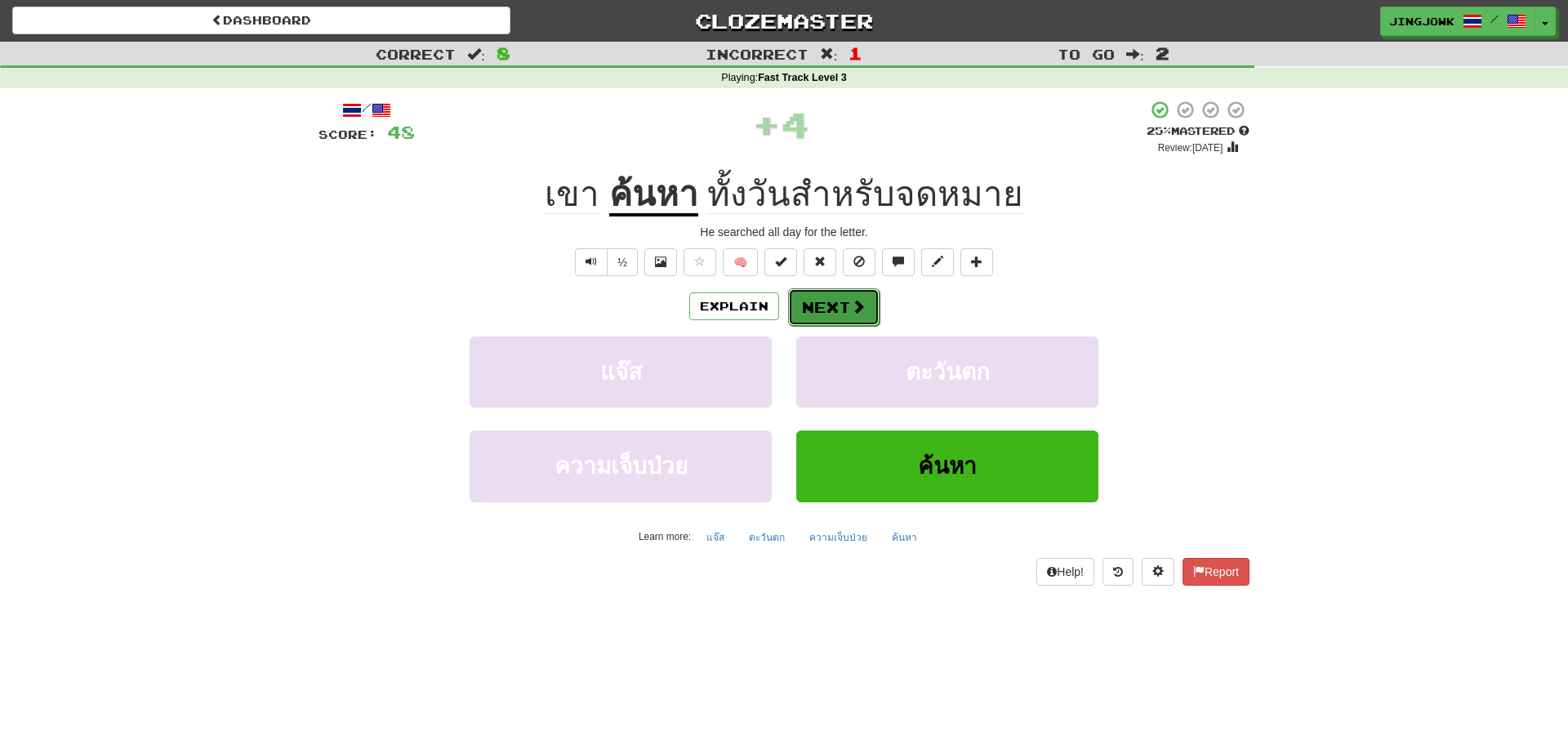
click at [827, 306] on button "Next" at bounding box center [833, 307] width 91 height 38
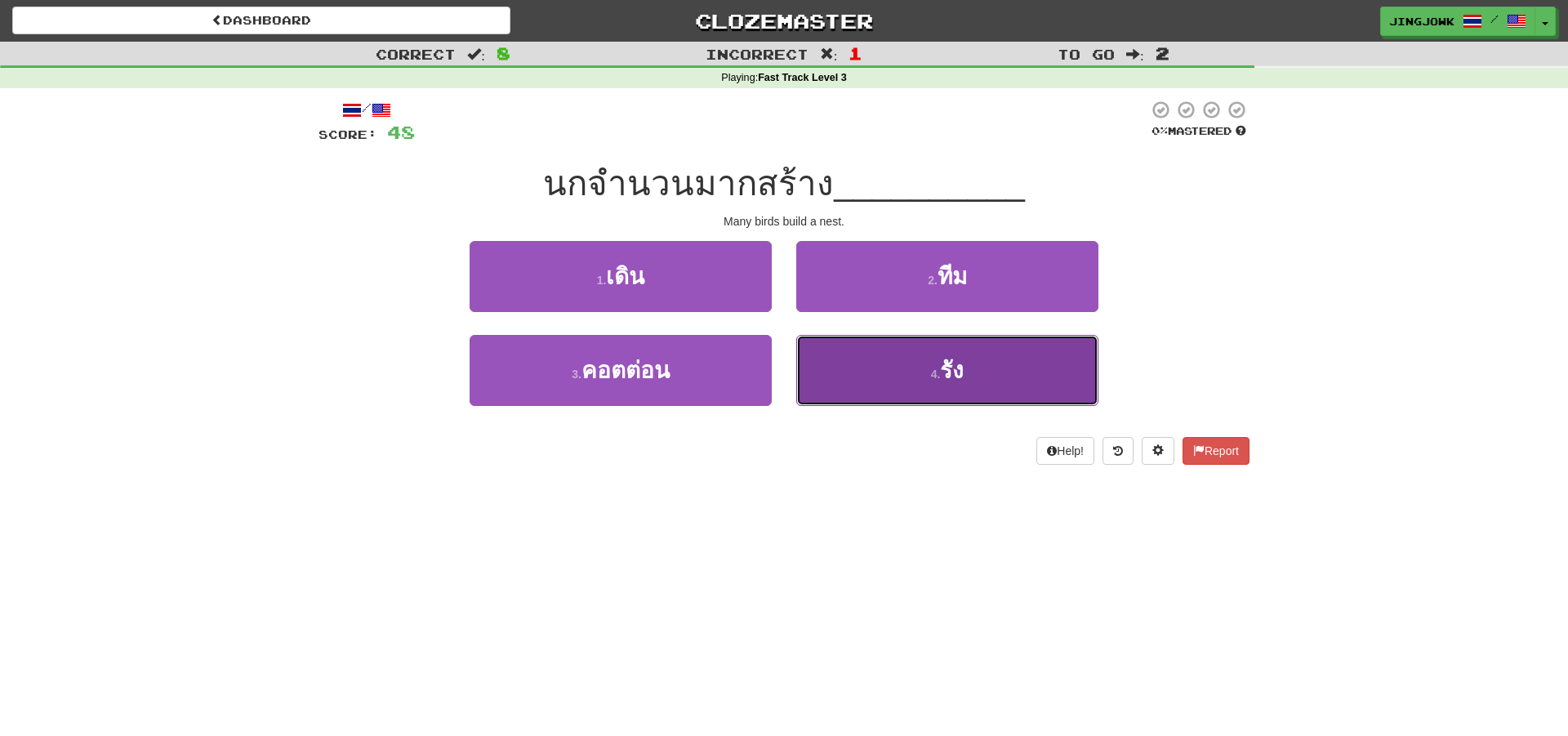
click at [942, 360] on button "4 . รัง" at bounding box center [947, 370] width 302 height 71
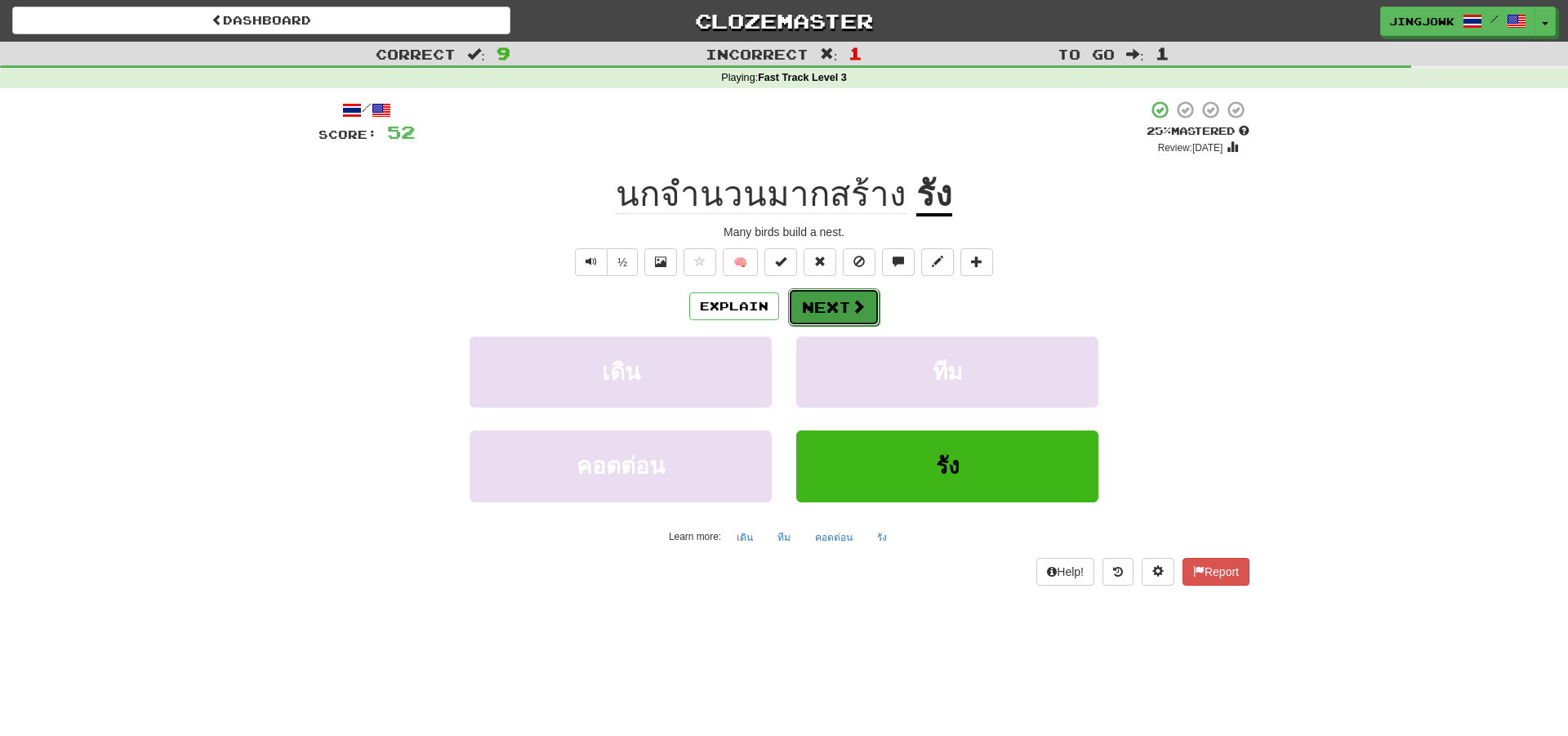
click at [830, 306] on button "Next" at bounding box center [833, 307] width 91 height 38
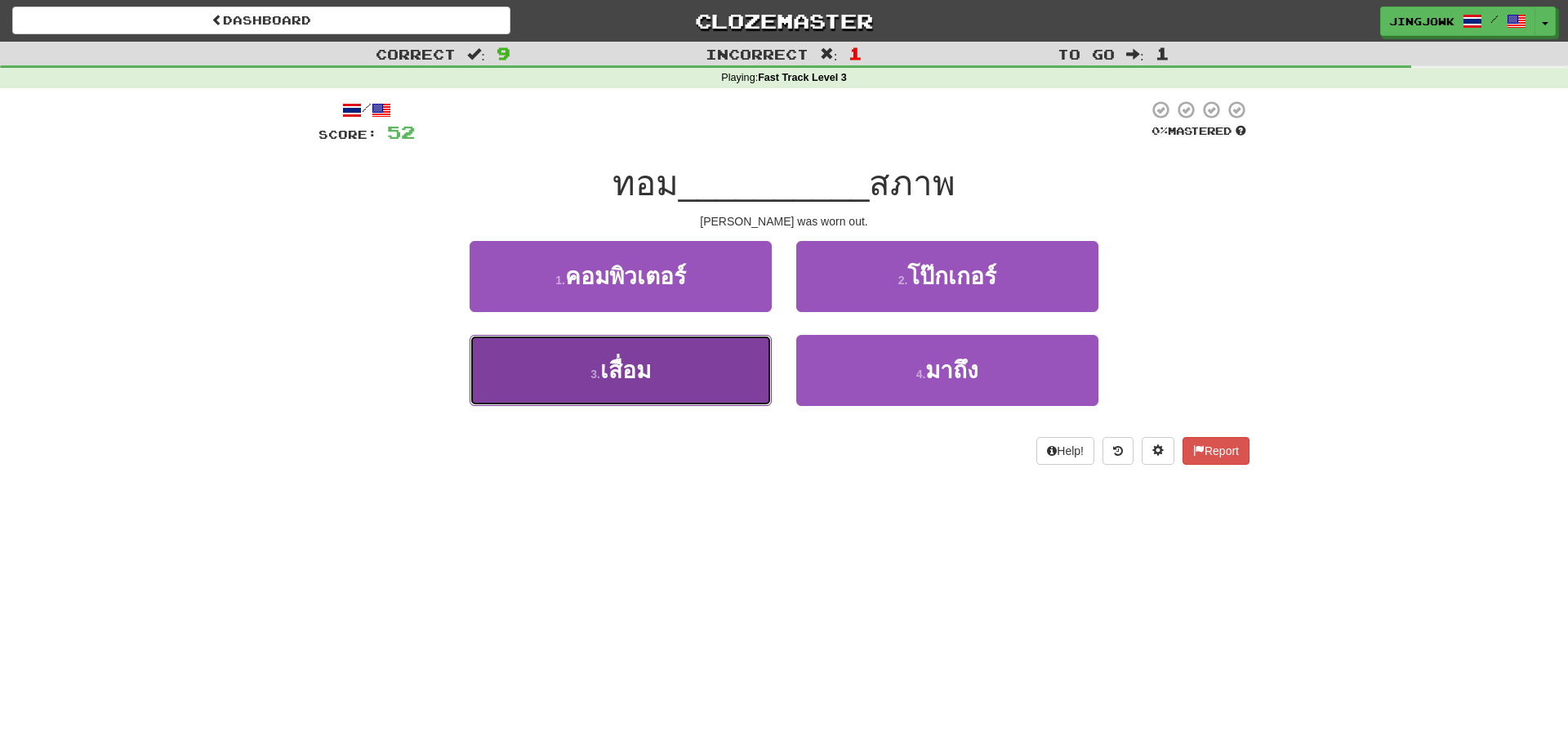
click at [614, 365] on span "เสื่อม" at bounding box center [625, 370] width 51 height 25
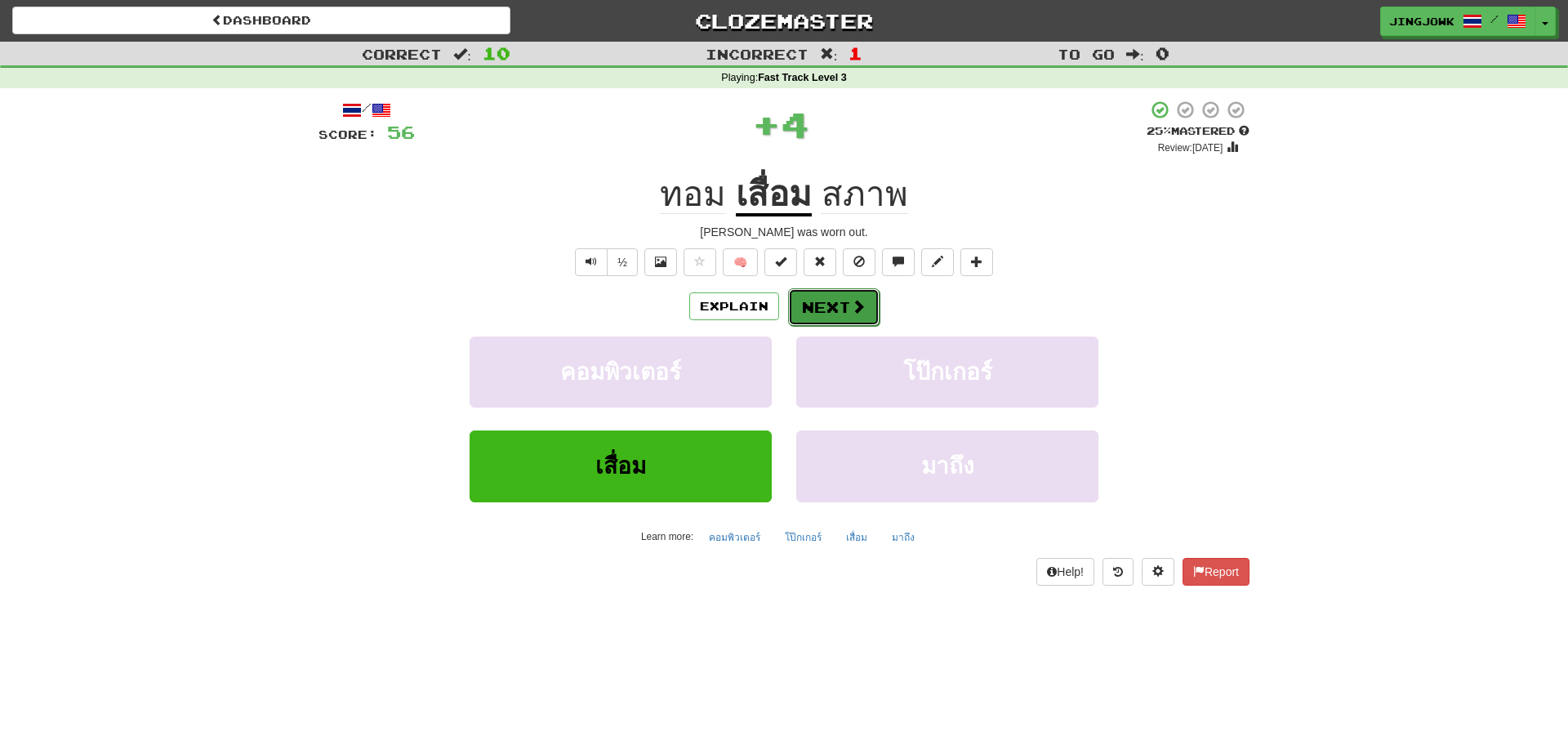
click at [827, 305] on button "Next" at bounding box center [833, 307] width 91 height 38
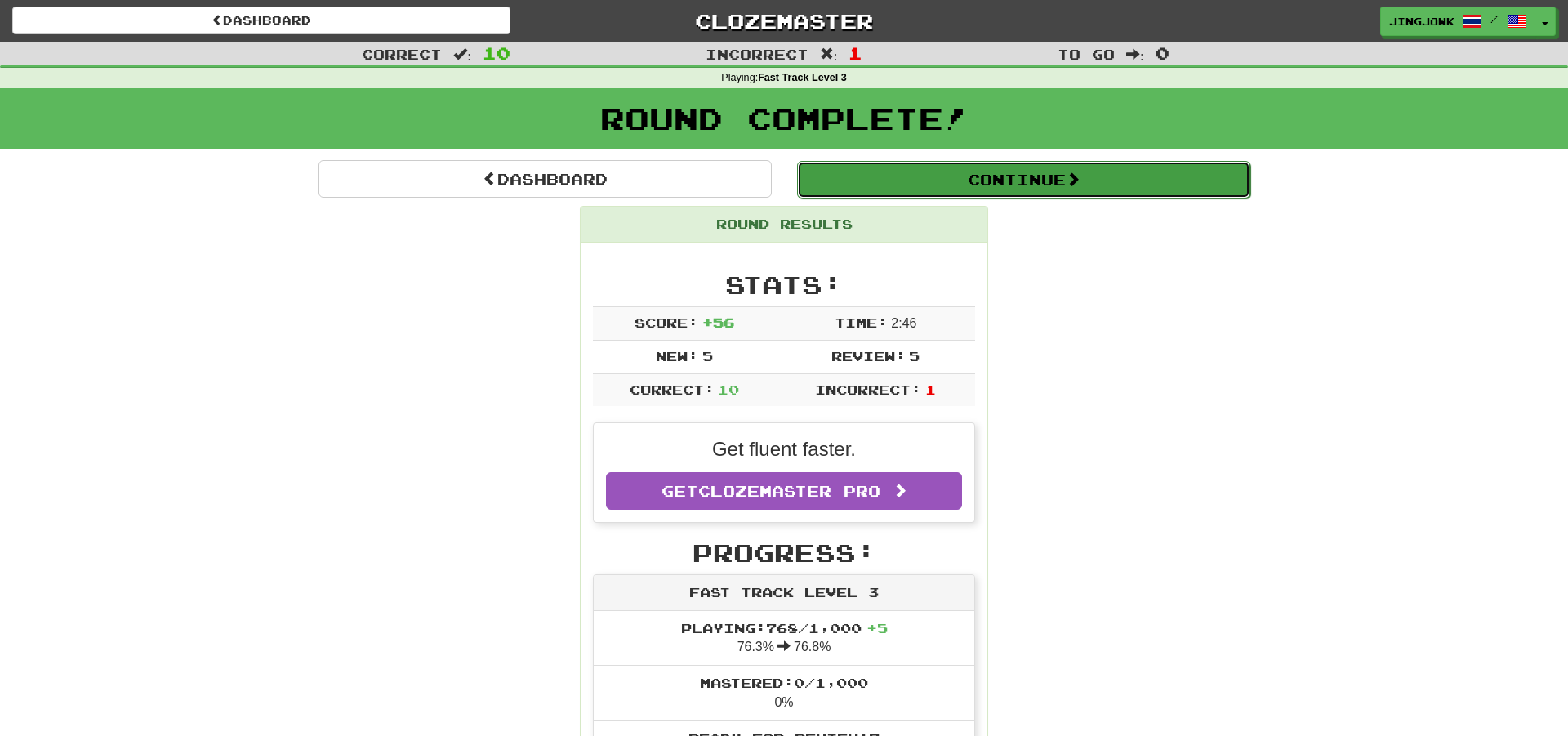
click at [997, 175] on button "Continue" at bounding box center [1023, 180] width 453 height 38
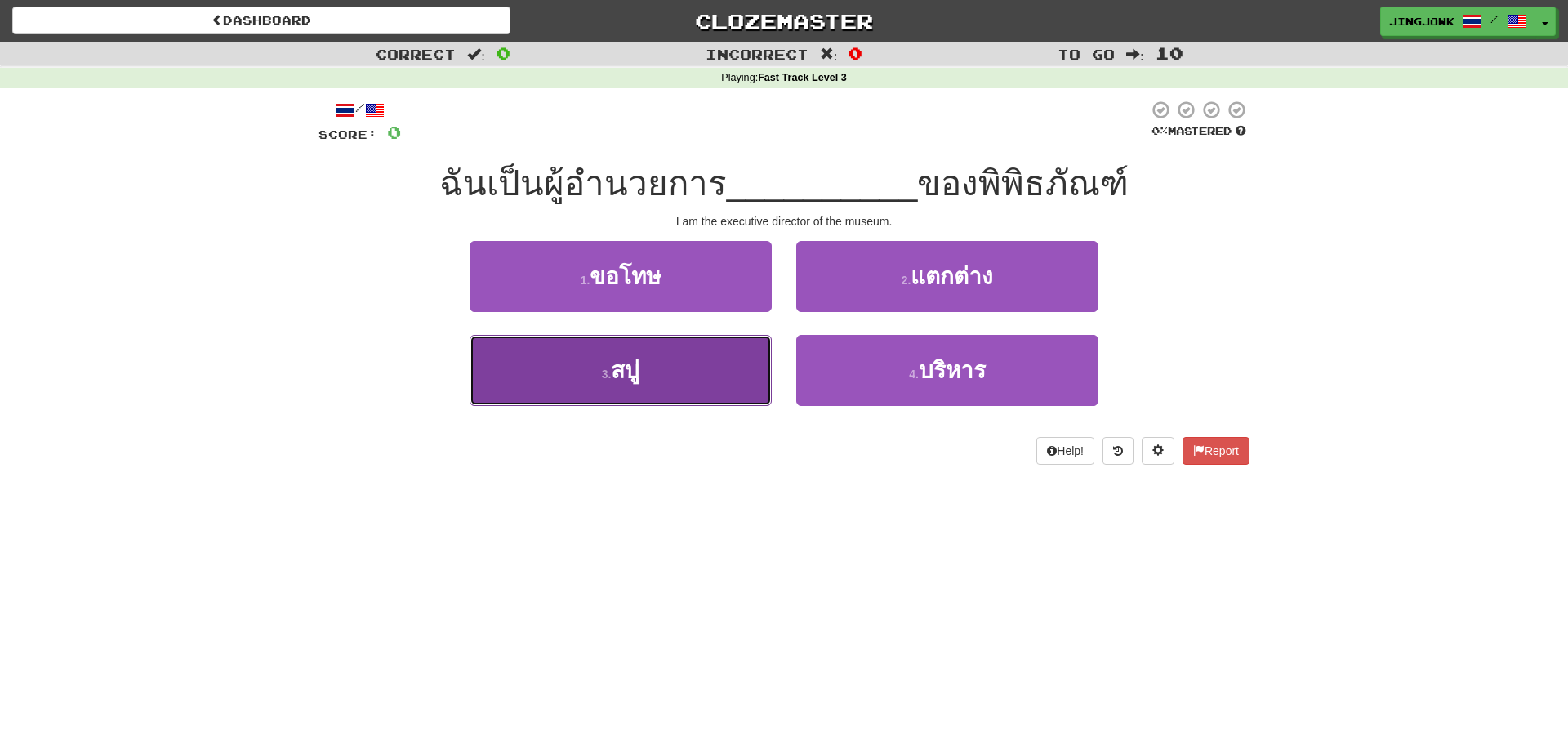
click at [624, 374] on span "สบู่" at bounding box center [625, 370] width 29 height 25
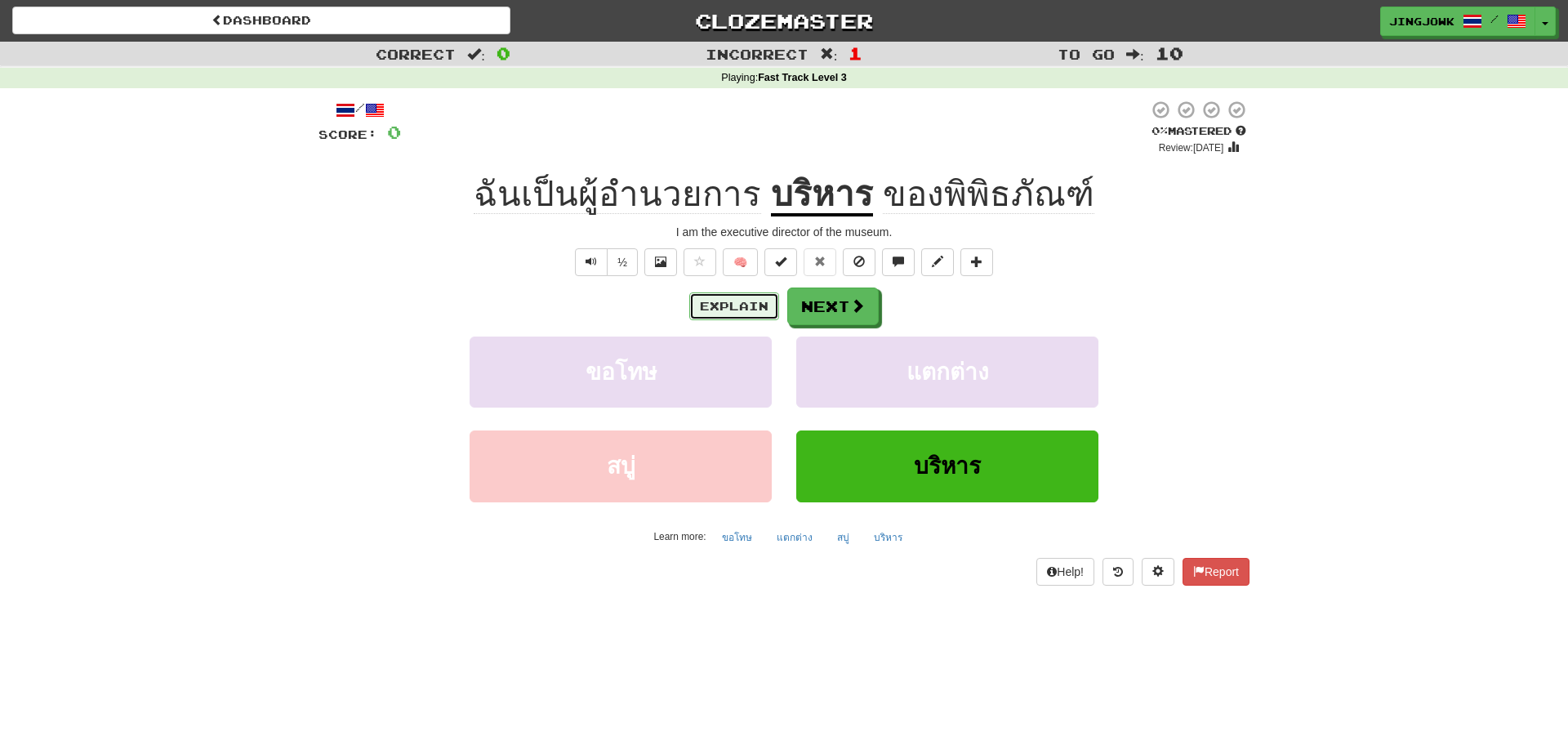
click at [726, 304] on button "Explain" at bounding box center [734, 306] width 90 height 28
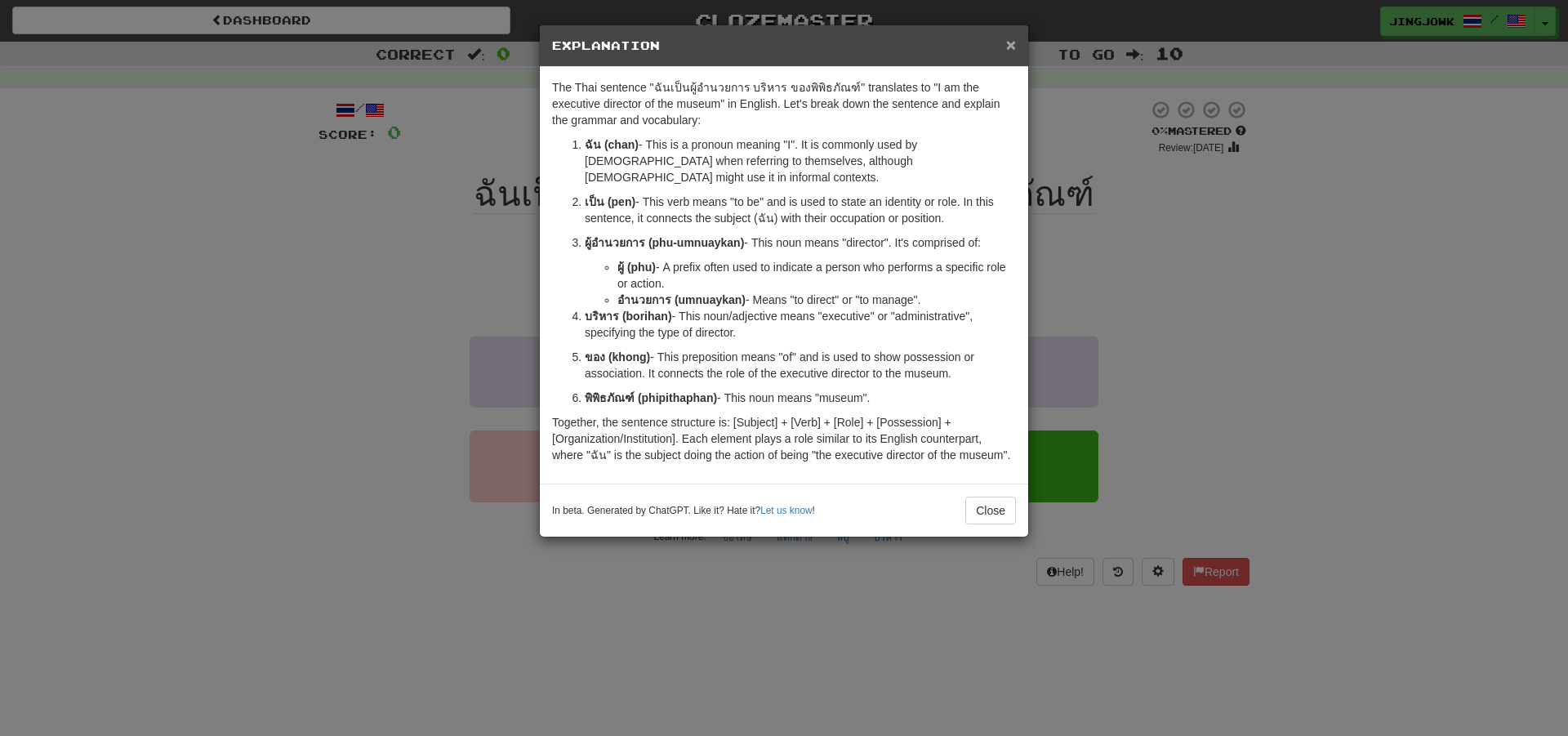
drag, startPoint x: 1009, startPoint y: 47, endPoint x: 997, endPoint y: 87, distance: 41.9
click at [1009, 49] on span "×" at bounding box center [1011, 44] width 10 height 19
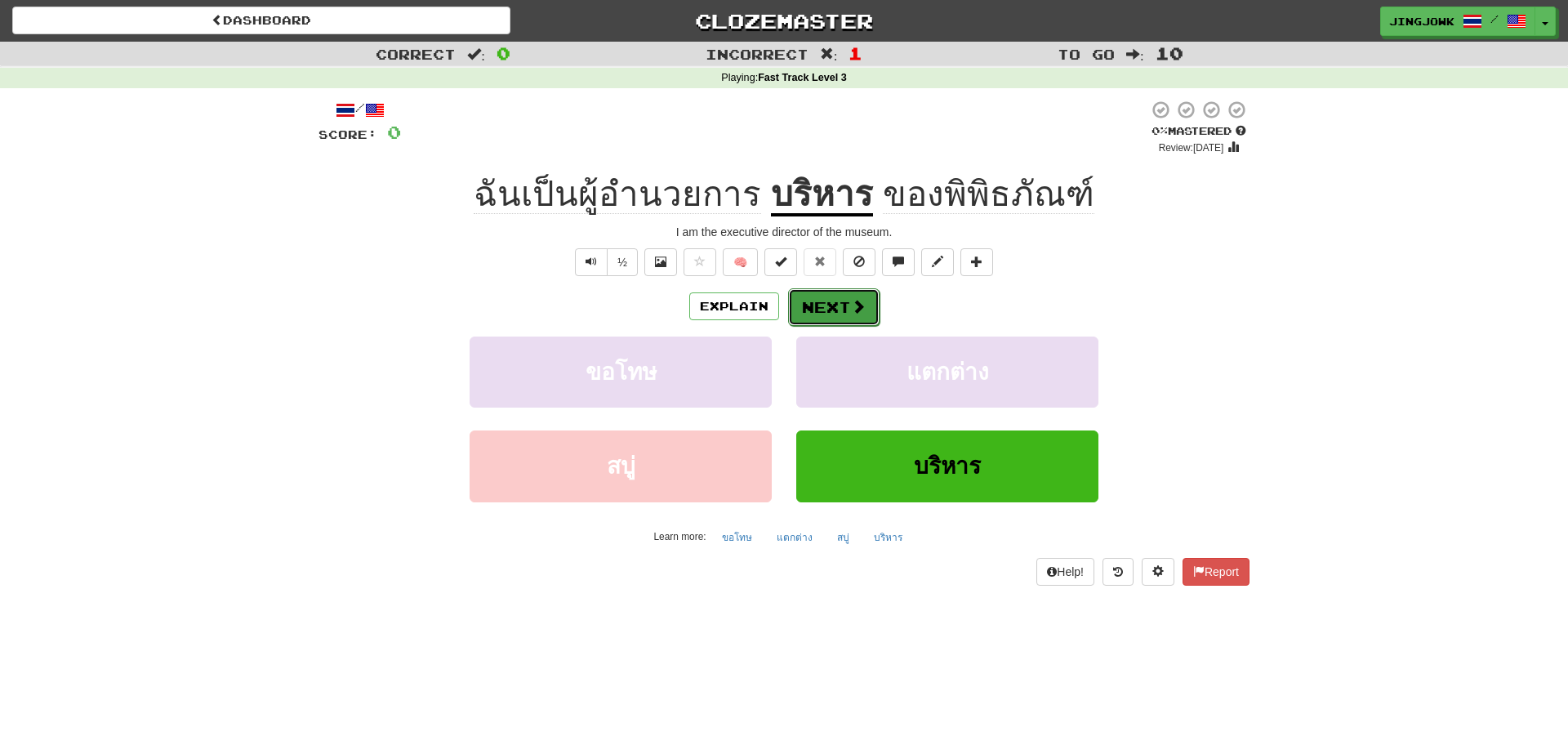
click at [835, 307] on button "Next" at bounding box center [833, 307] width 91 height 38
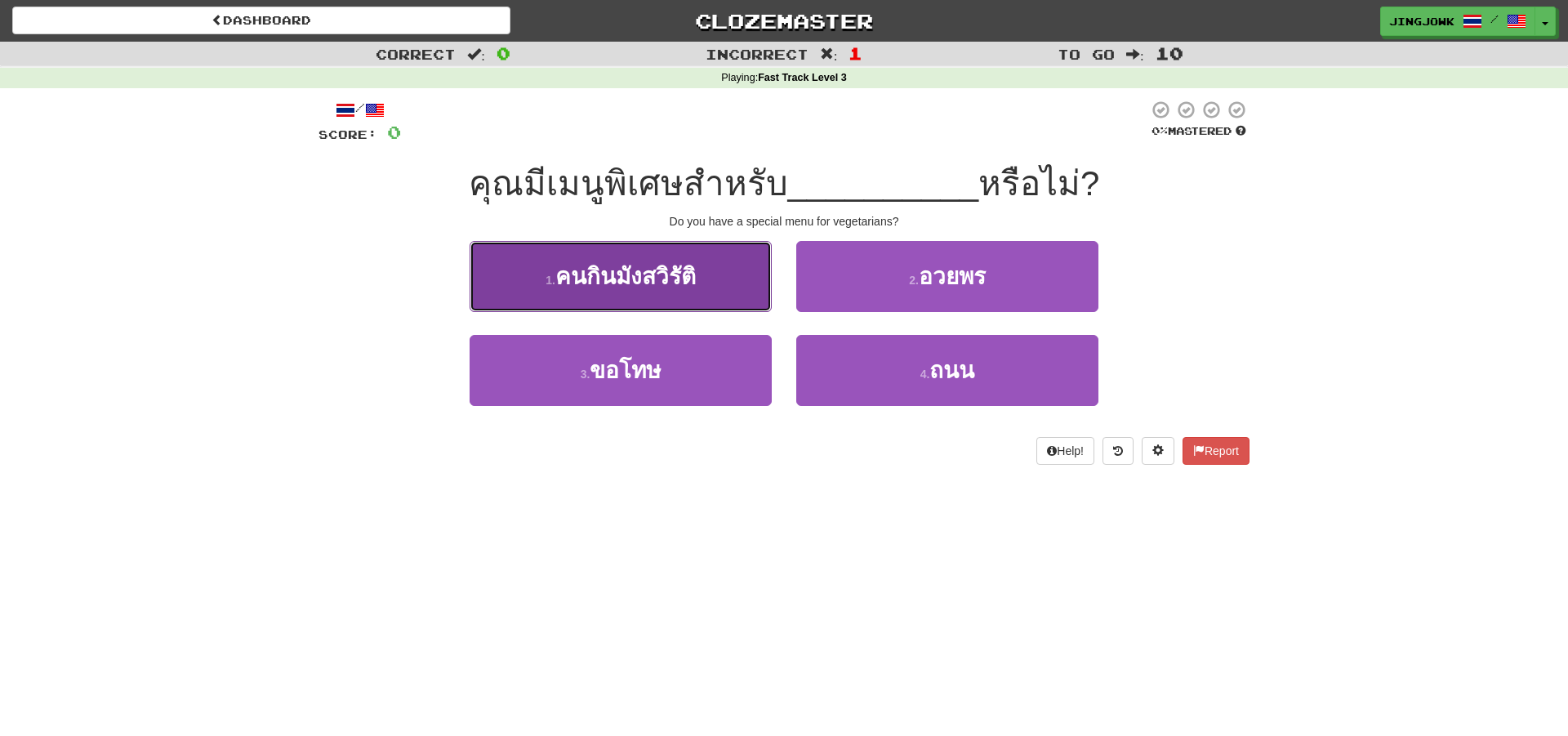
click at [643, 284] on span "คนกินมังสวิรัติ" at bounding box center [625, 276] width 140 height 25
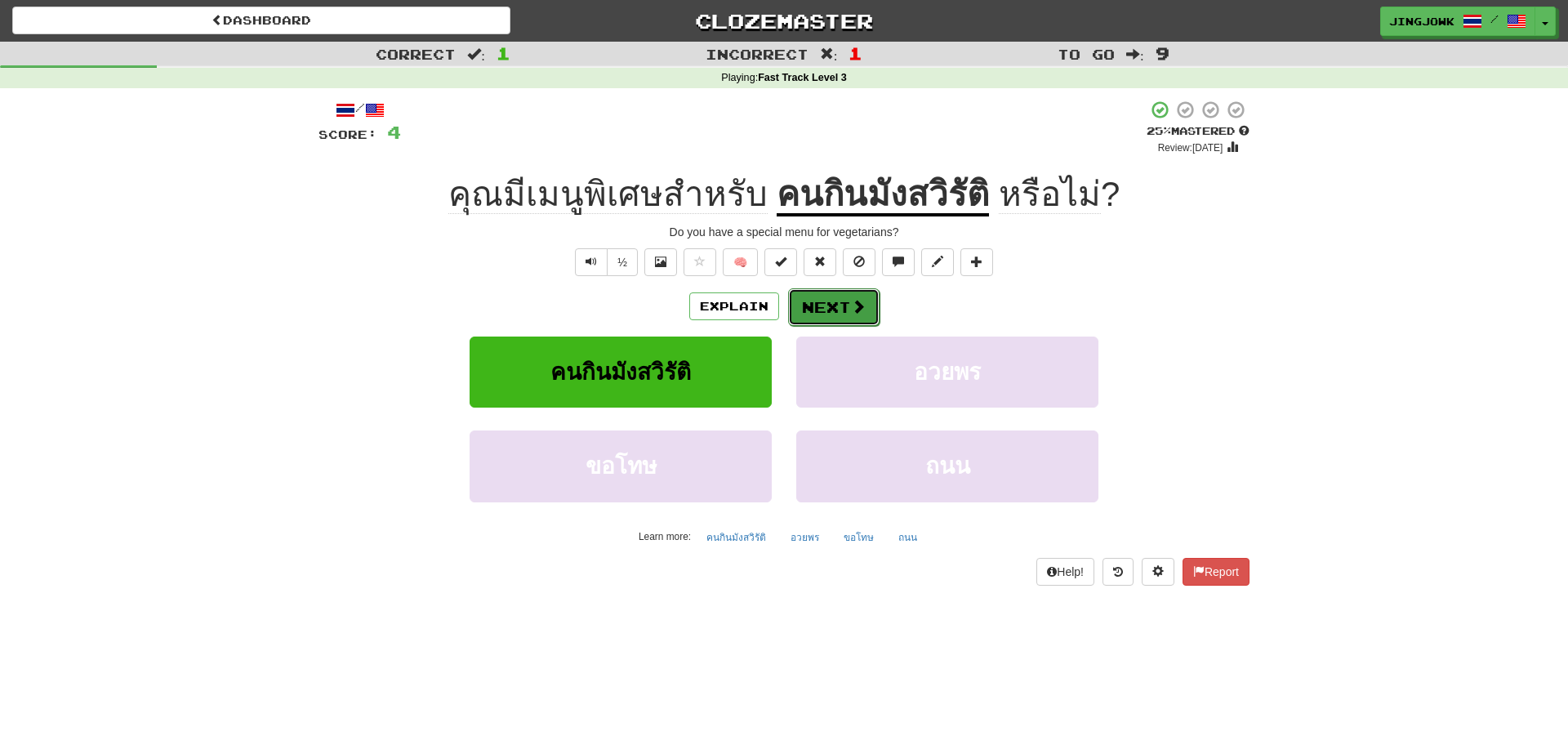
click at [838, 307] on button "Next" at bounding box center [833, 307] width 91 height 38
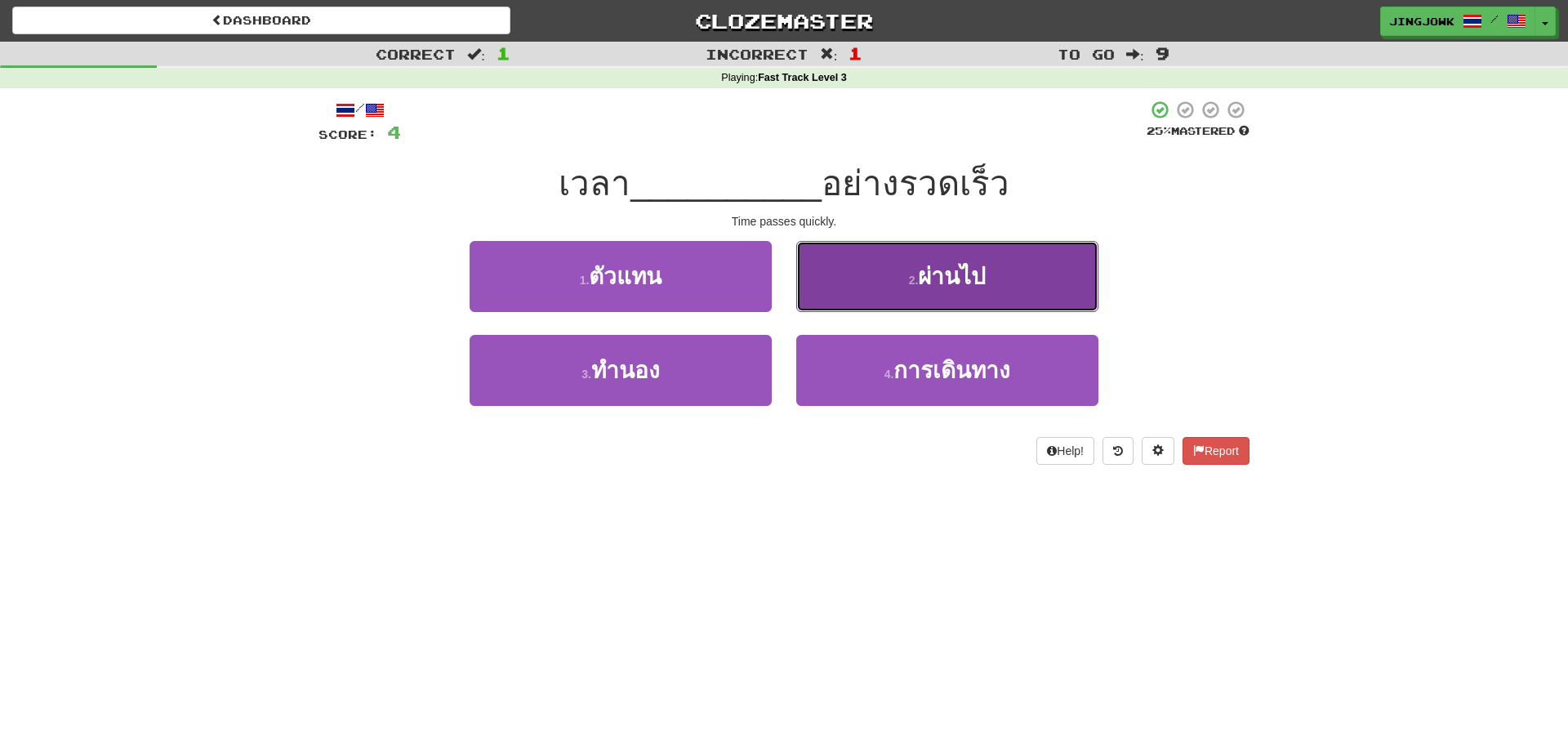
click at [961, 273] on span "ผ่านไป" at bounding box center [952, 276] width 68 height 25
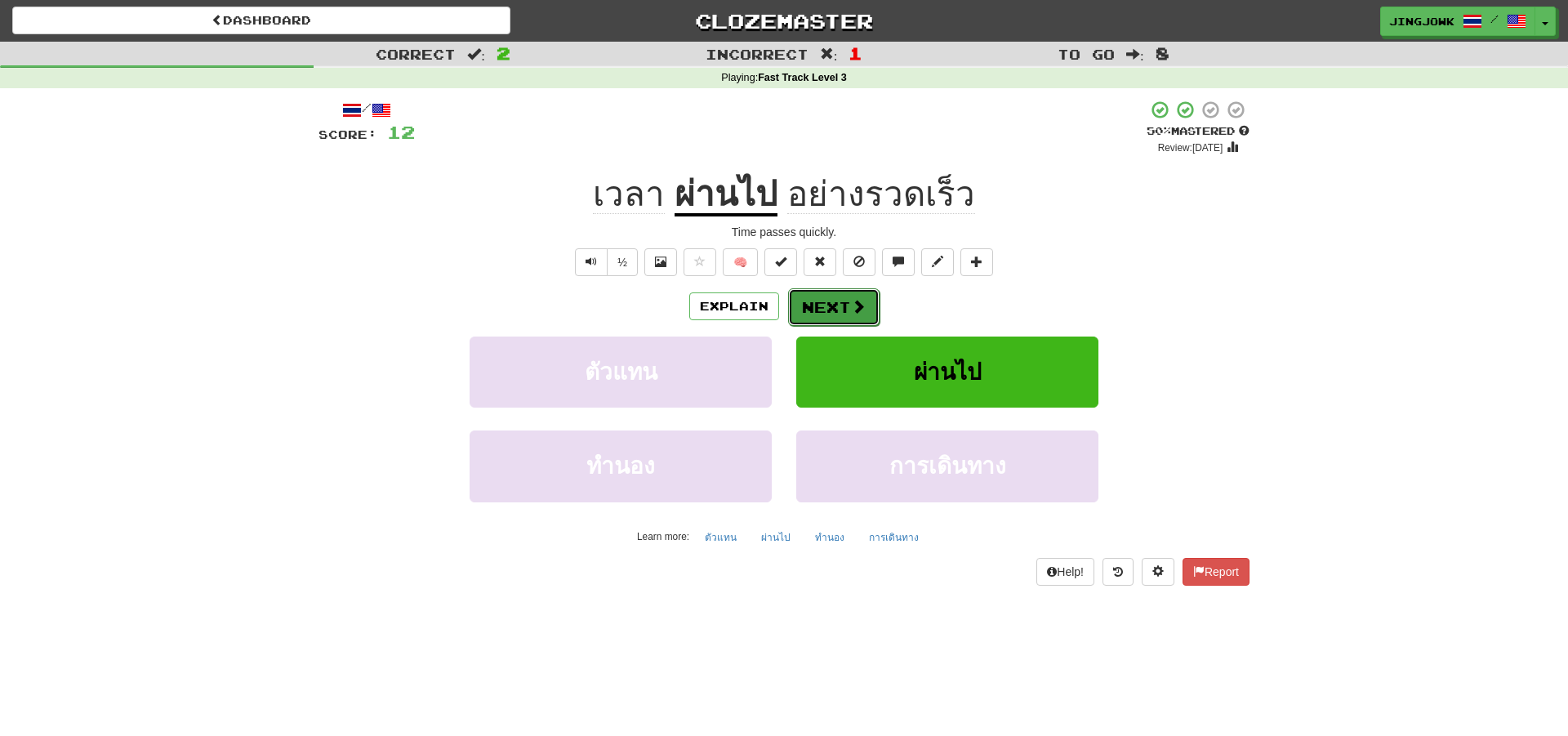
click at [825, 307] on button "Next" at bounding box center [833, 307] width 91 height 38
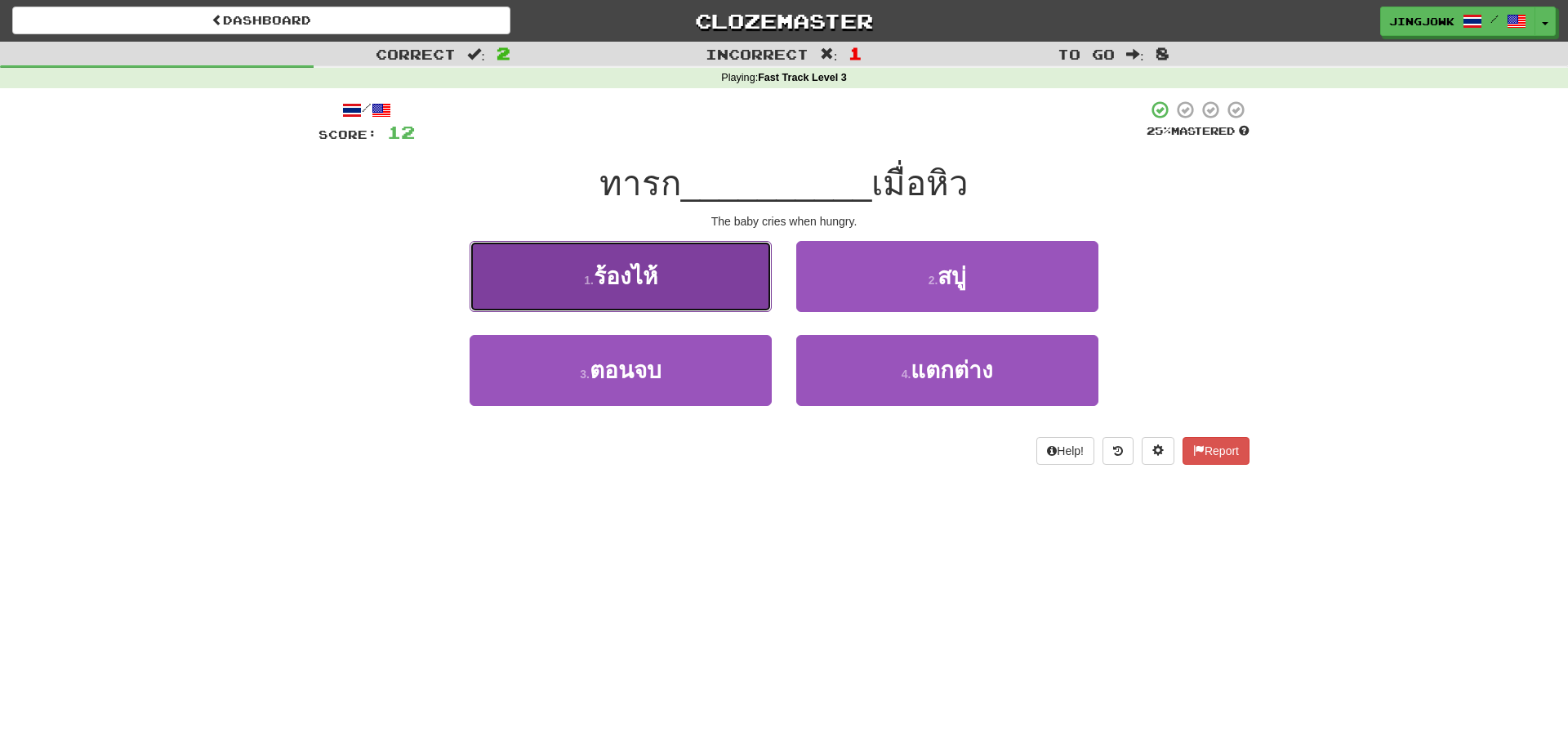
click at [622, 281] on span "ร้องไห้" at bounding box center [626, 276] width 64 height 25
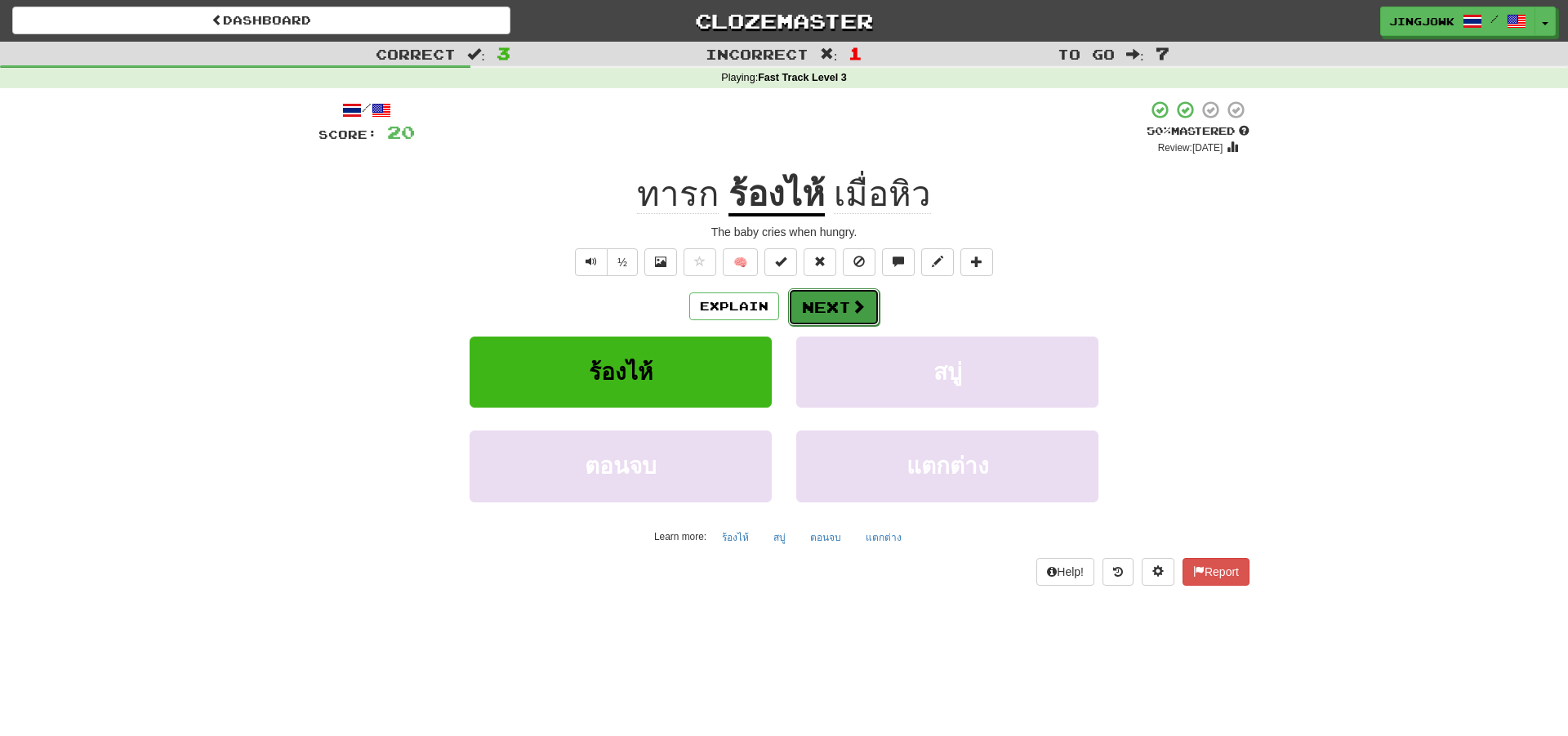
click at [835, 305] on button "Next" at bounding box center [833, 307] width 91 height 38
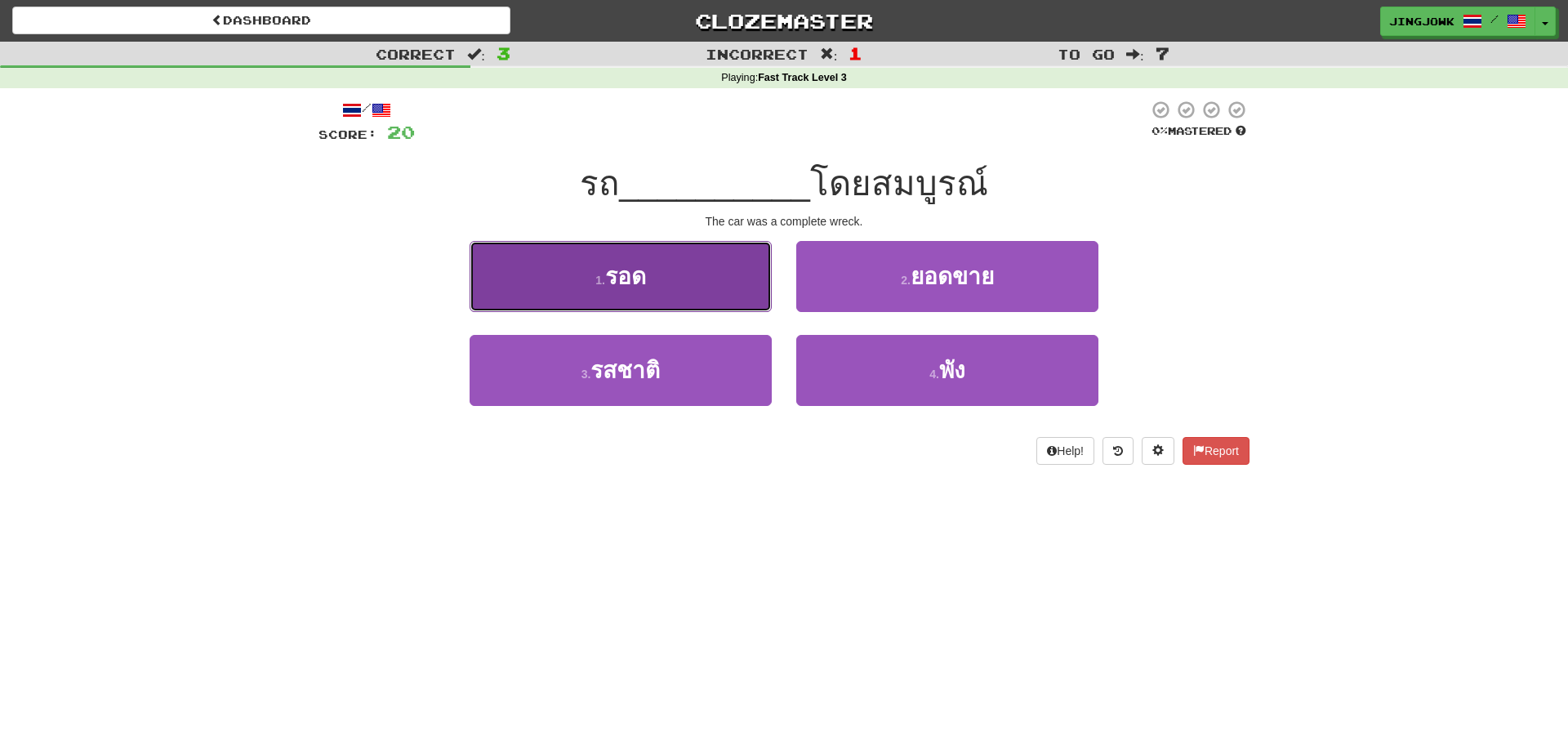
click at [622, 278] on span "รอด" at bounding box center [625, 276] width 41 height 25
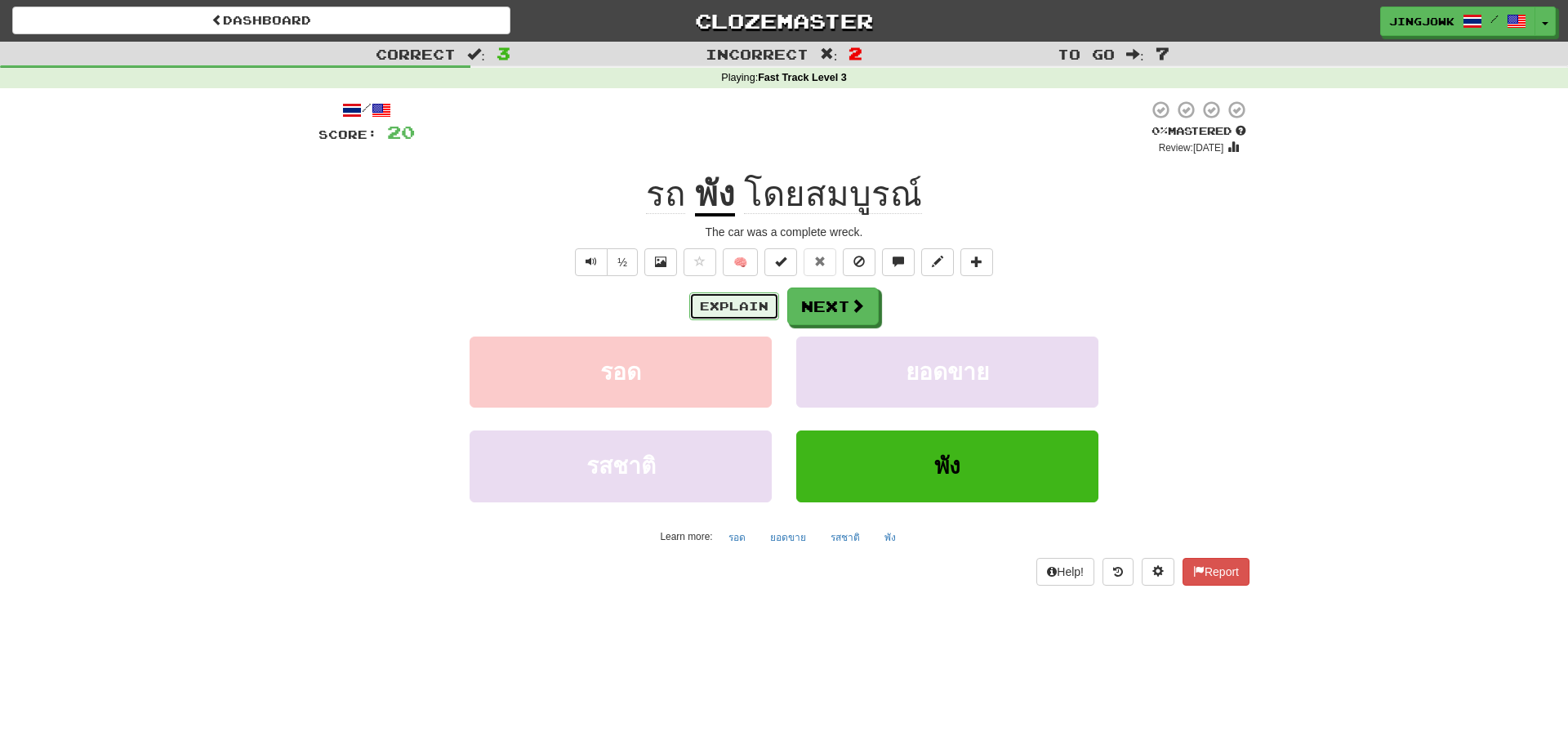
click at [709, 302] on button "Explain" at bounding box center [734, 306] width 90 height 28
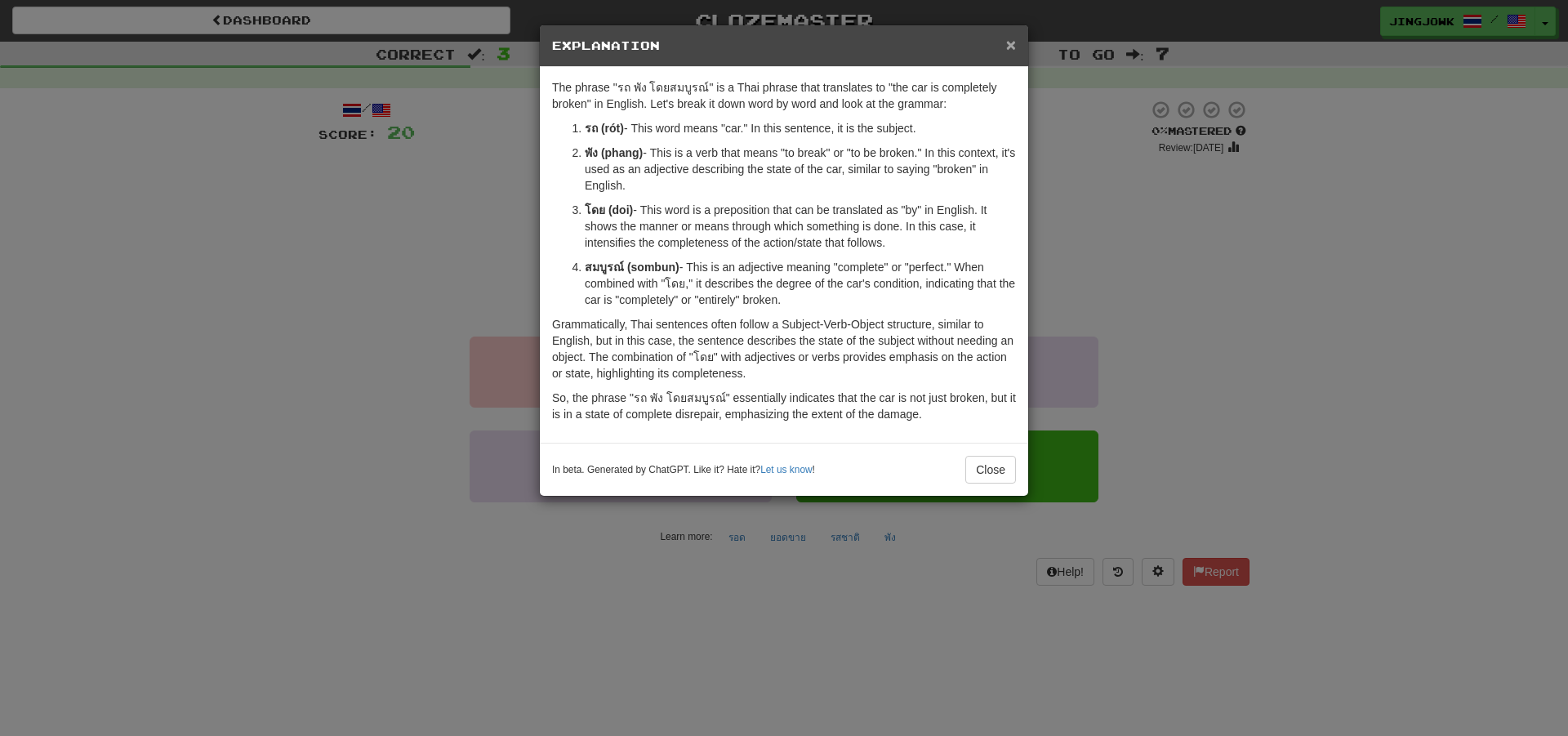
click at [1015, 47] on span "×" at bounding box center [1011, 44] width 10 height 19
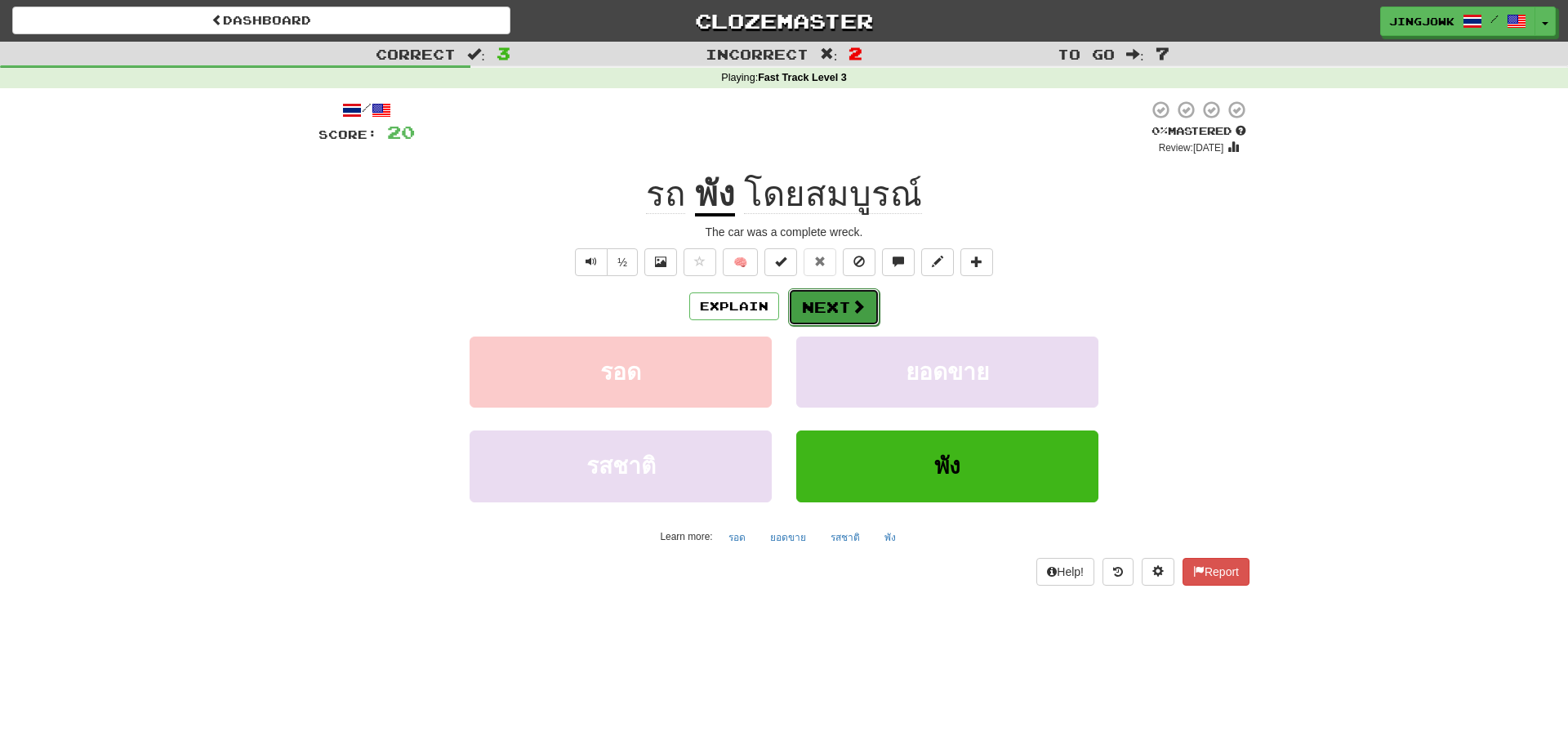
click at [823, 301] on button "Next" at bounding box center [833, 307] width 91 height 38
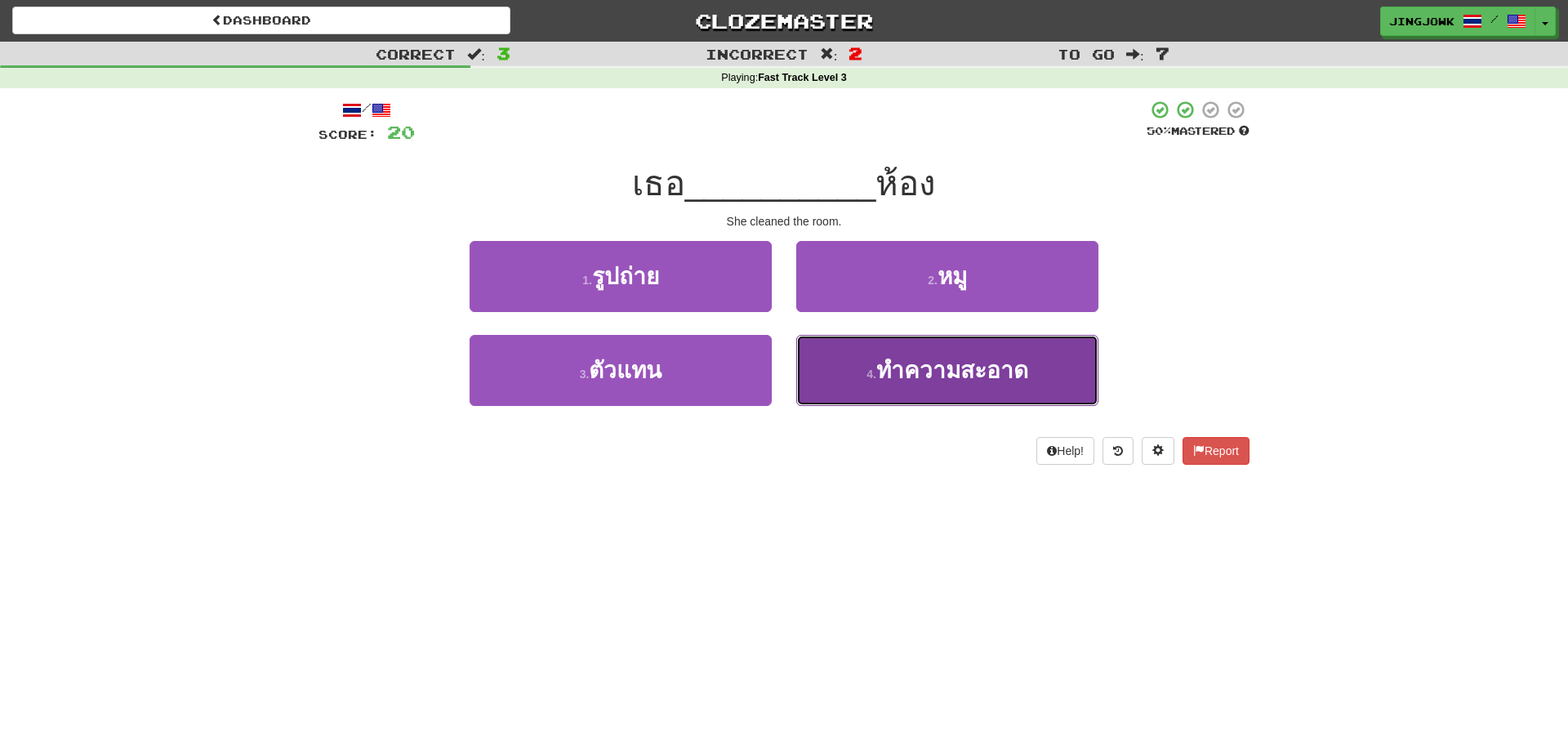
click at [929, 381] on span "ทําความสะอาด" at bounding box center [952, 370] width 152 height 25
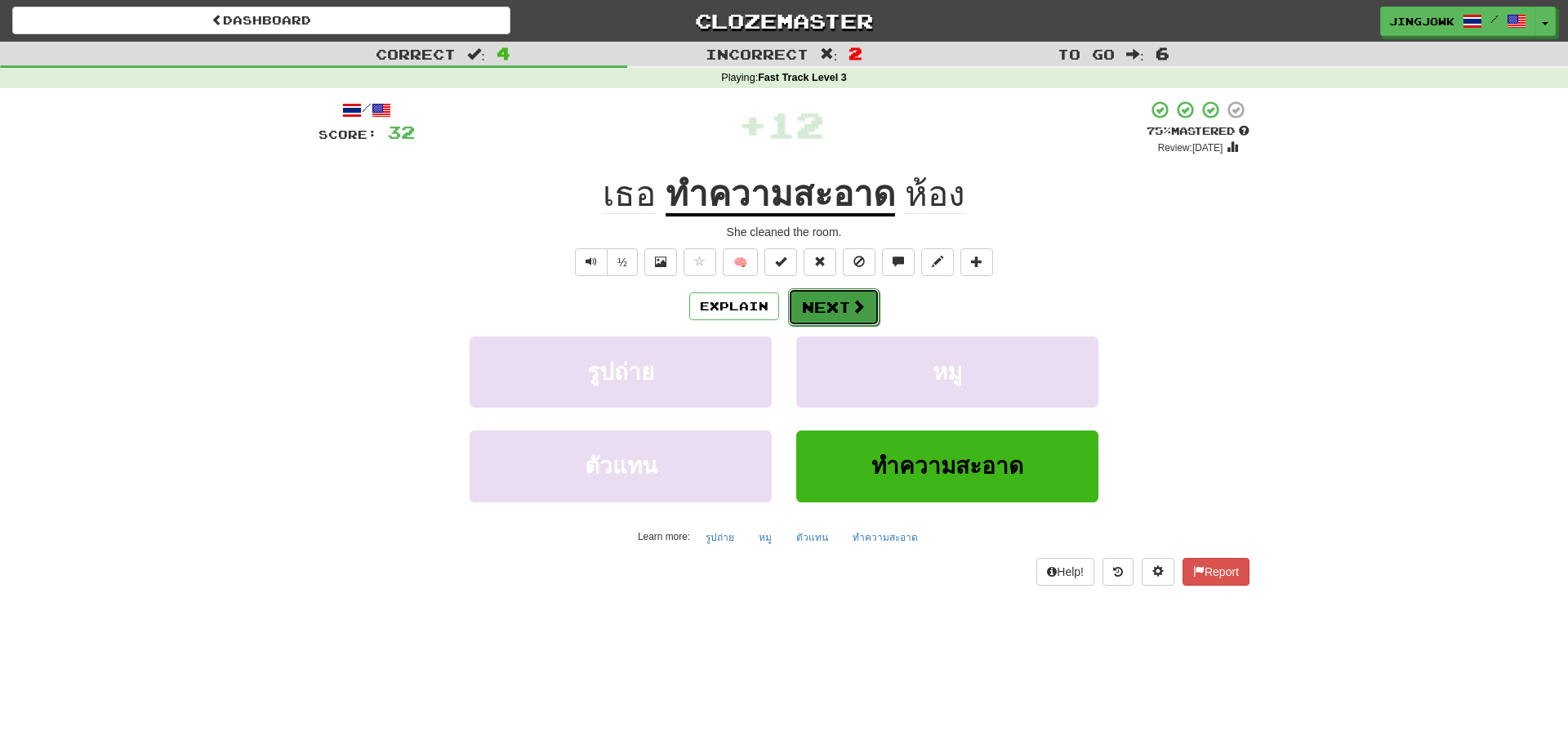
click at [833, 308] on button "Next" at bounding box center [833, 307] width 91 height 38
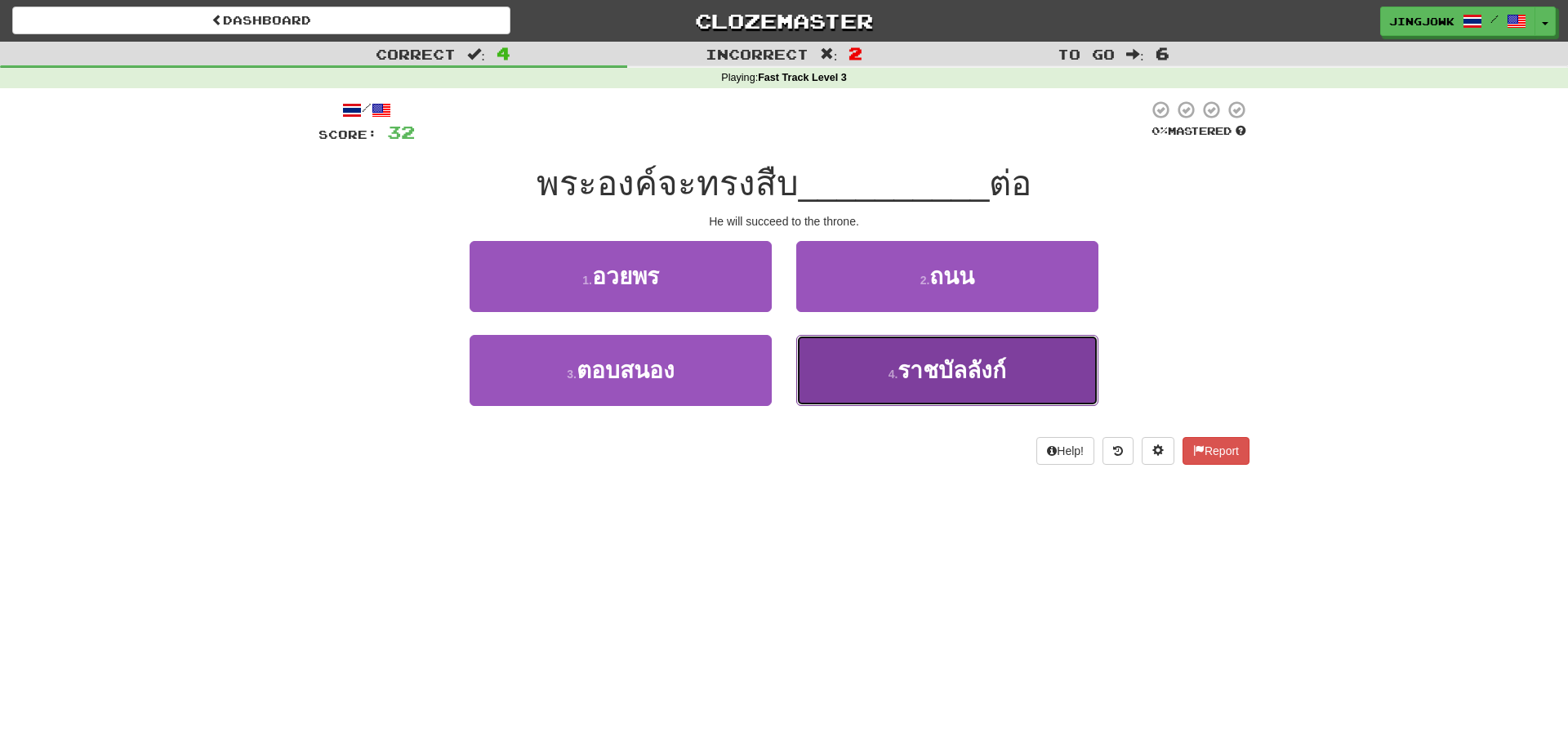
click at [964, 376] on span "ราชบัลลังก์" at bounding box center [952, 370] width 109 height 25
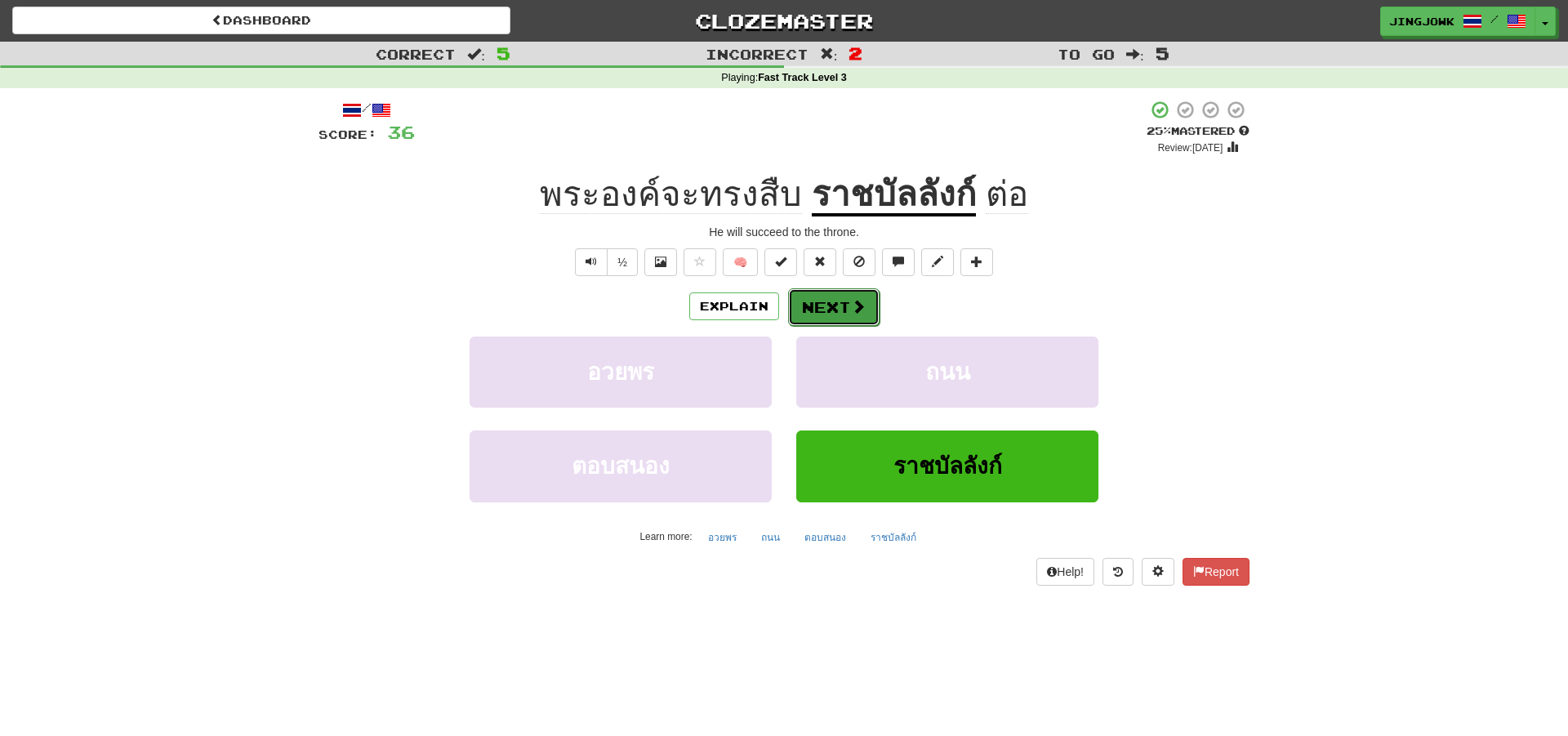
click at [839, 310] on button "Next" at bounding box center [833, 307] width 91 height 38
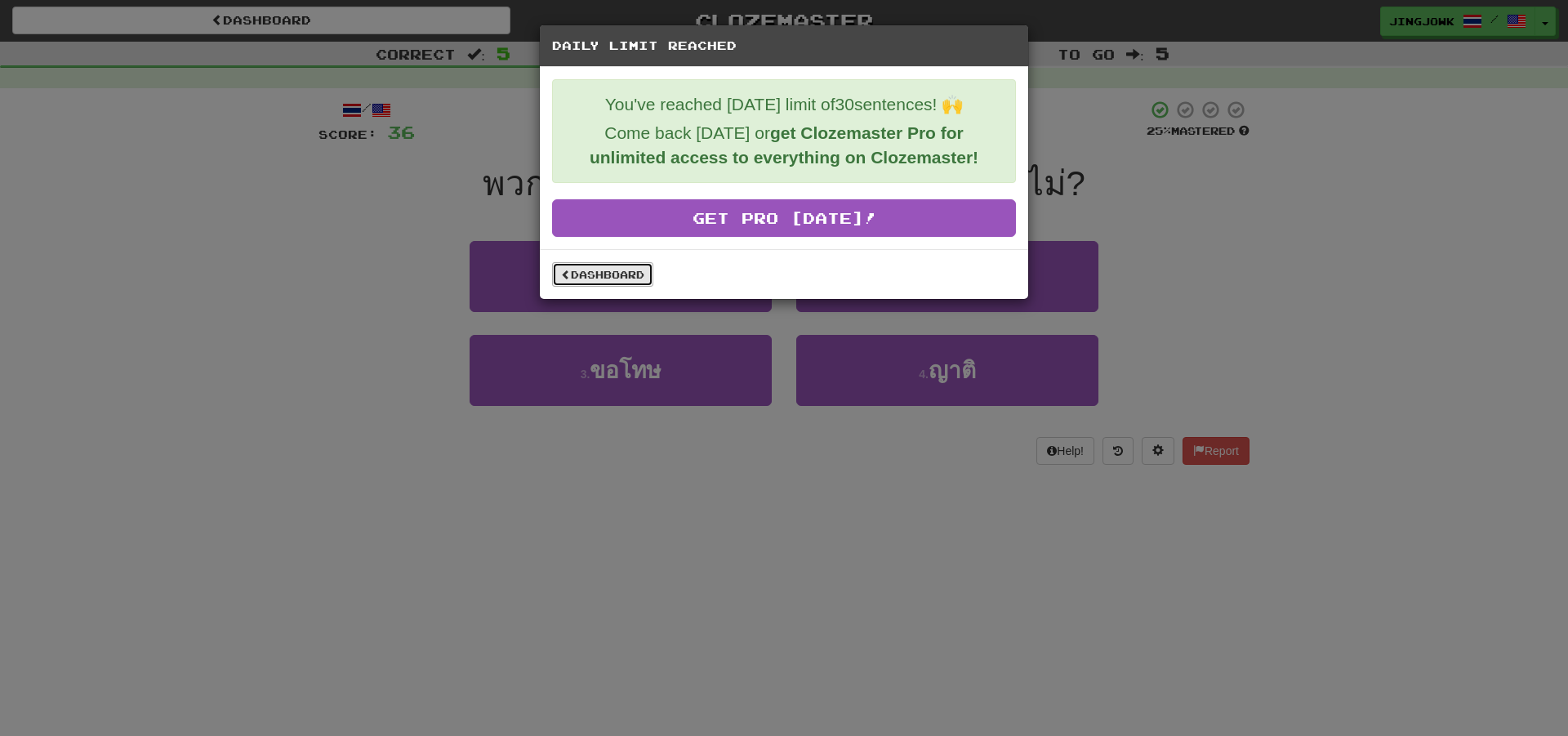
click at [616, 270] on link "Dashboard" at bounding box center [602, 274] width 101 height 25
